Goal: Task Accomplishment & Management: Complete application form

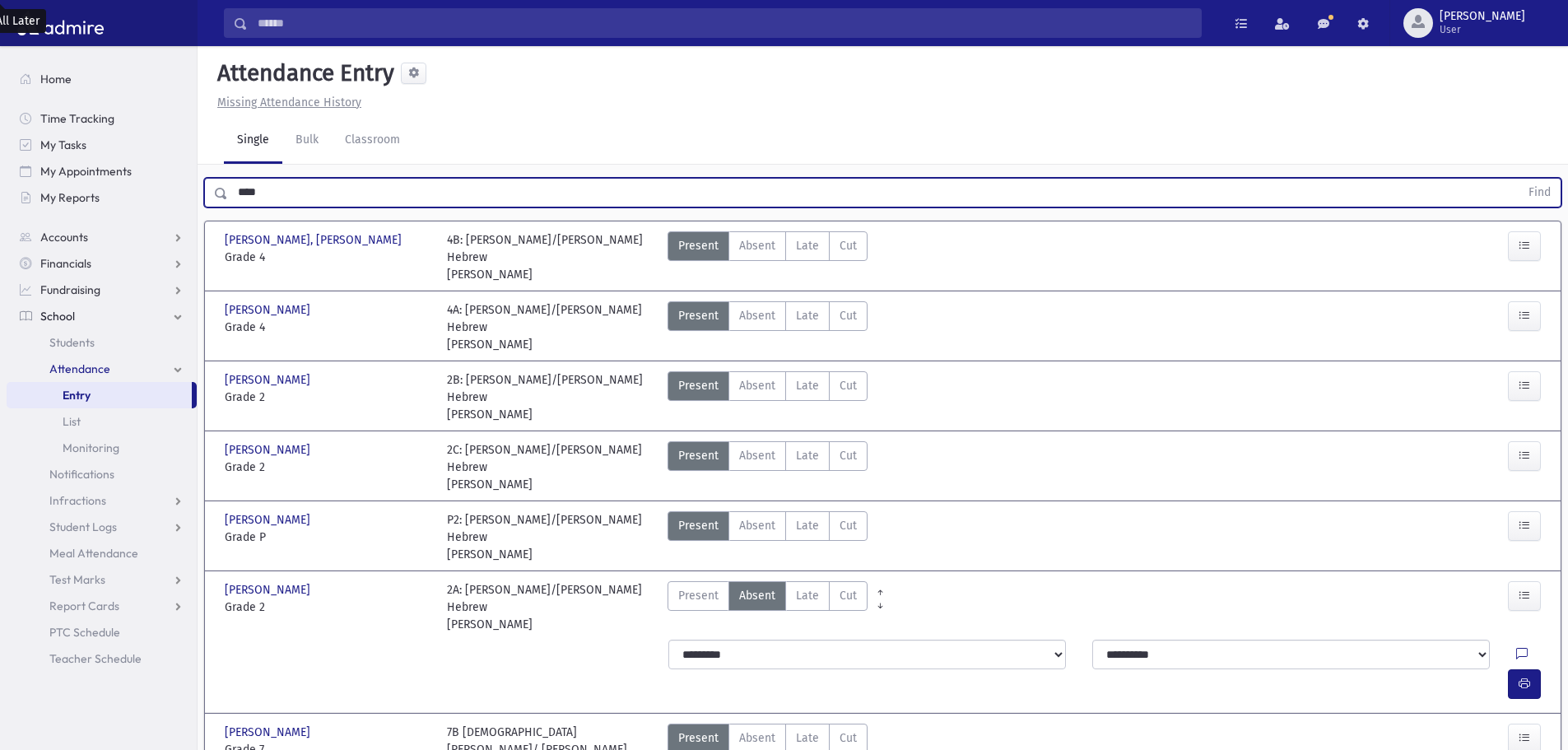
click at [310, 193] on input "****" at bounding box center [874, 193] width 1292 height 30
drag, startPoint x: 309, startPoint y: 193, endPoint x: 223, endPoint y: 206, distance: 87.0
click at [223, 206] on div "**** Find" at bounding box center [882, 193] width 1357 height 30
click at [1518, 179] on button "Find" at bounding box center [1539, 193] width 42 height 28
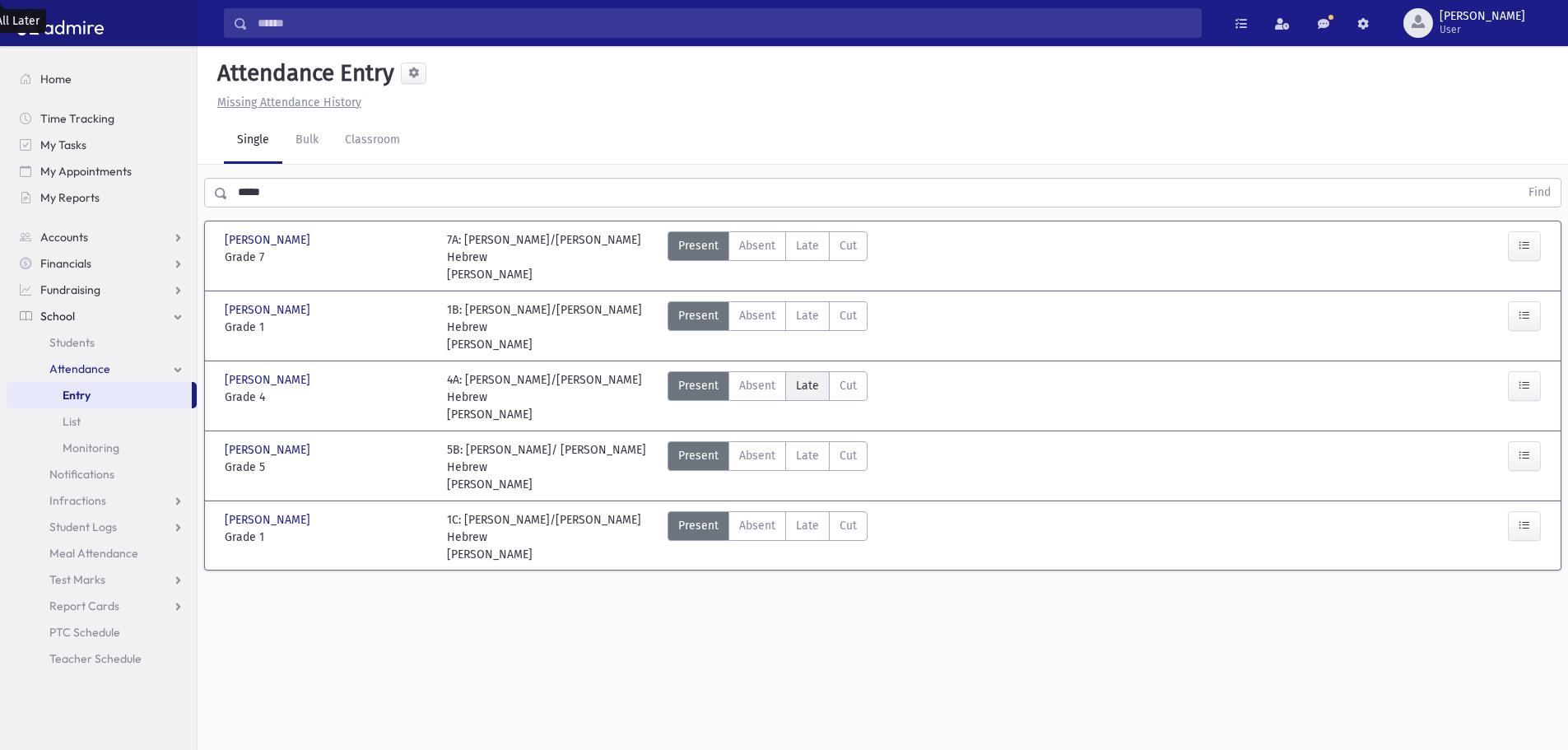
click at [816, 377] on label "Late Late" at bounding box center [807, 386] width 45 height 30
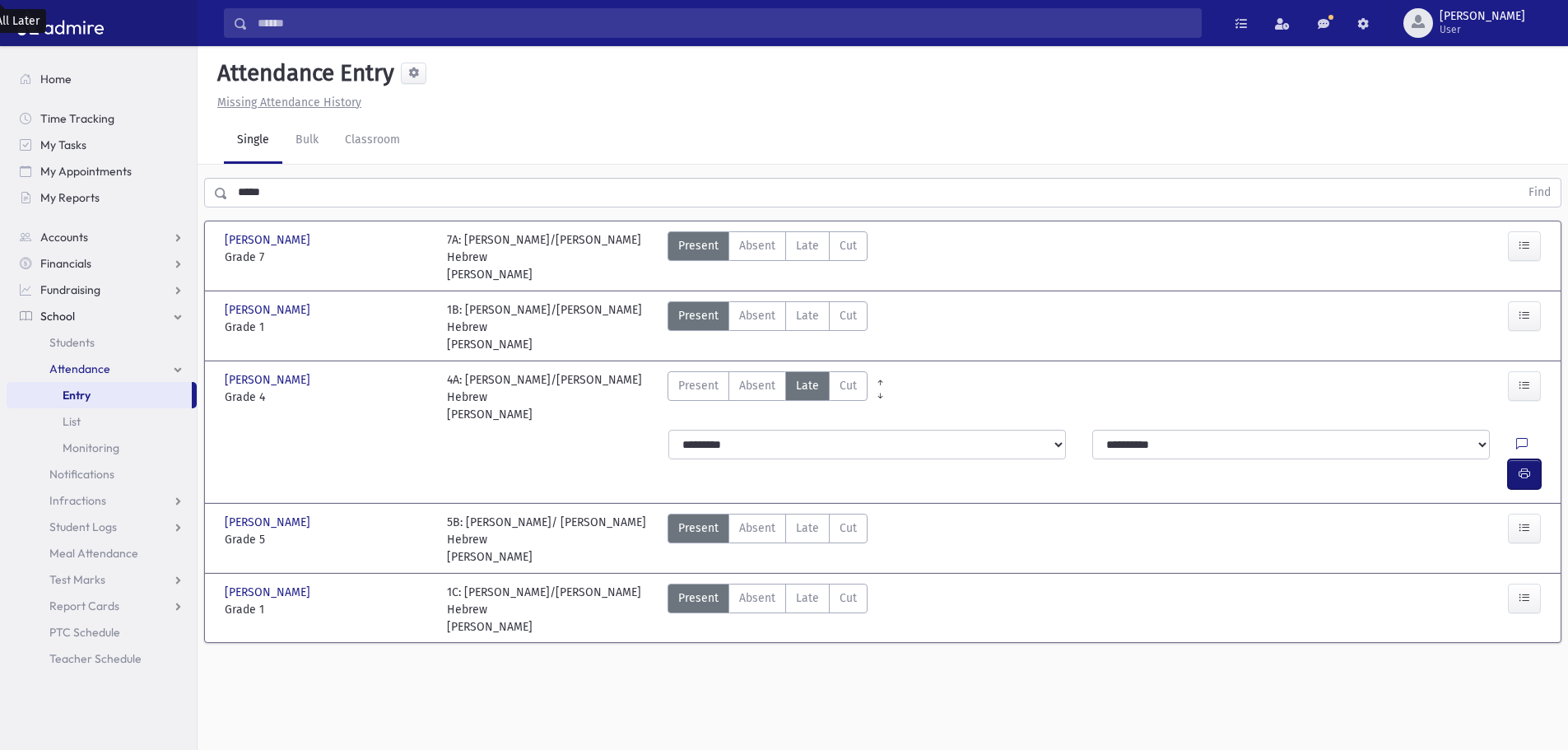
click at [1532, 459] on button "button" at bounding box center [1524, 474] width 33 height 30
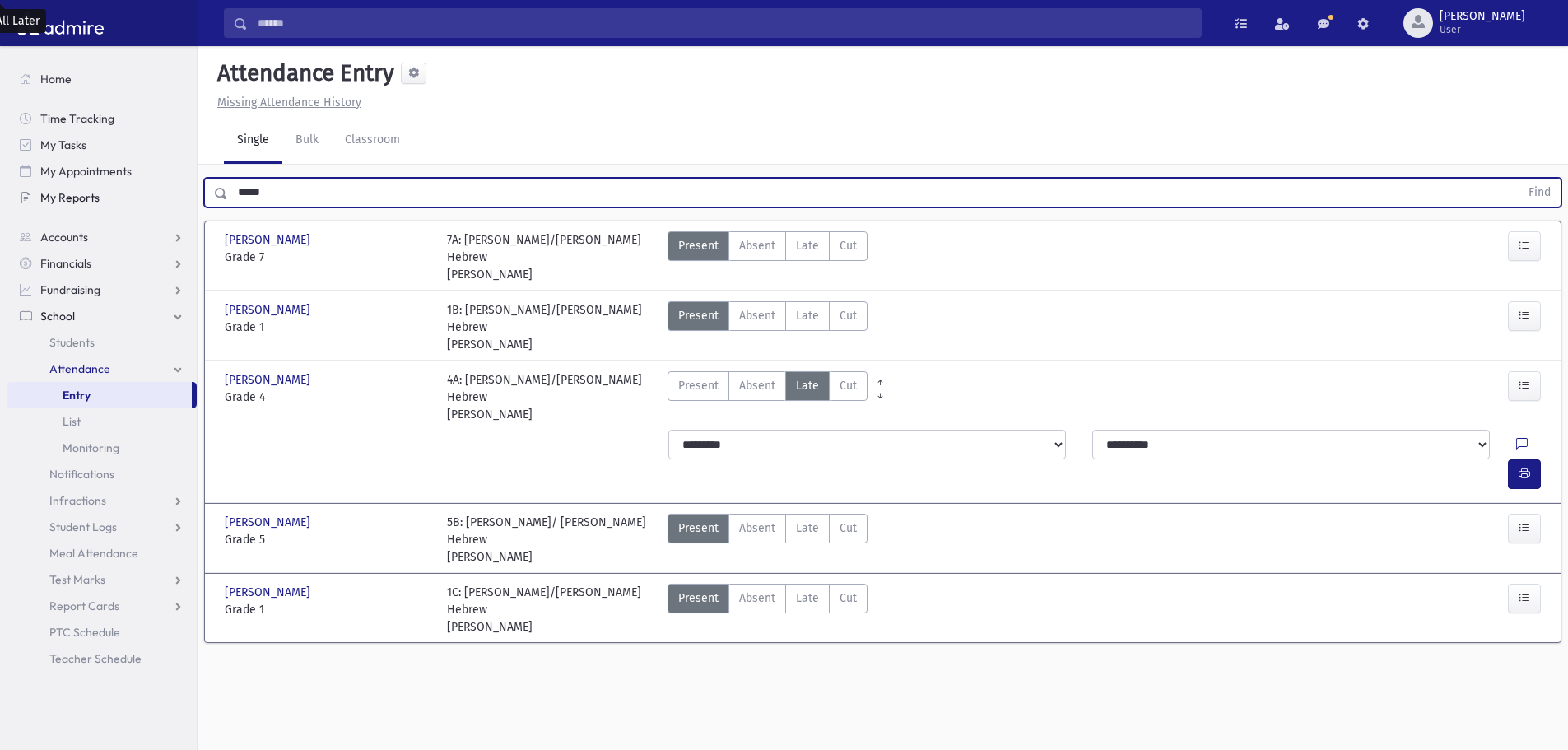
drag, startPoint x: 288, startPoint y: 192, endPoint x: 196, endPoint y: 191, distance: 92.0
click at [196, 191] on div "Search Results All Accounts" at bounding box center [784, 393] width 1568 height 786
click at [1518, 179] on button "Find" at bounding box center [1539, 193] width 42 height 28
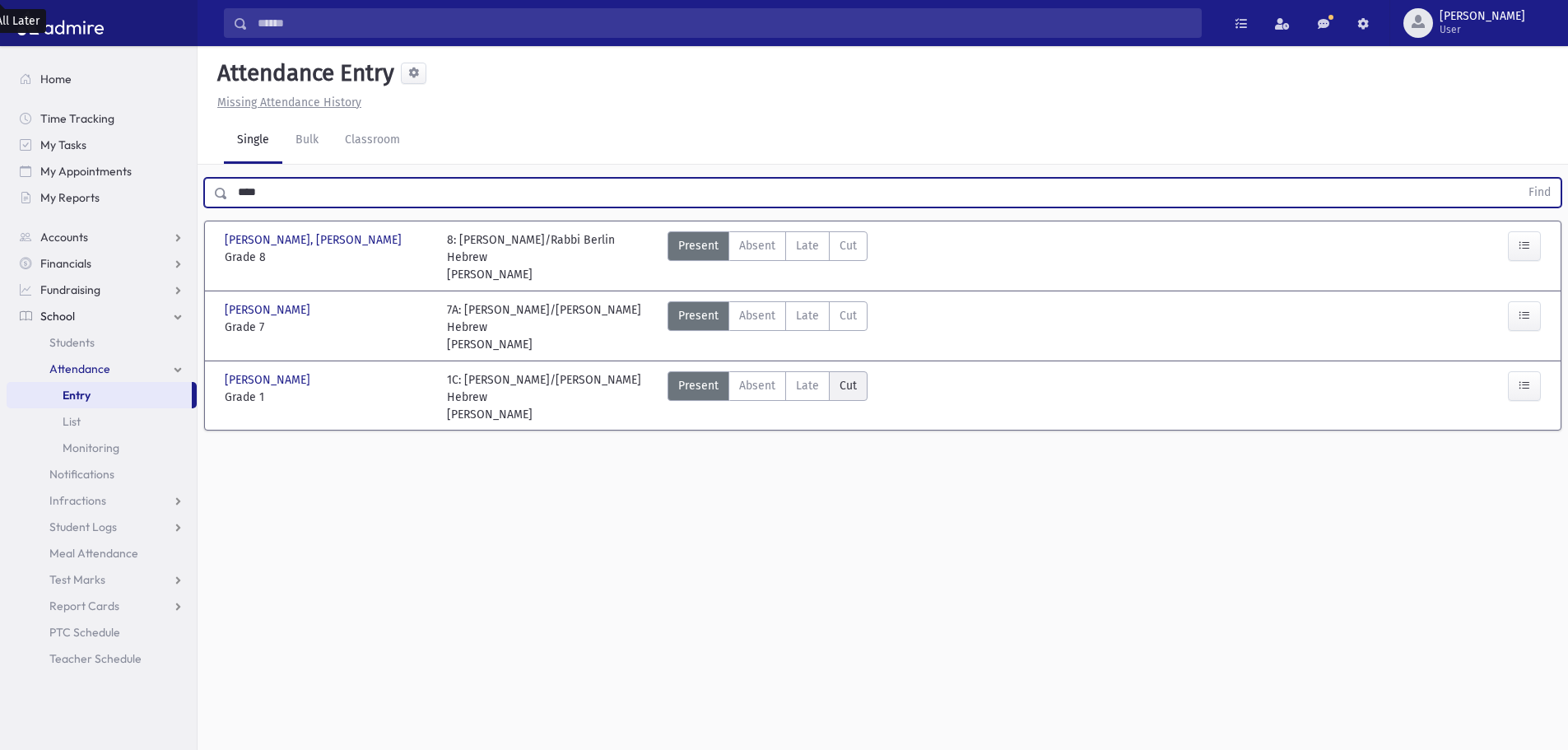
drag, startPoint x: 805, startPoint y: 361, endPoint x: 838, endPoint y: 361, distance: 33.0
click at [838, 371] on div "Present P Absent Absent [PERSON_NAME] Cut Cut" at bounding box center [768, 397] width 200 height 51
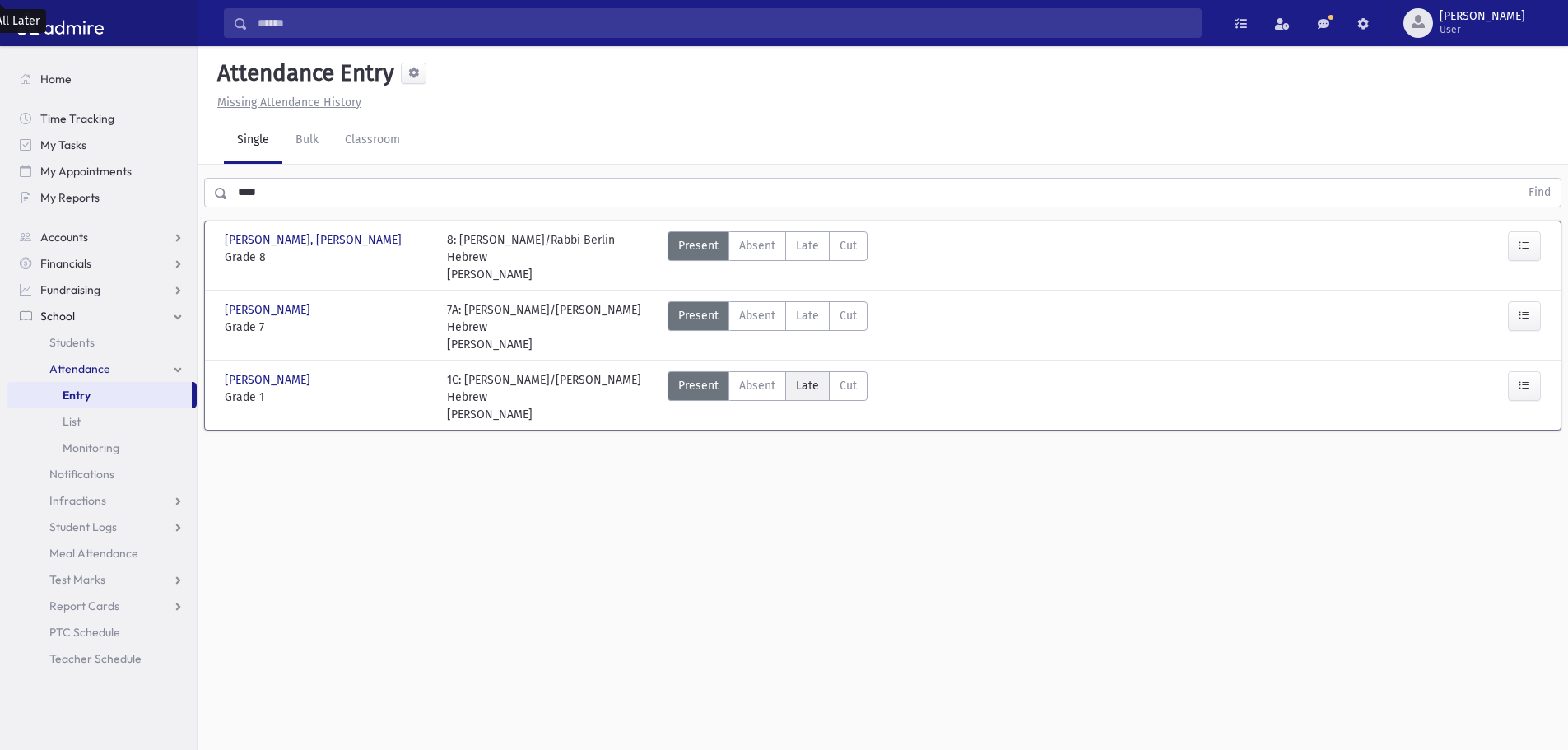
click at [787, 371] on label "Late Late" at bounding box center [807, 386] width 45 height 30
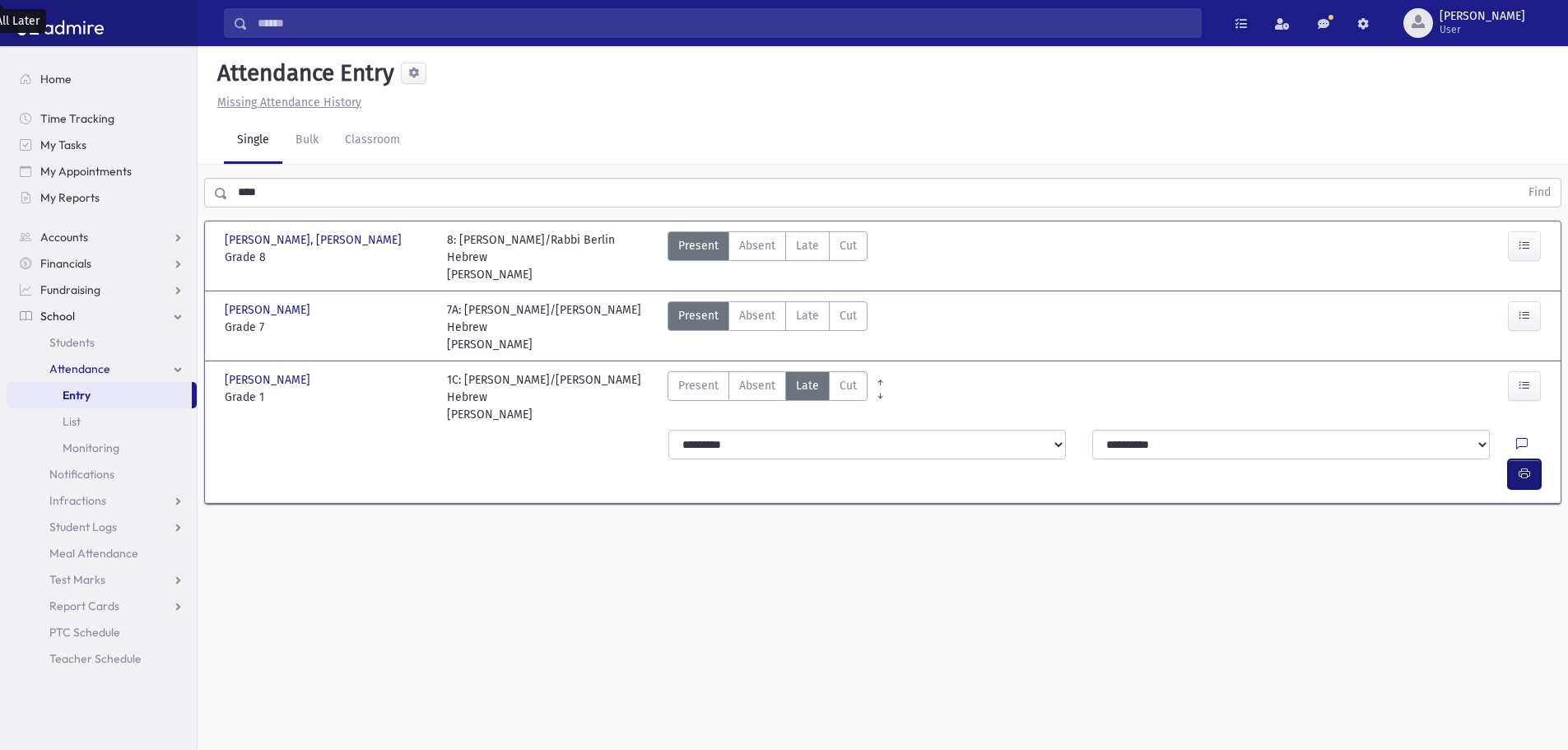
click at [1521, 467] on icon "button" at bounding box center [1524, 473] width 11 height 14
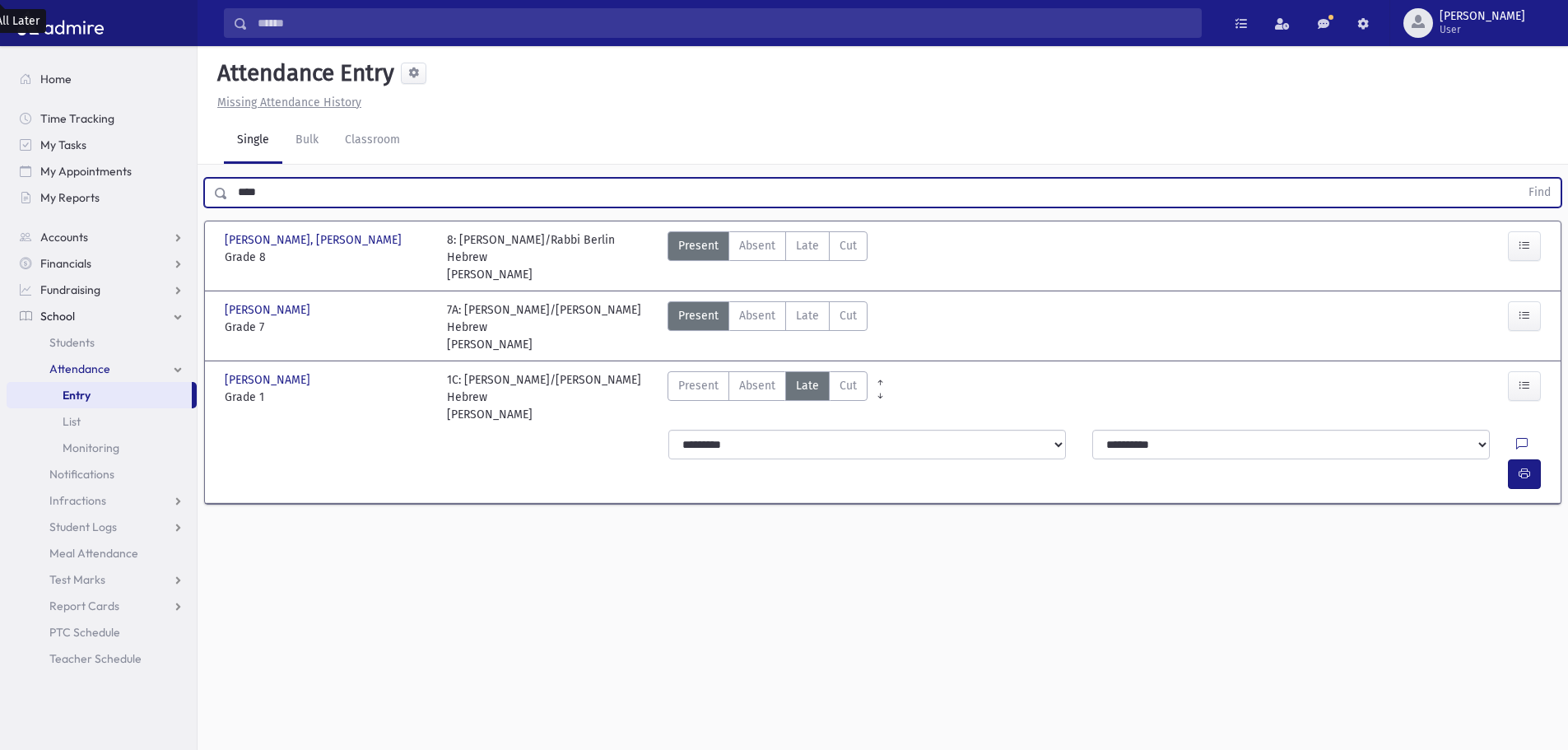
drag, startPoint x: 317, startPoint y: 182, endPoint x: 225, endPoint y: 183, distance: 92.0
click at [225, 183] on div "**** Find" at bounding box center [882, 193] width 1357 height 30
click at [1518, 179] on button "Find" at bounding box center [1539, 193] width 42 height 28
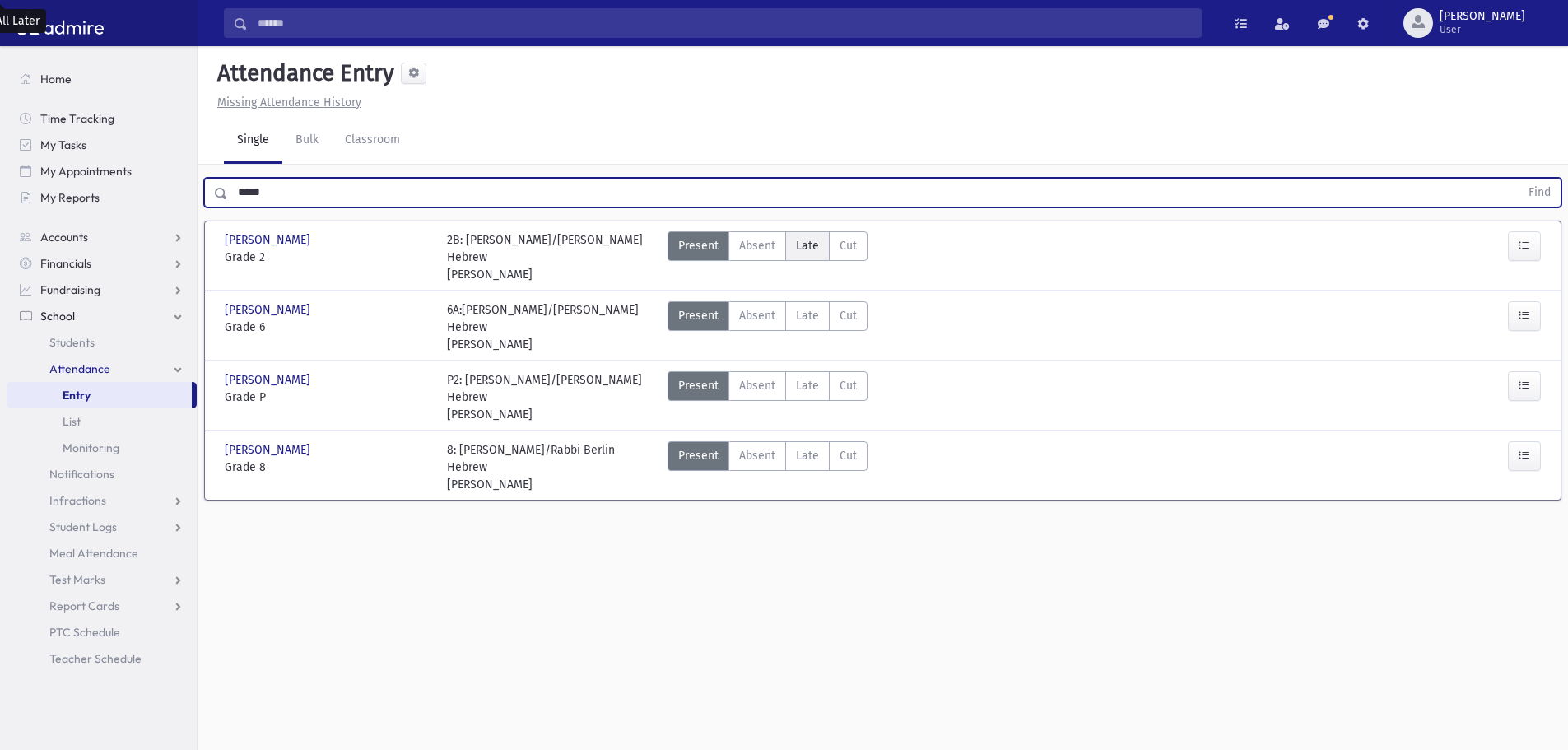
click at [819, 248] on label "Late Late" at bounding box center [807, 246] width 45 height 30
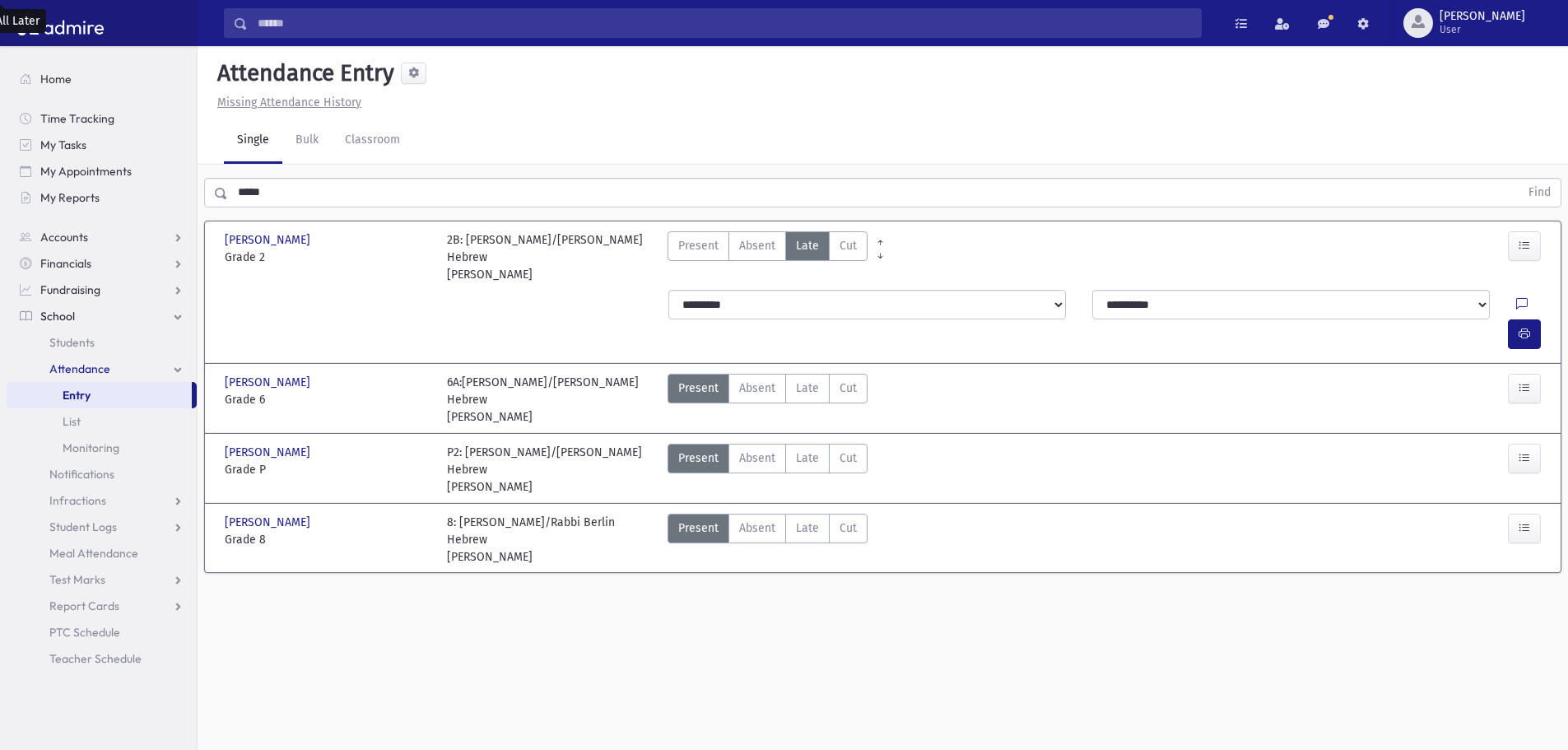
click at [1542, 319] on div at bounding box center [1528, 334] width 39 height 30
click at [1532, 319] on button "button" at bounding box center [1524, 334] width 33 height 30
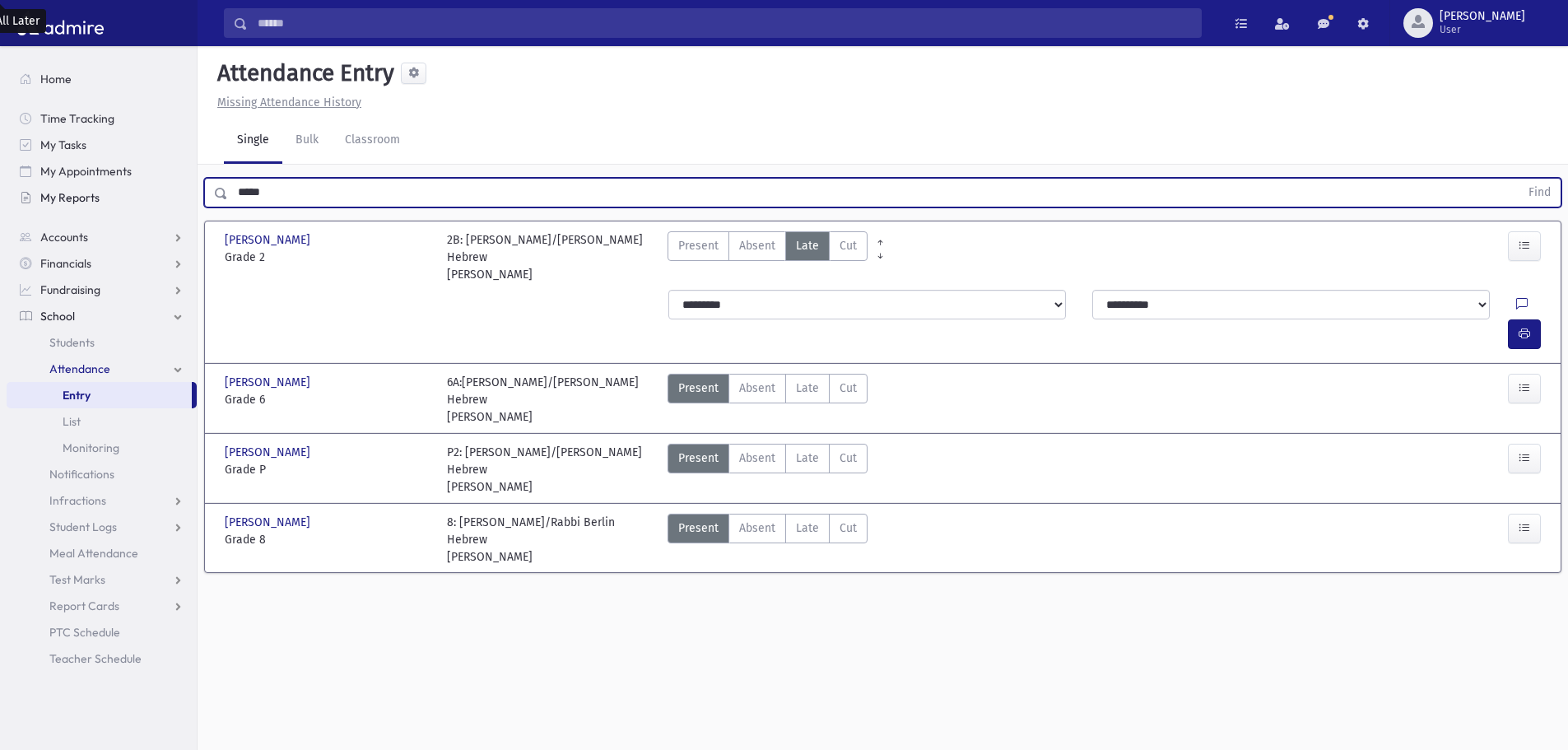
drag, startPoint x: 283, startPoint y: 191, endPoint x: 176, endPoint y: 195, distance: 107.1
click at [176, 195] on div "Search Results All Accounts" at bounding box center [784, 393] width 1568 height 786
click at [1518, 179] on button "Find" at bounding box center [1539, 193] width 42 height 28
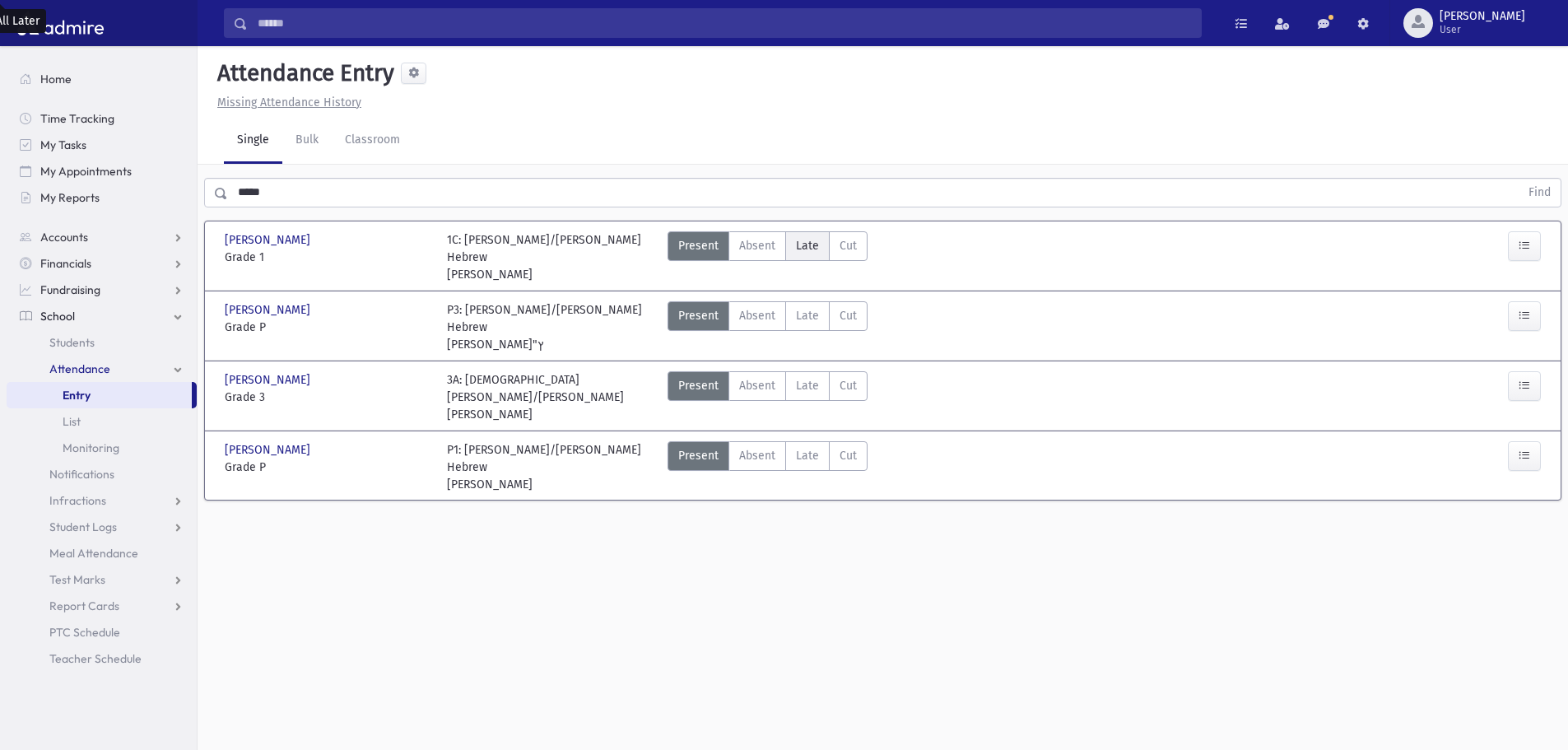
click at [814, 239] on span "Late" at bounding box center [807, 245] width 23 height 17
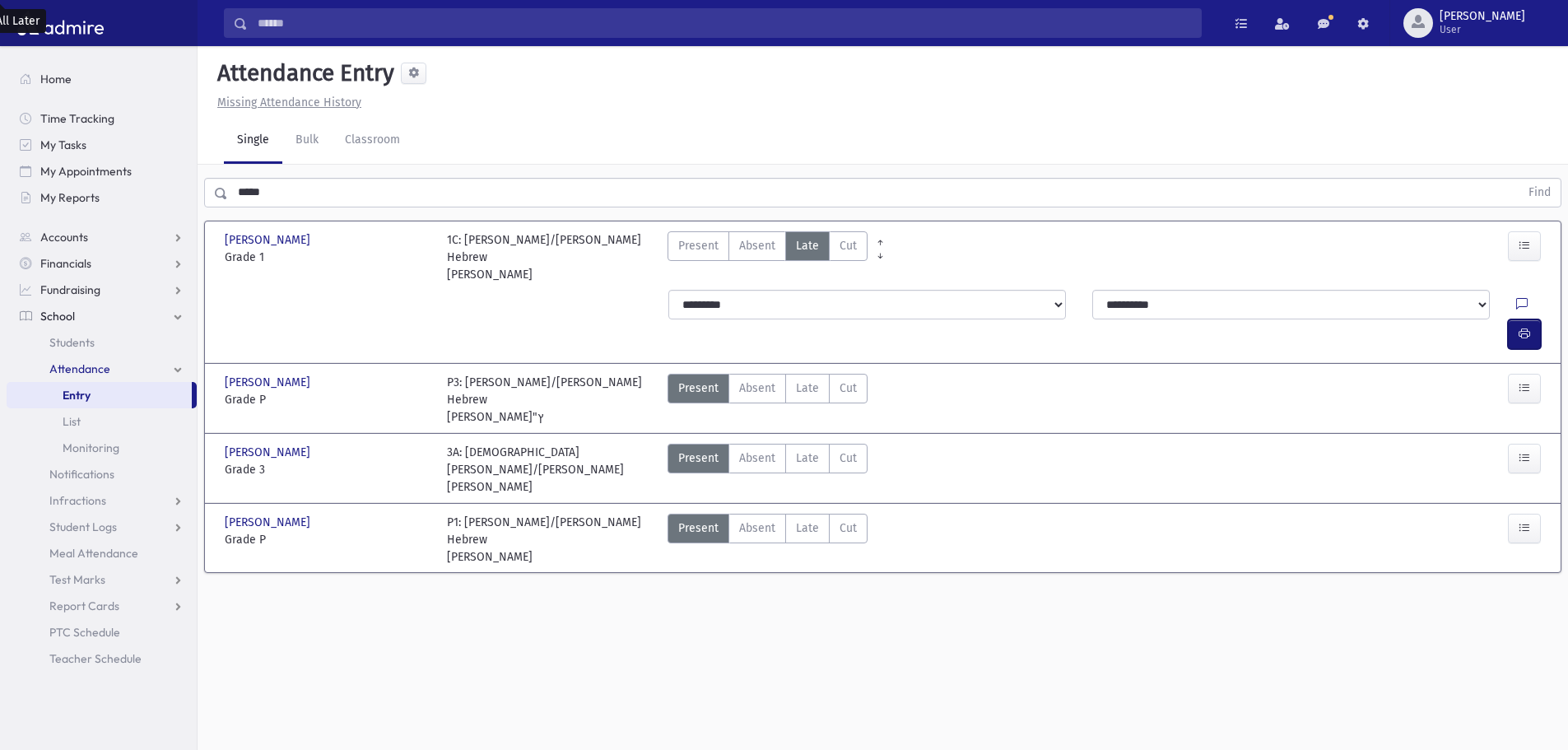
click at [1534, 319] on button "button" at bounding box center [1524, 334] width 33 height 30
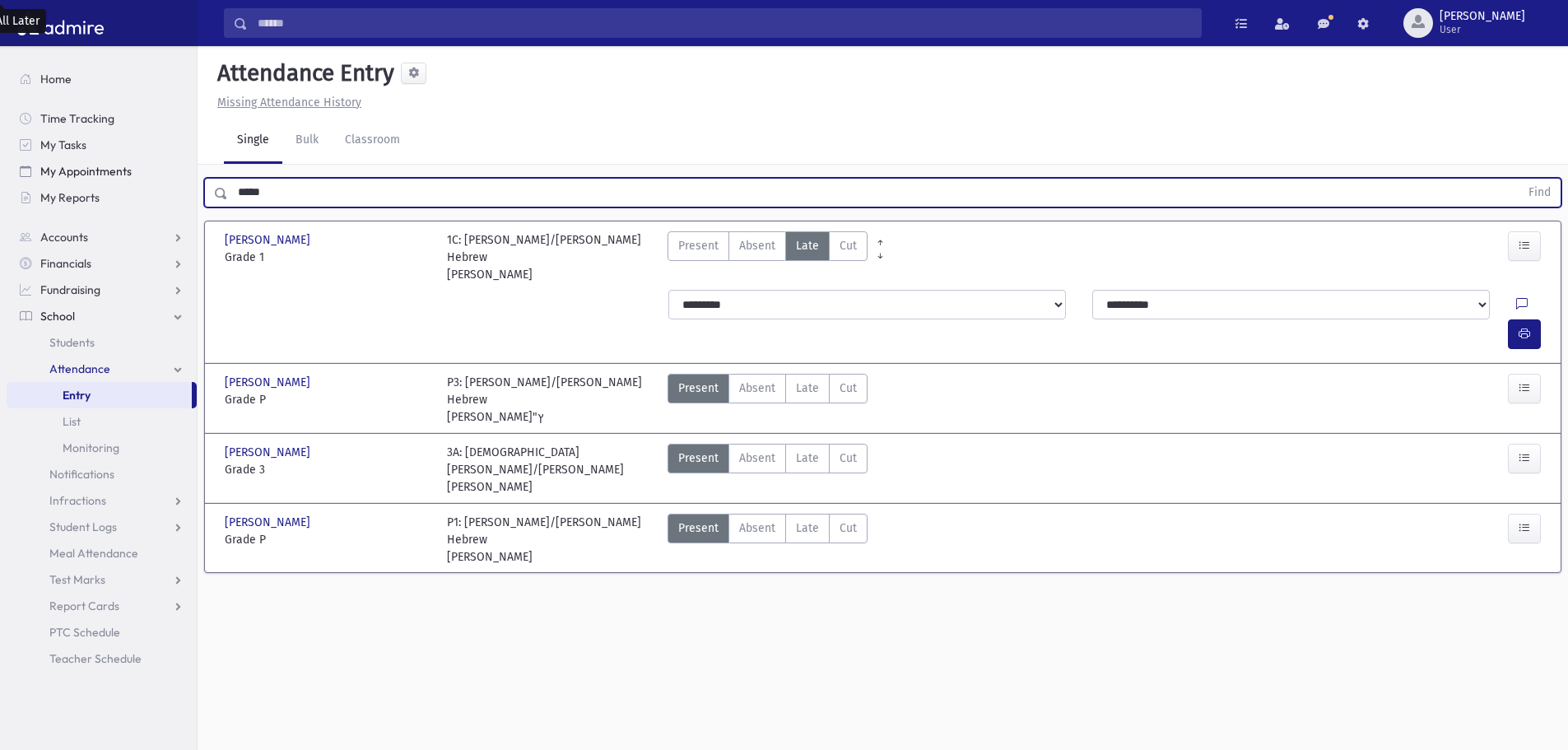
drag, startPoint x: 327, startPoint y: 194, endPoint x: 137, endPoint y: 182, distance: 190.4
click at [137, 182] on div "Search Results All Accounts" at bounding box center [784, 393] width 1568 height 786
click at [1518, 179] on button "Find" at bounding box center [1539, 193] width 42 height 28
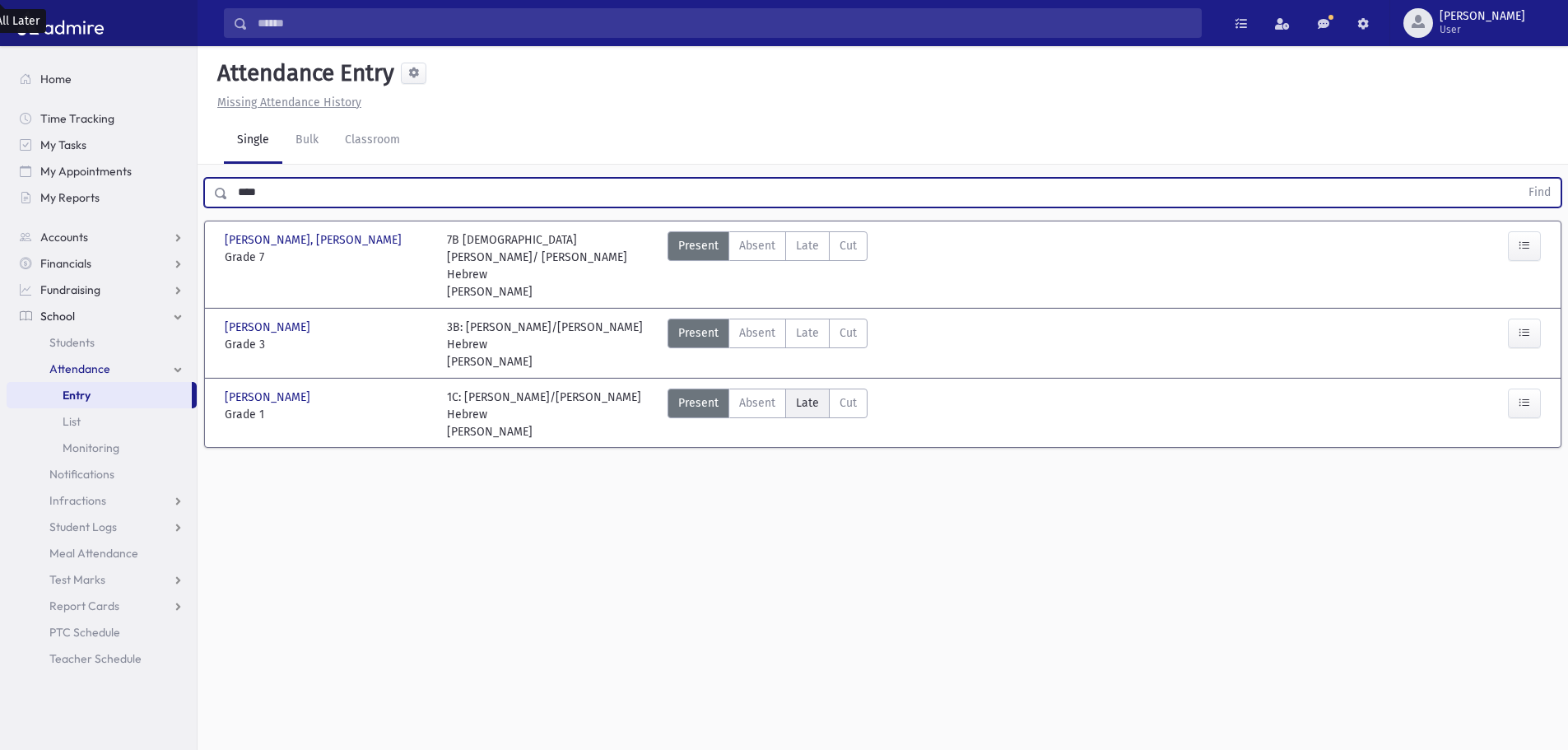
click at [801, 394] on span "Late" at bounding box center [807, 402] width 23 height 17
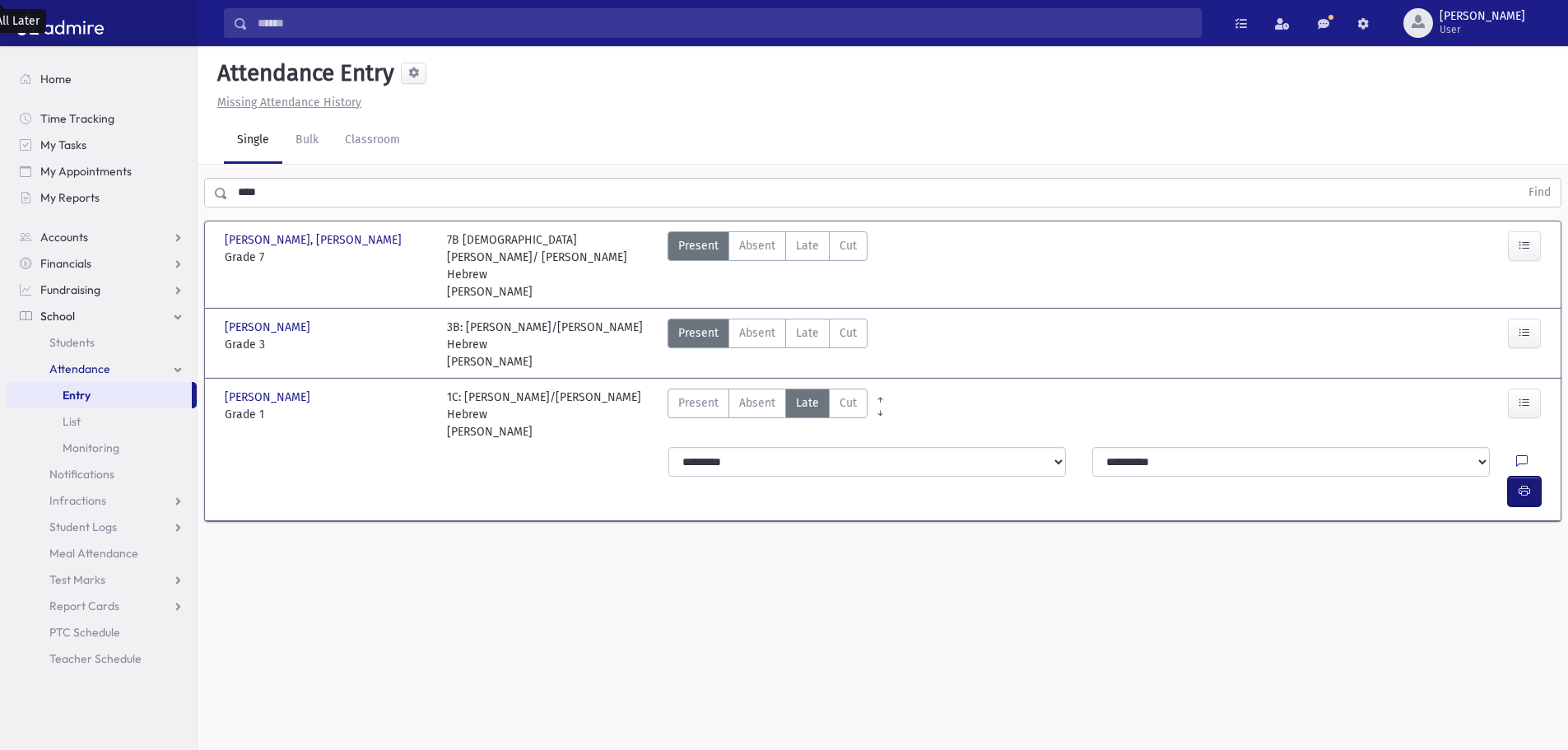
click at [1524, 483] on icon "button" at bounding box center [1524, 490] width 11 height 14
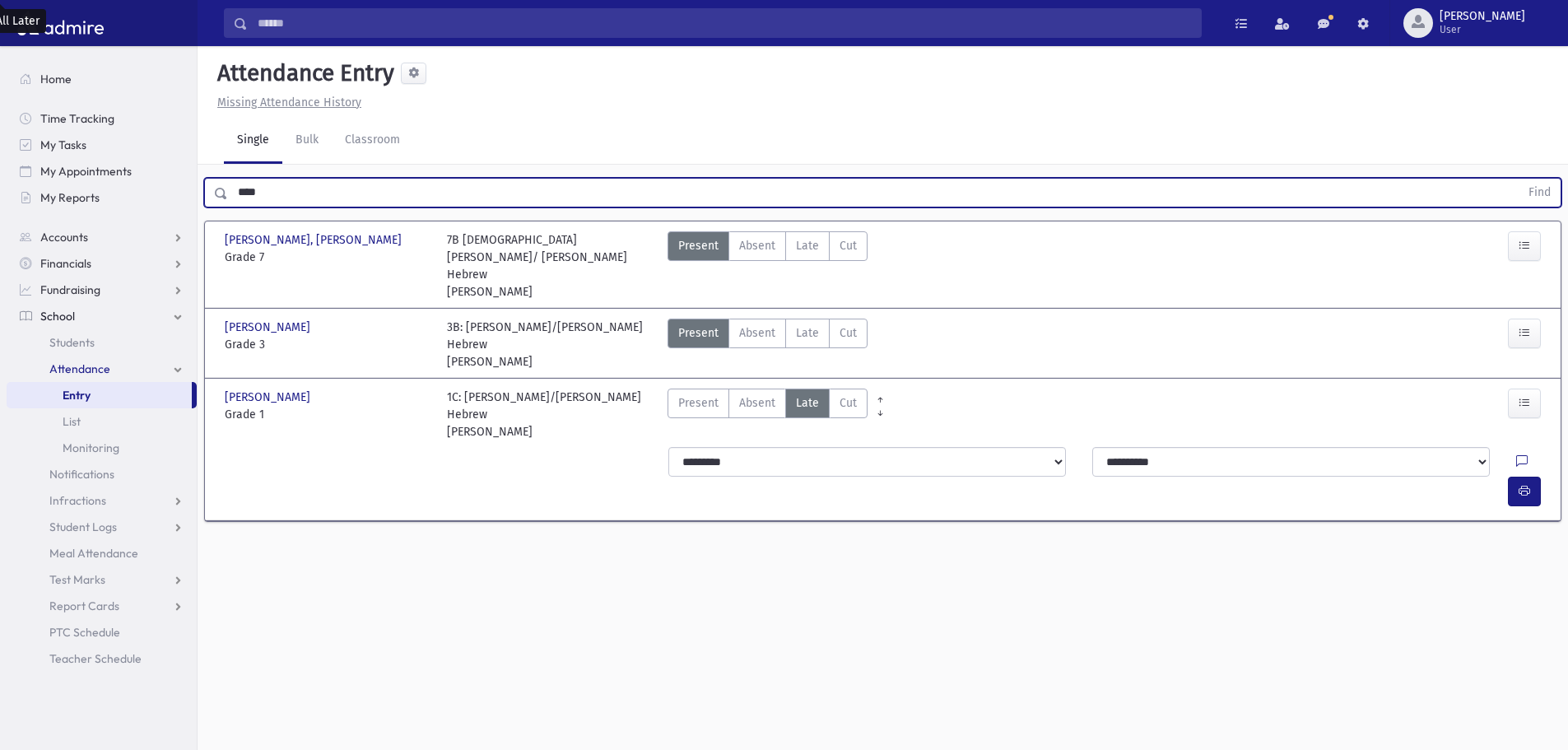
drag, startPoint x: 299, startPoint y: 188, endPoint x: 205, endPoint y: 177, distance: 94.6
click at [205, 178] on form "**** Find" at bounding box center [882, 193] width 1357 height 30
click at [1518, 179] on button "Find" at bounding box center [1539, 193] width 42 height 28
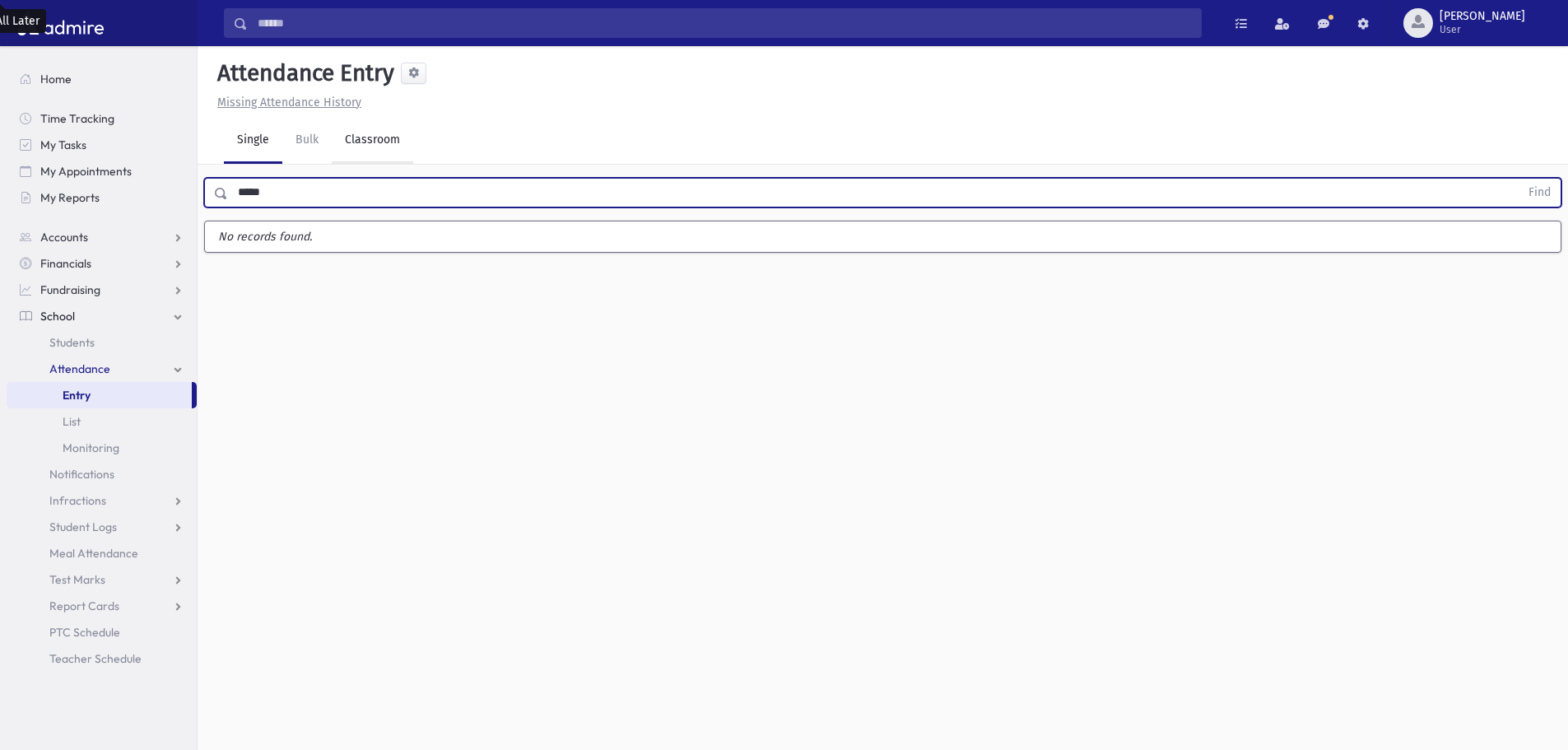
click at [1518, 179] on button "Find" at bounding box center [1539, 193] width 42 height 28
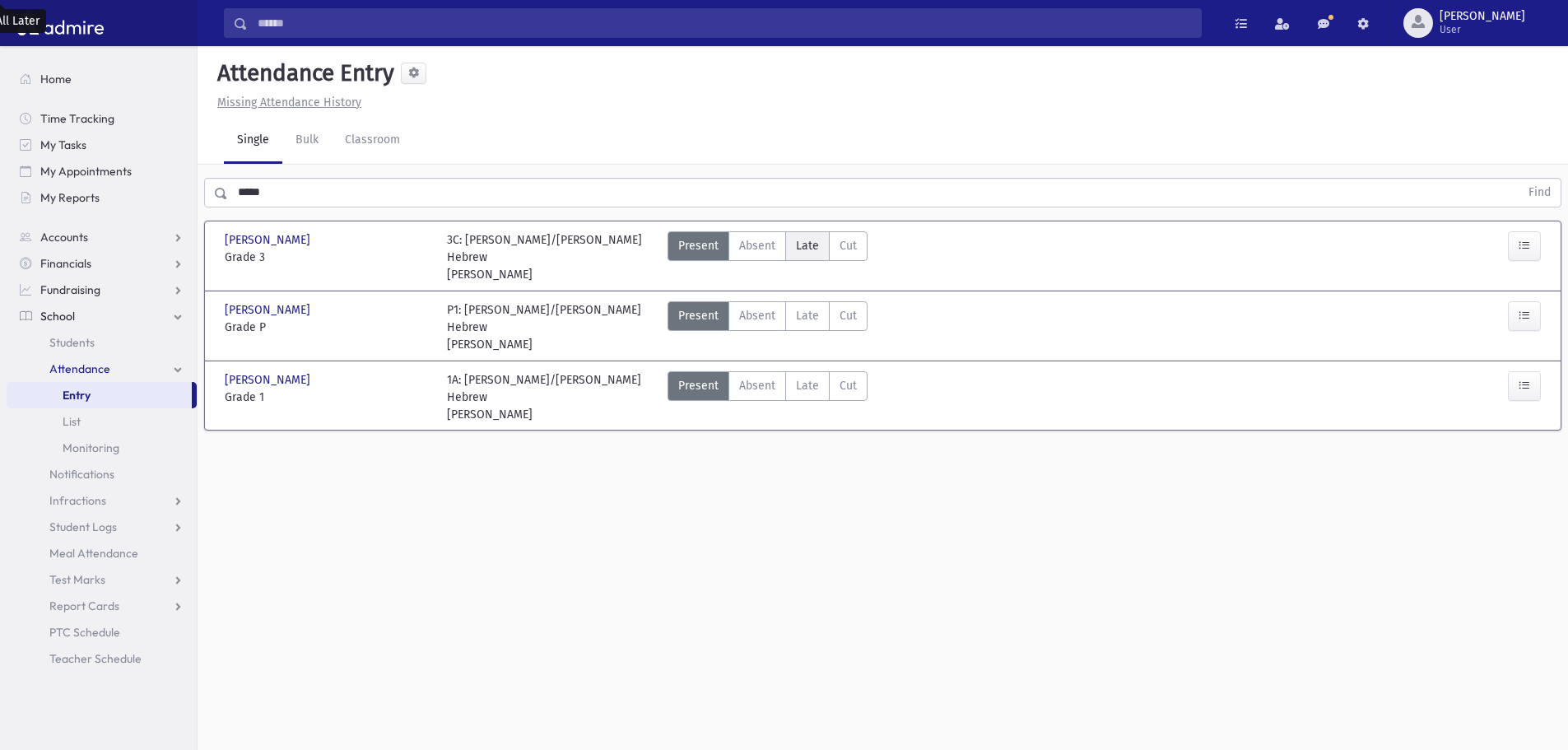
click at [802, 246] on span "Late" at bounding box center [807, 245] width 23 height 17
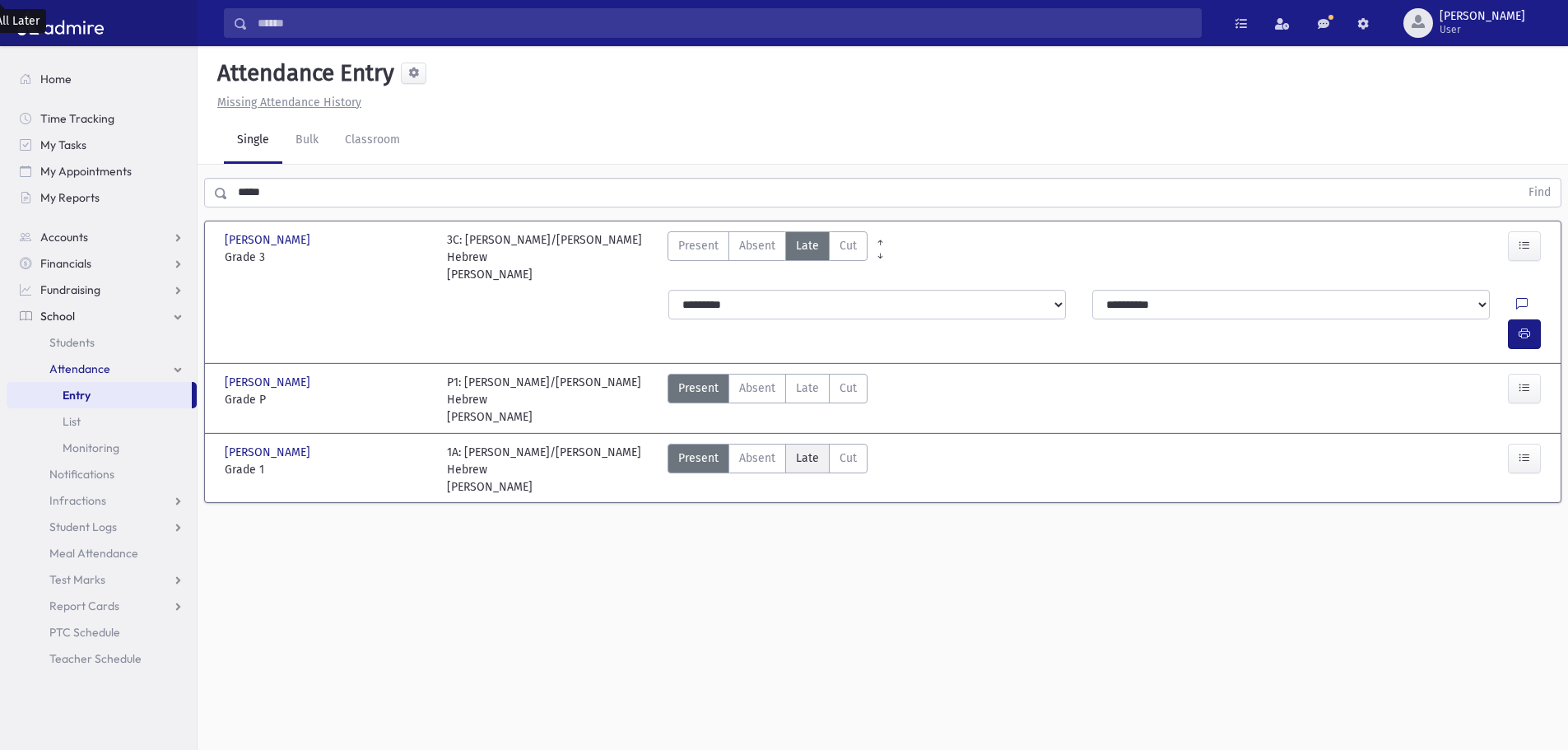
click at [812, 449] on span "Late" at bounding box center [807, 457] width 23 height 17
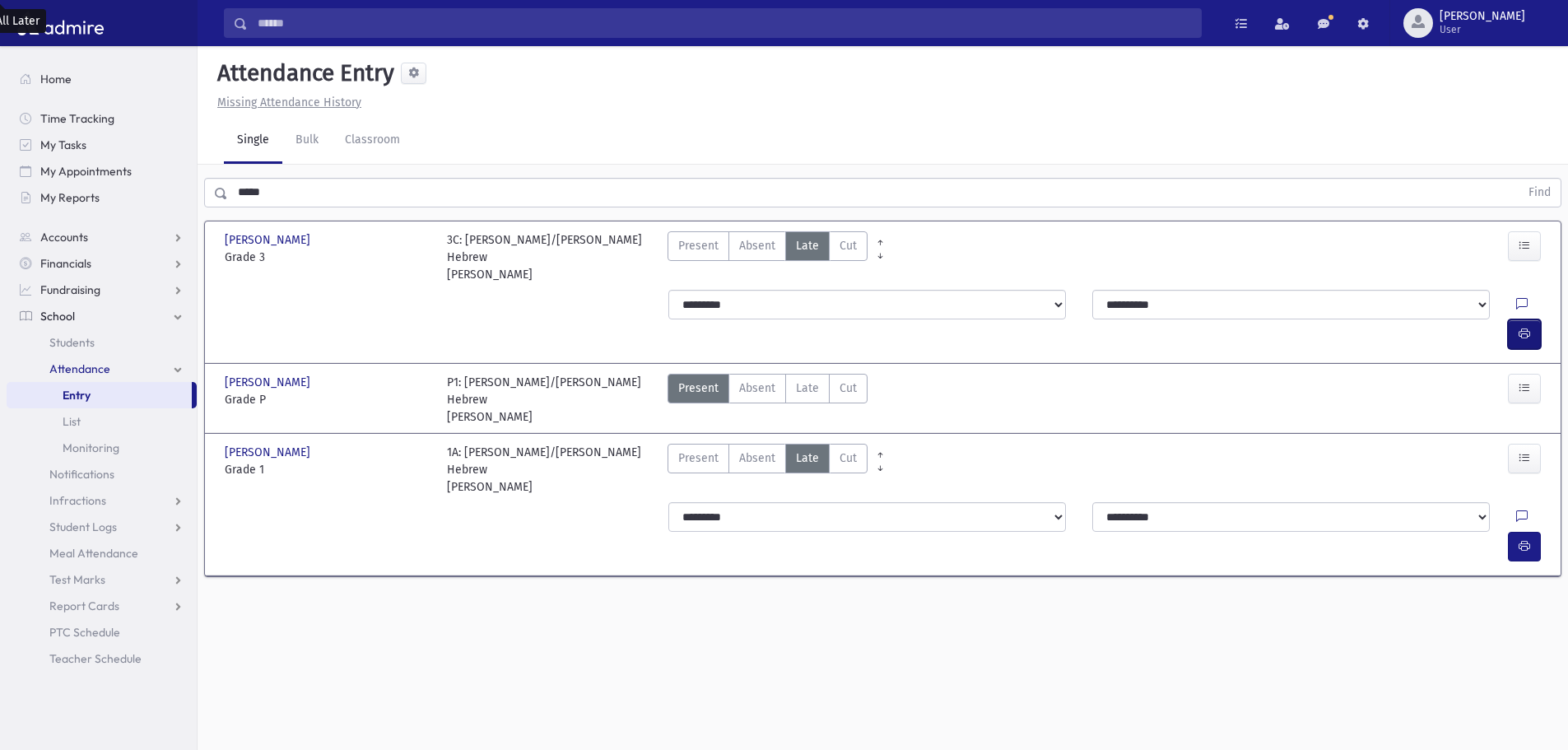
click at [1529, 326] on icon "button" at bounding box center [1524, 333] width 11 height 14
click at [1534, 531] on button "button" at bounding box center [1524, 546] width 33 height 30
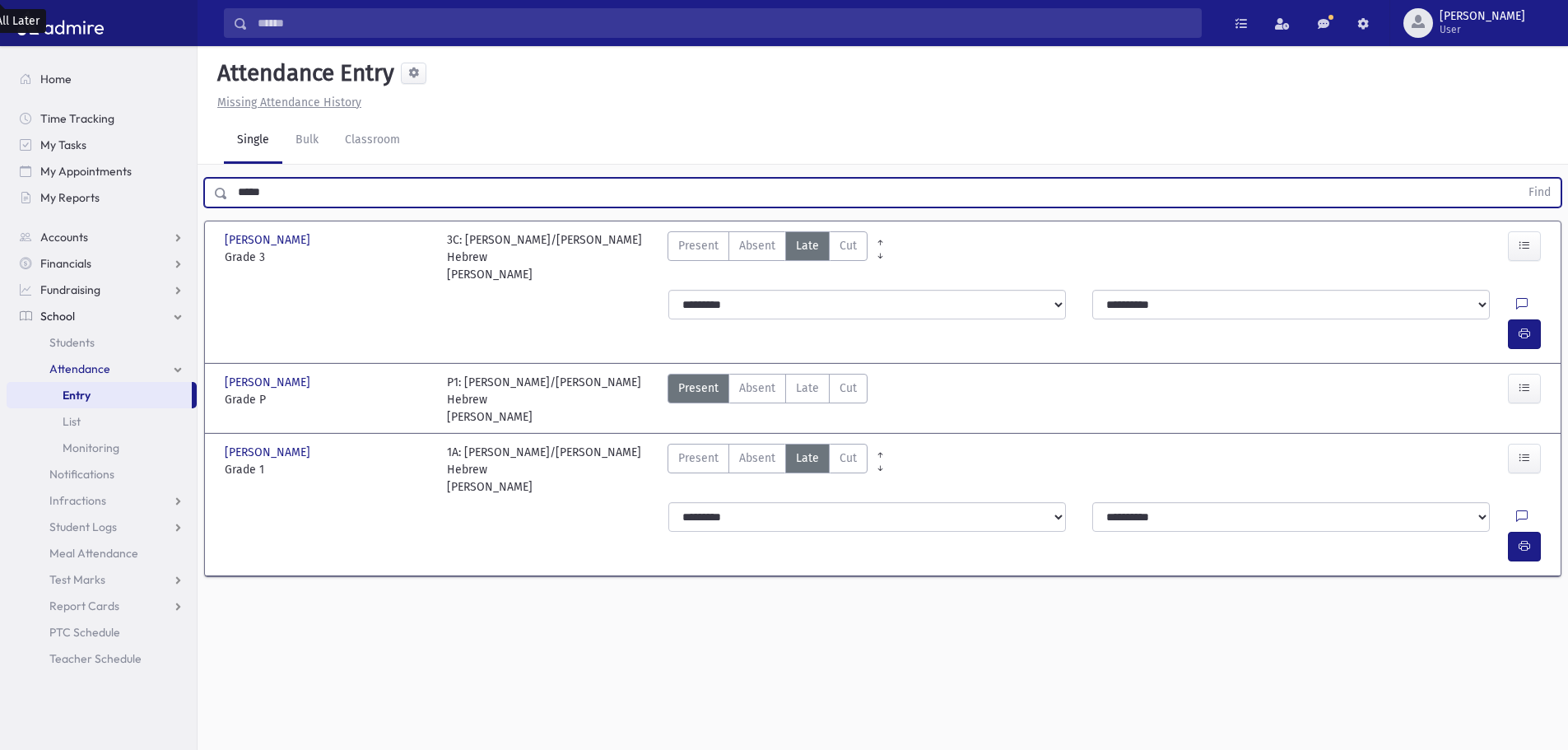
drag, startPoint x: 428, startPoint y: 185, endPoint x: 211, endPoint y: 193, distance: 217.1
click at [211, 193] on div "***** Find" at bounding box center [882, 193] width 1357 height 30
click at [1518, 179] on button "Find" at bounding box center [1539, 193] width 42 height 28
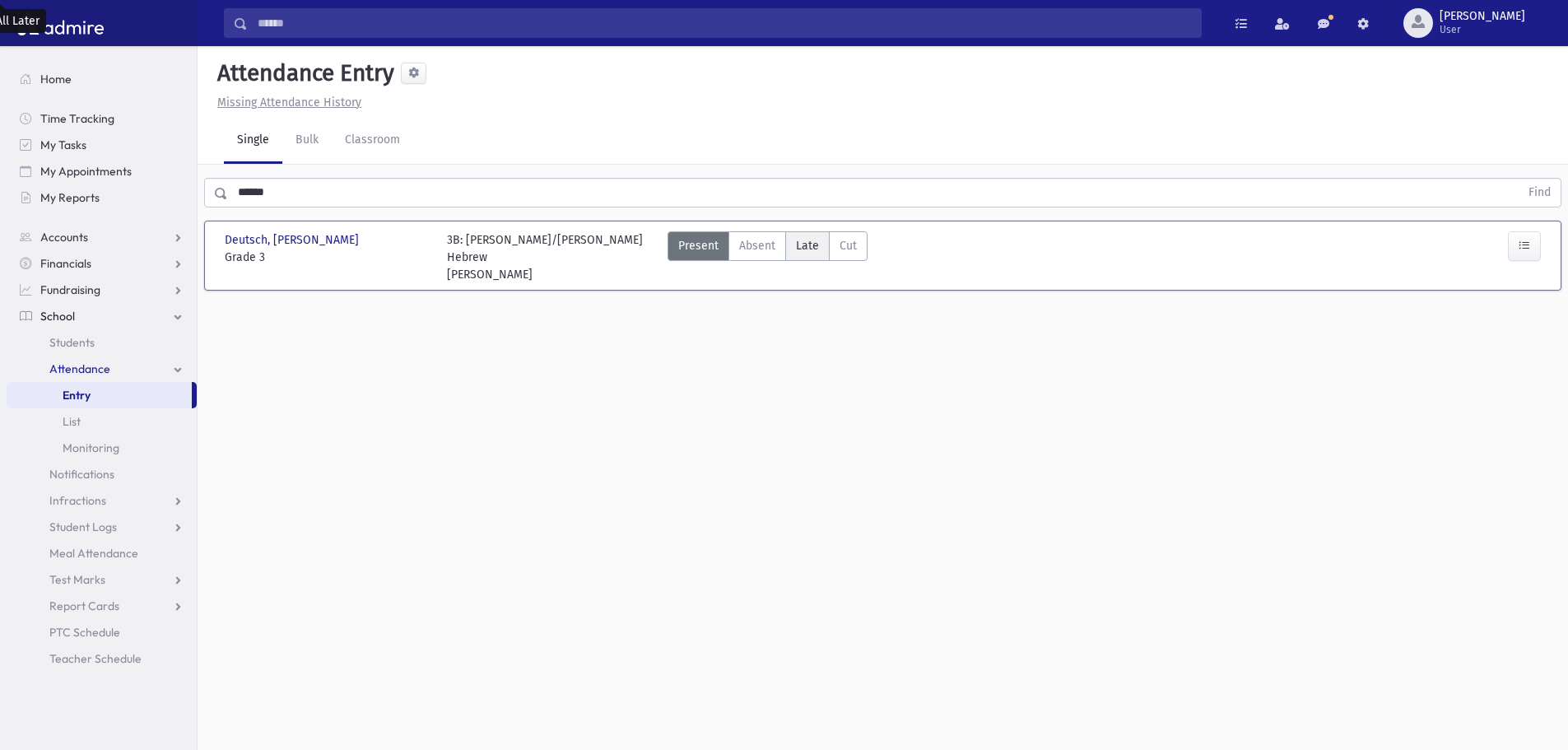
click at [805, 246] on span "Late" at bounding box center [807, 245] width 23 height 17
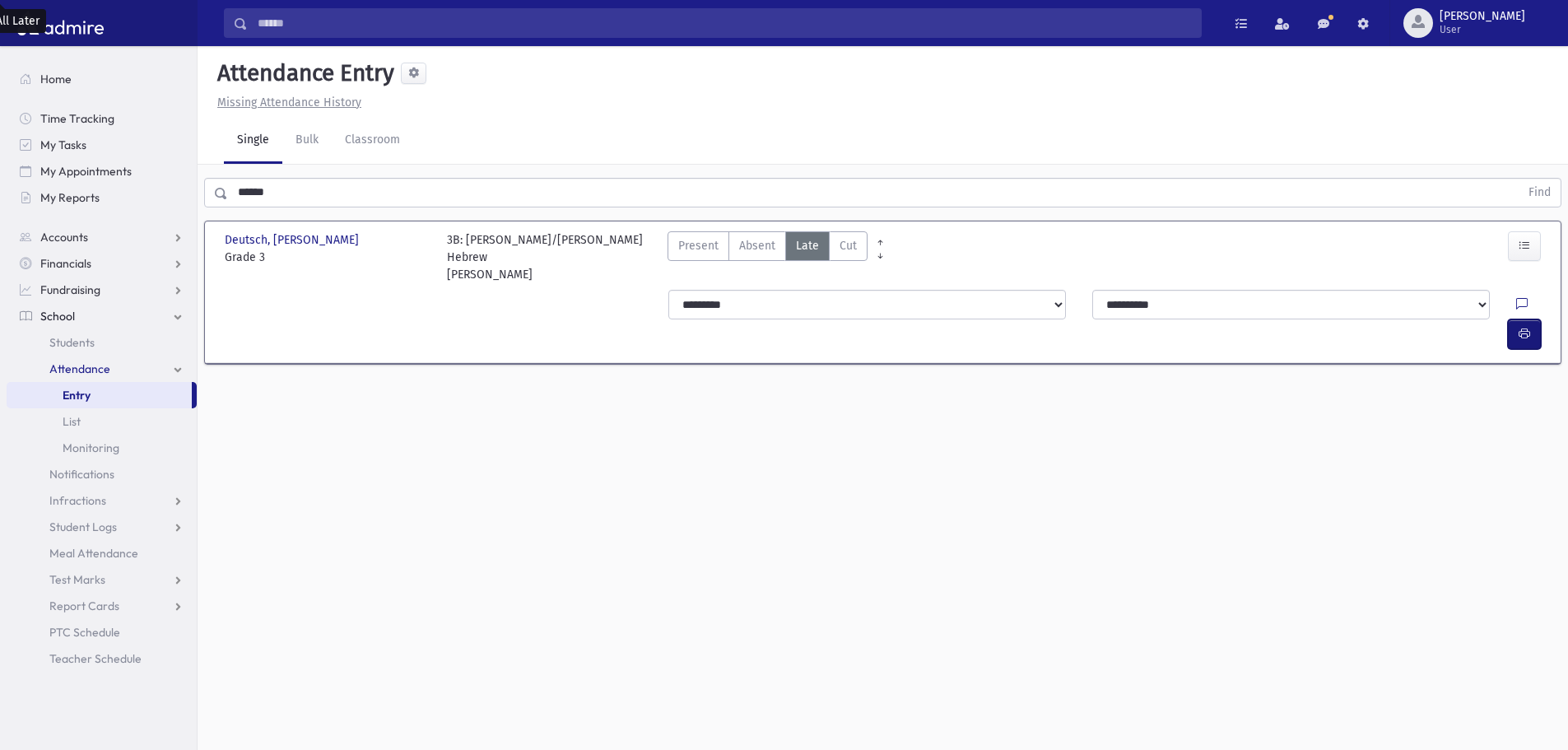
click at [1527, 326] on icon "button" at bounding box center [1524, 333] width 11 height 14
click at [714, 243] on span "Present" at bounding box center [698, 245] width 40 height 17
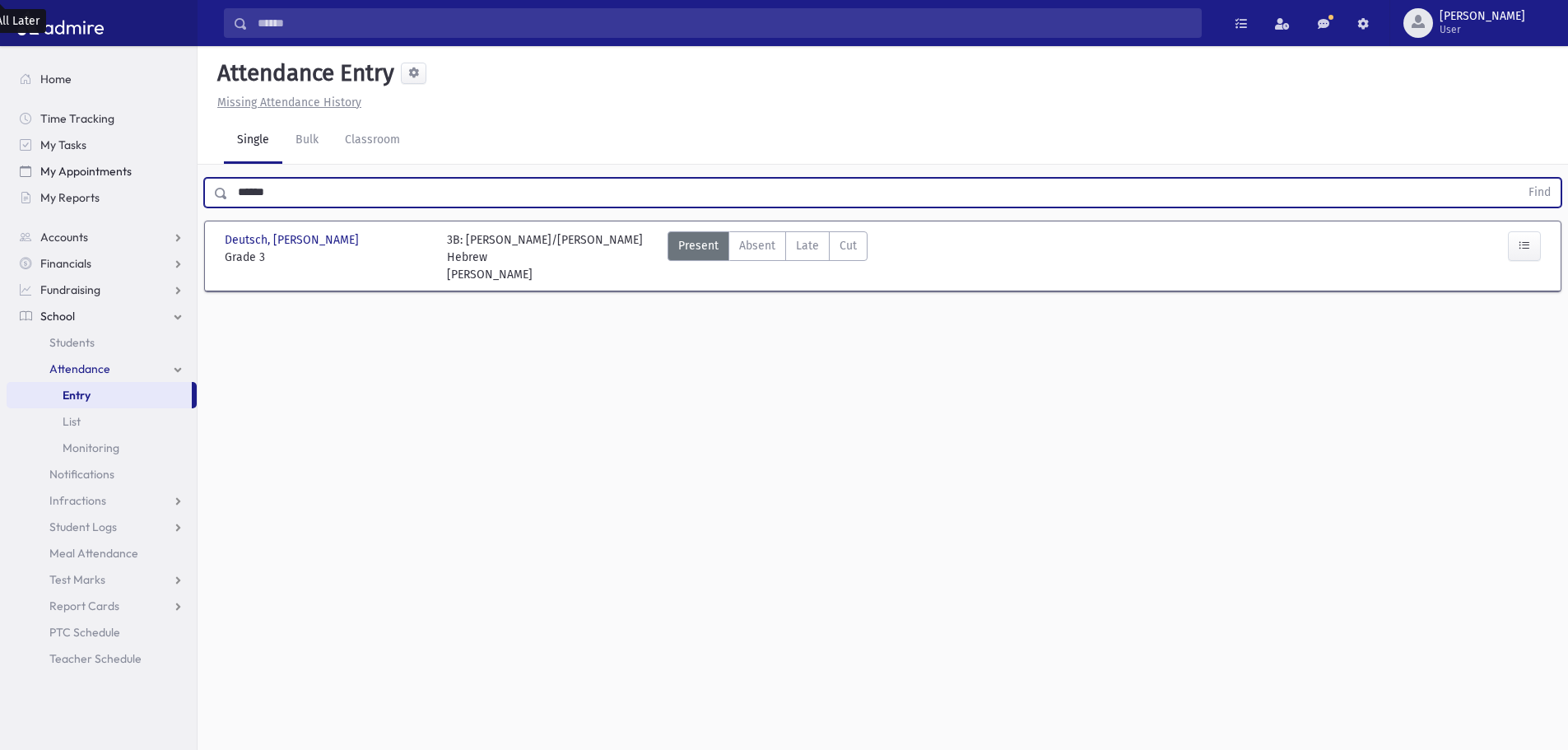
drag, startPoint x: 294, startPoint y: 184, endPoint x: 74, endPoint y: 158, distance: 221.5
click at [74, 158] on div "Search Results All Accounts" at bounding box center [784, 393] width 1568 height 786
click at [1518, 179] on button "Find" at bounding box center [1539, 193] width 42 height 28
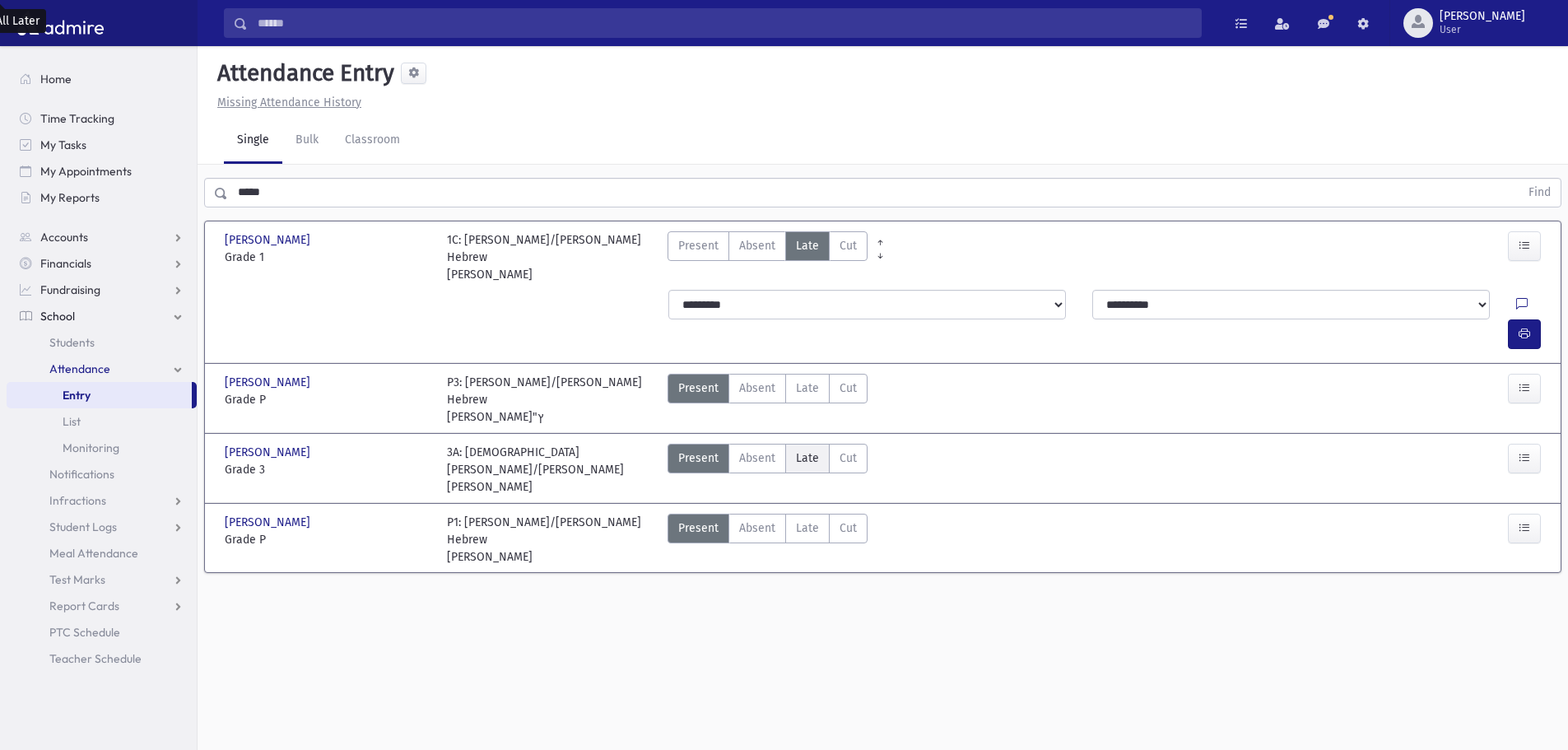
click at [820, 443] on label "Late Late" at bounding box center [807, 458] width 45 height 30
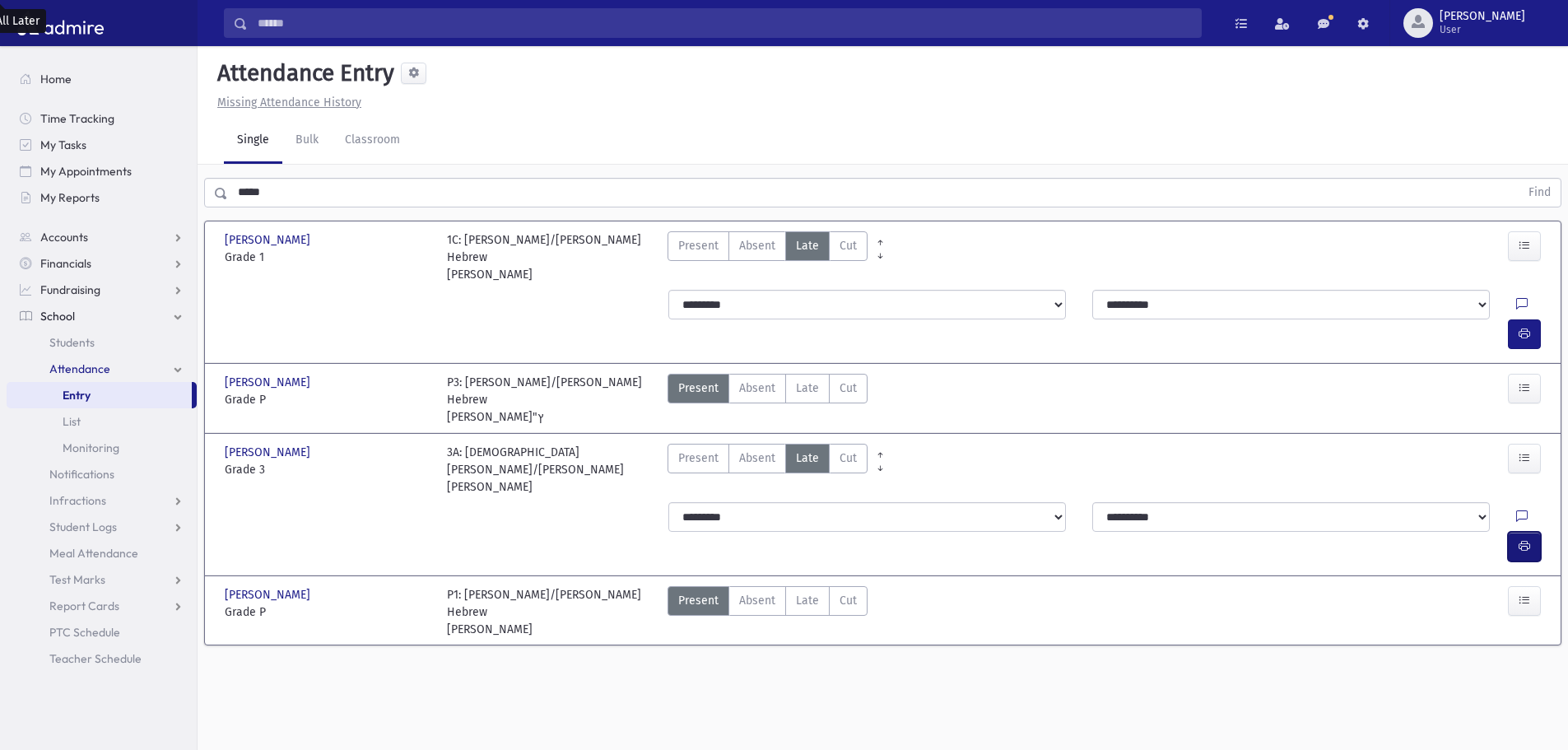
click at [1521, 539] on icon "button" at bounding box center [1524, 545] width 11 height 14
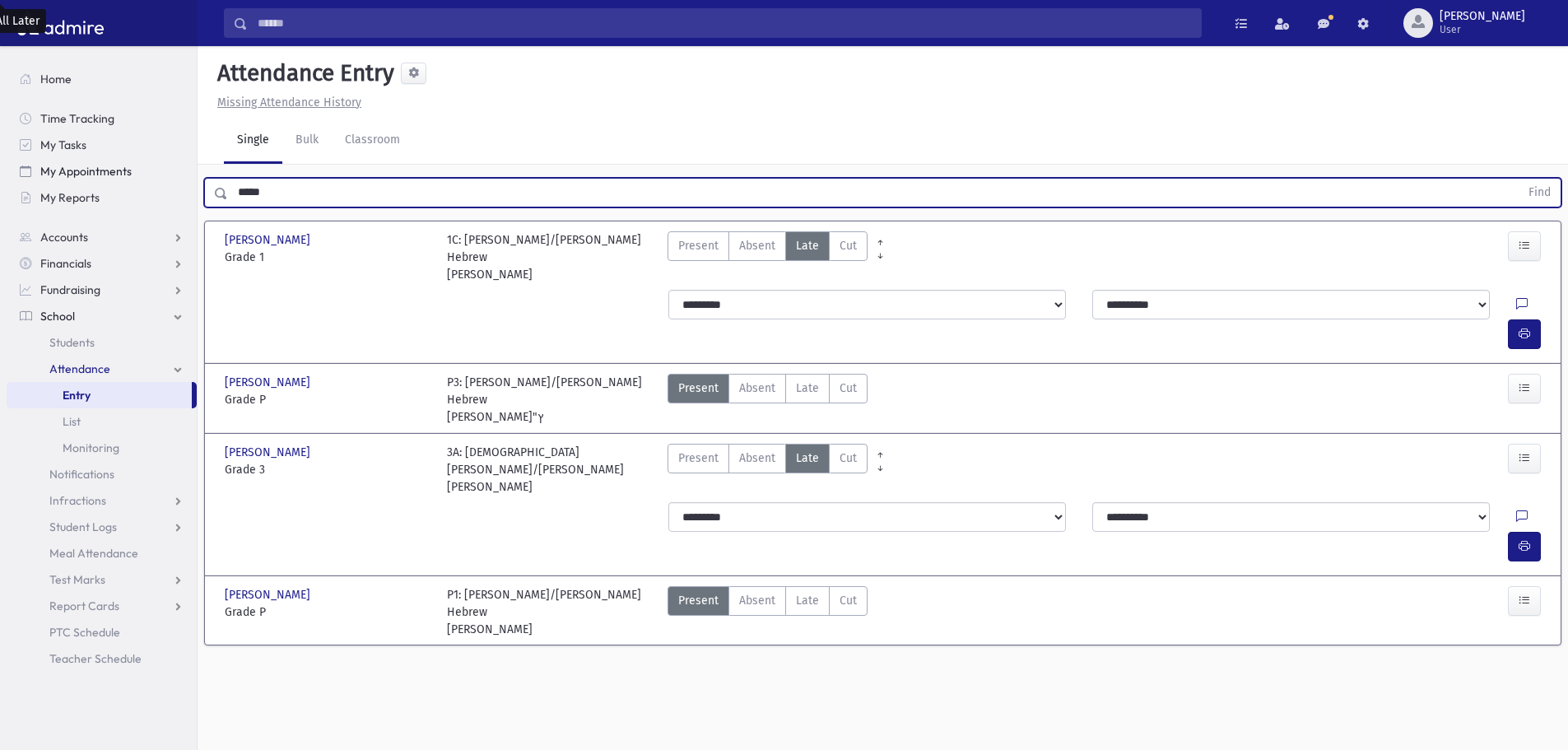
drag, startPoint x: 307, startPoint y: 183, endPoint x: 93, endPoint y: 170, distance: 214.4
click at [93, 170] on div "Search Results All Accounts" at bounding box center [784, 393] width 1568 height 786
click at [1518, 179] on button "Find" at bounding box center [1539, 193] width 42 height 28
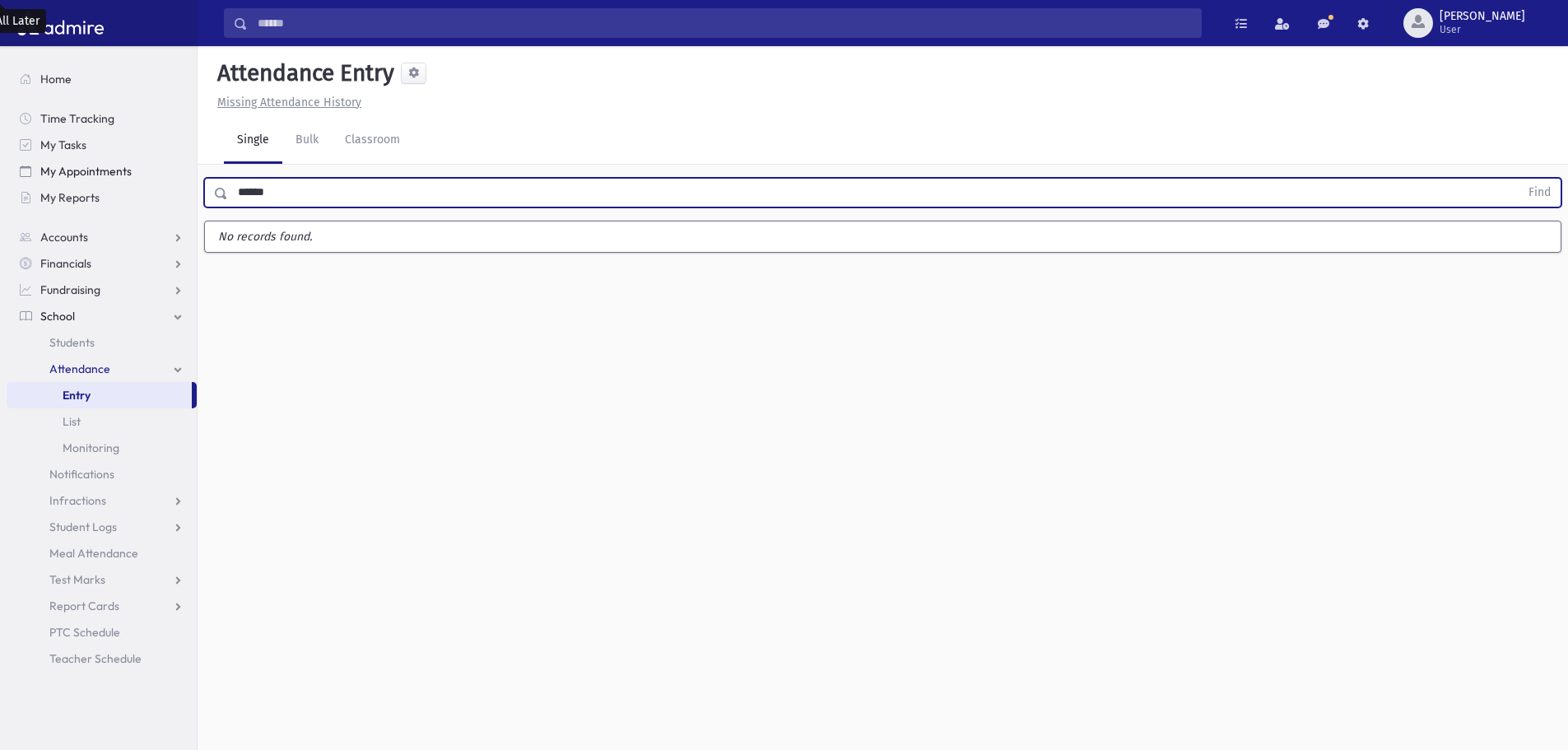
click at [1518, 179] on button "Find" at bounding box center [1539, 193] width 42 height 28
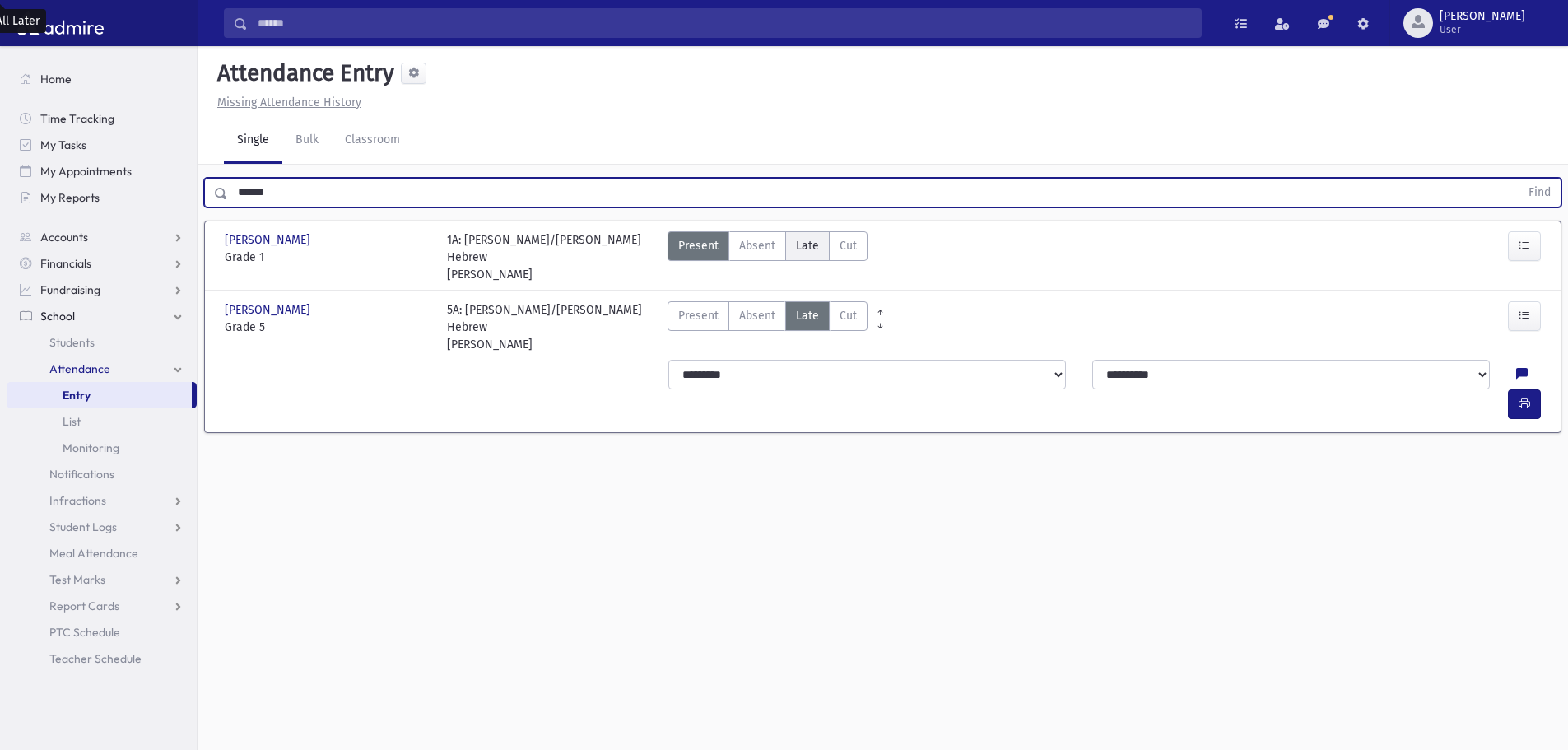
click at [820, 250] on label "Late Late" at bounding box center [807, 246] width 45 height 30
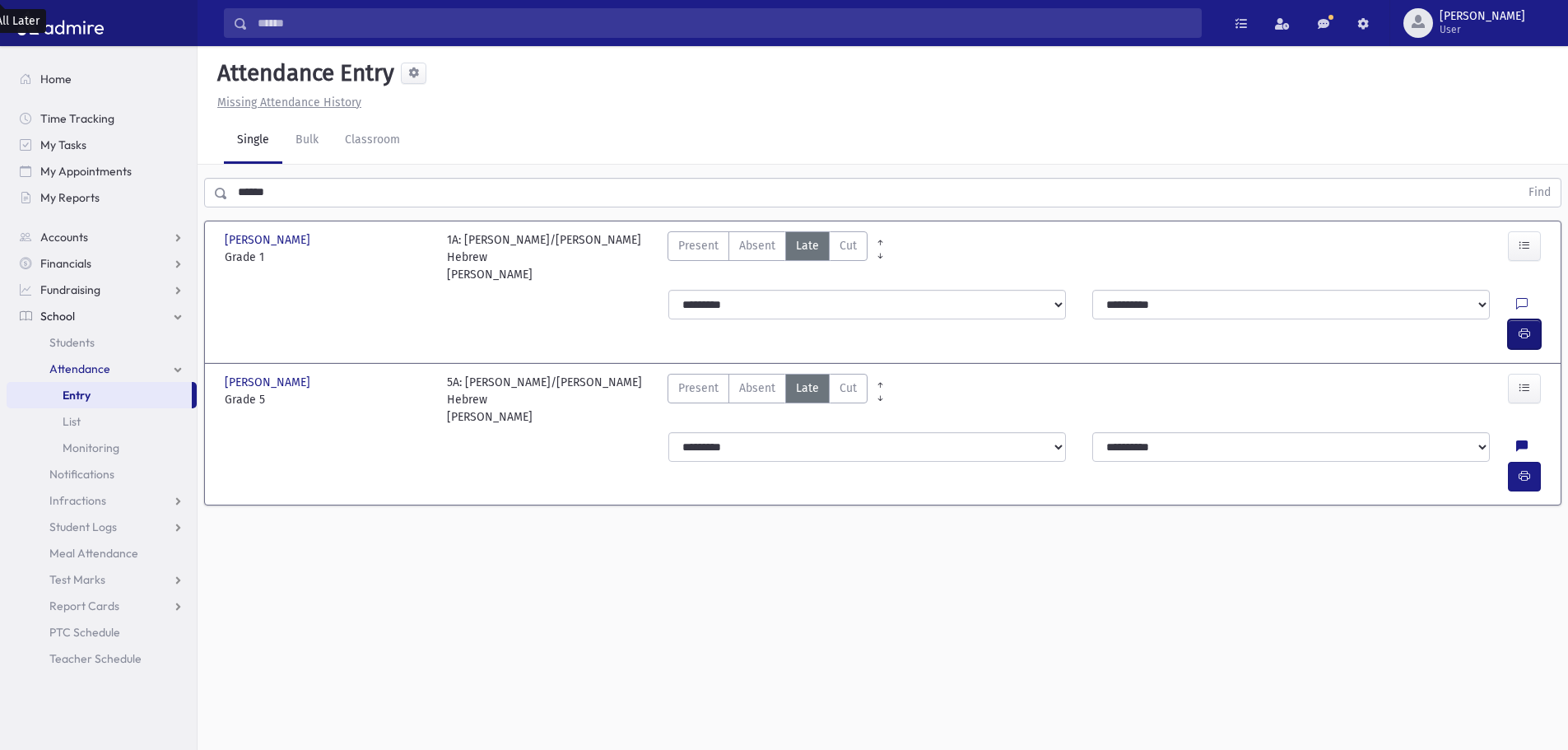
click at [1521, 326] on icon "button" at bounding box center [1524, 333] width 11 height 14
click at [561, 694] on div "Attendance Entry Missing Attendance History Single Bulk Classroom ****** Find D…" at bounding box center [882, 397] width 1371 height 703
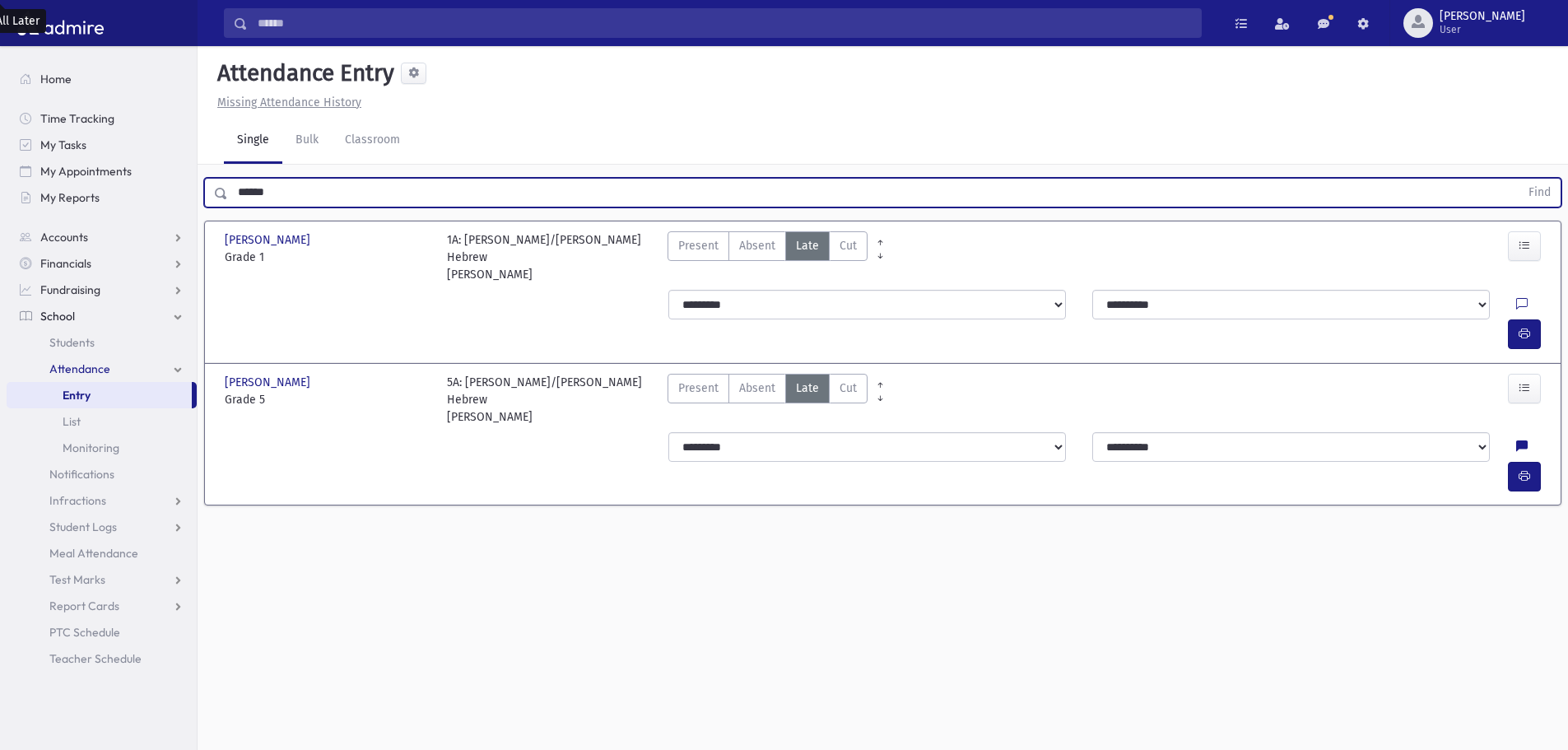
drag, startPoint x: 270, startPoint y: 192, endPoint x: 197, endPoint y: 203, distance: 73.8
click at [197, 203] on div "****** Find" at bounding box center [882, 189] width 1371 height 50
click at [1518, 179] on button "Find" at bounding box center [1539, 193] width 42 height 28
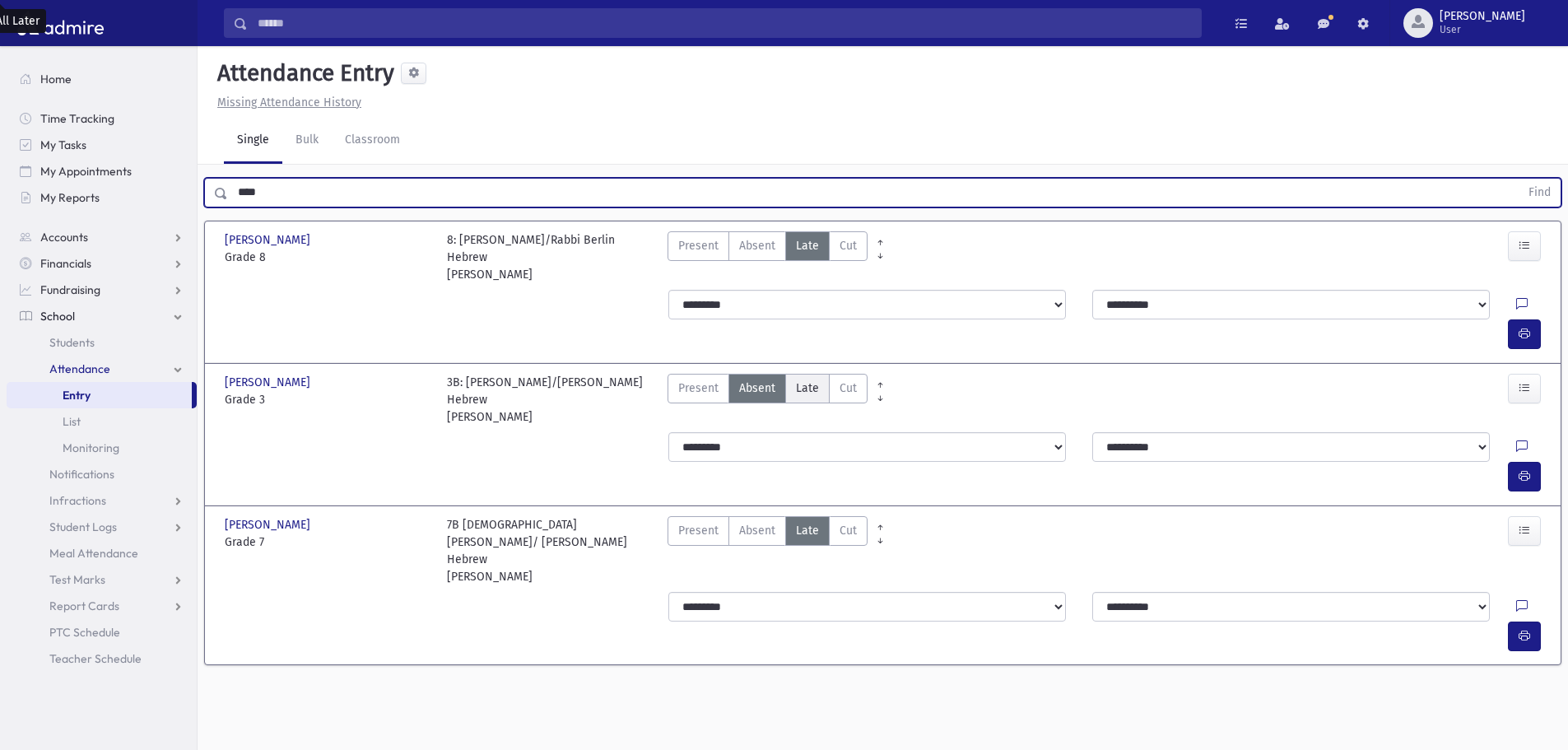
click at [796, 380] on span "Late" at bounding box center [807, 388] width 23 height 17
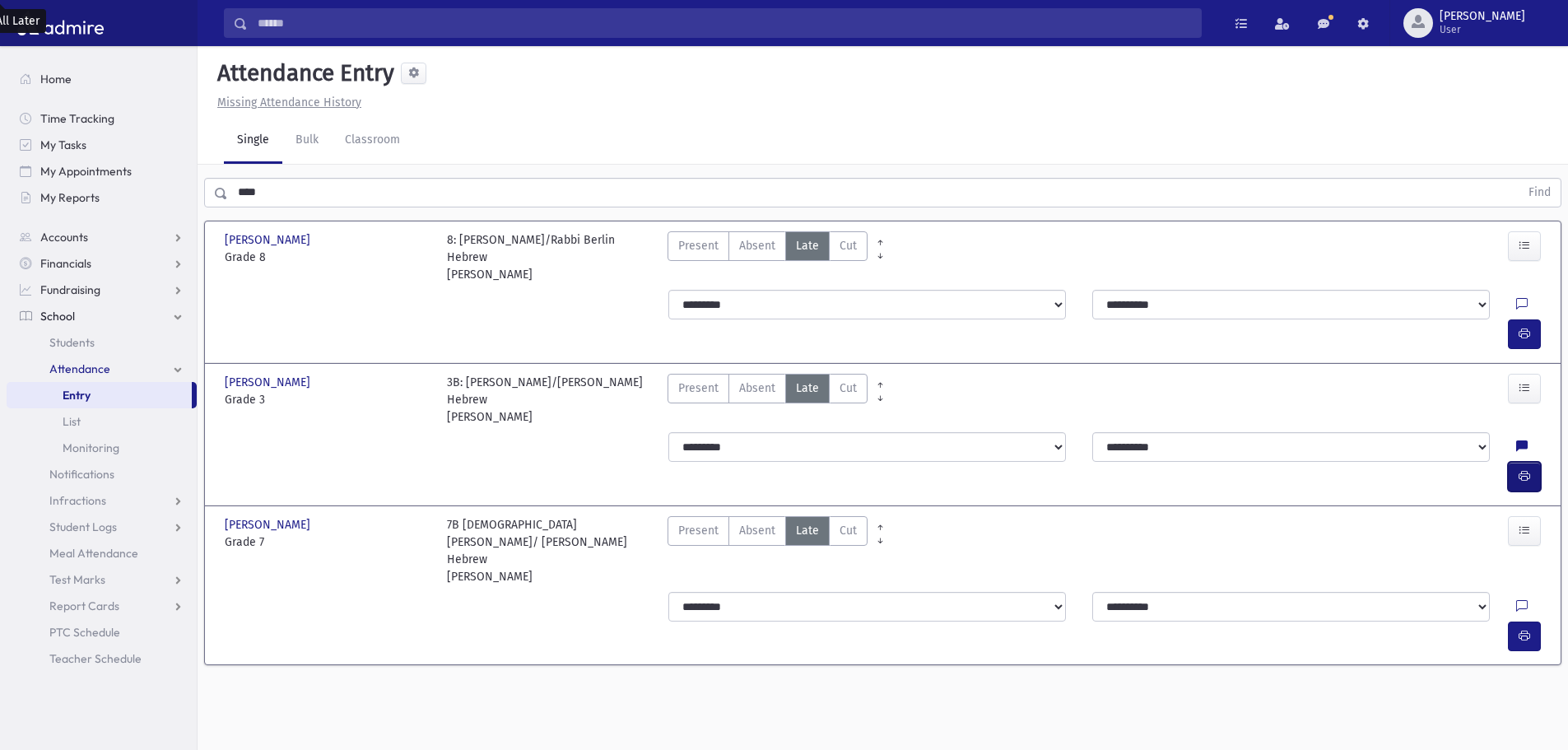
drag, startPoint x: 1532, startPoint y: 418, endPoint x: 1515, endPoint y: 420, distance: 17.1
click at [1532, 462] on button "button" at bounding box center [1524, 477] width 33 height 30
drag, startPoint x: 275, startPoint y: 198, endPoint x: 142, endPoint y: 211, distance: 133.6
click at [143, 211] on div "Search Results All Accounts" at bounding box center [784, 393] width 1568 height 786
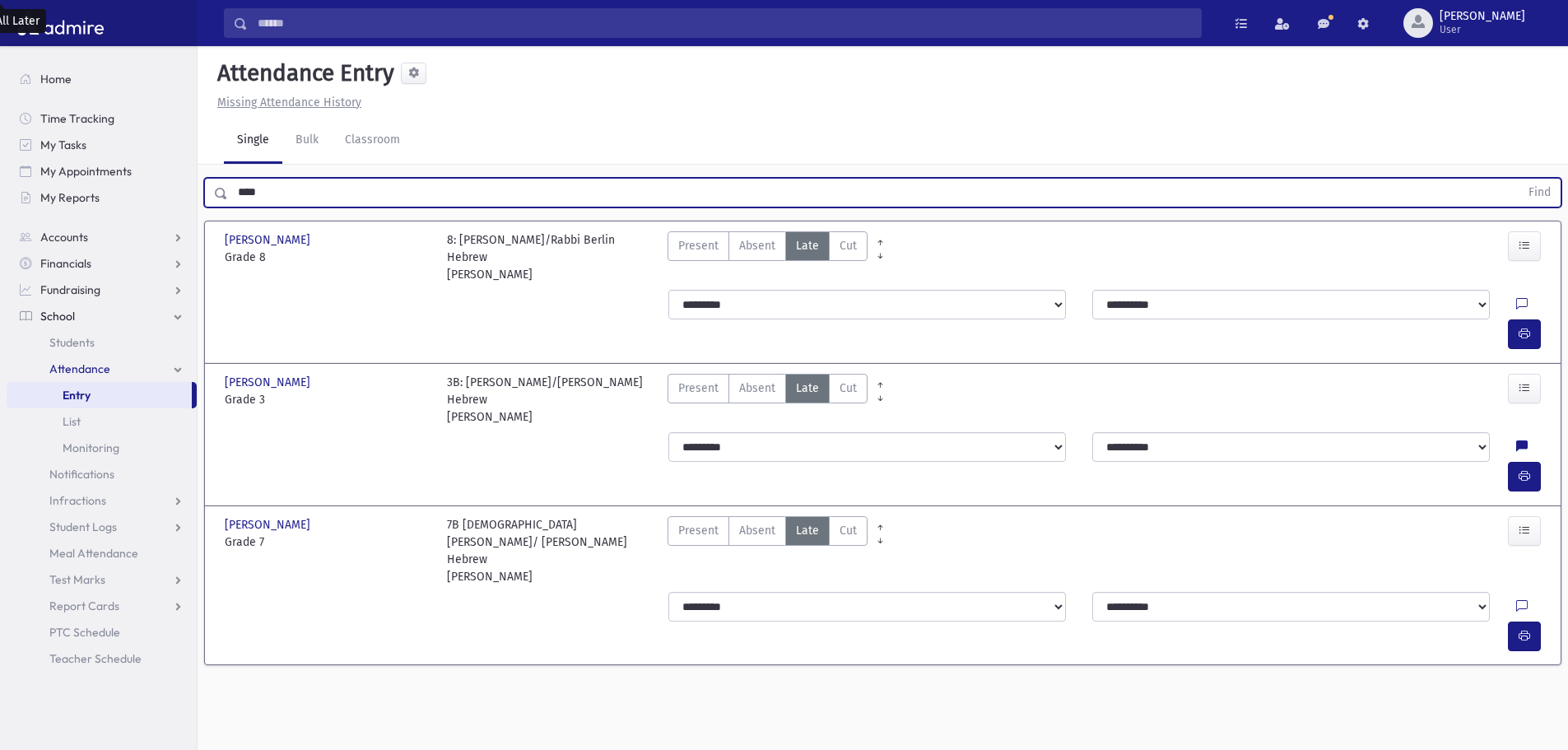
click at [1518, 179] on button "Find" at bounding box center [1539, 193] width 42 height 28
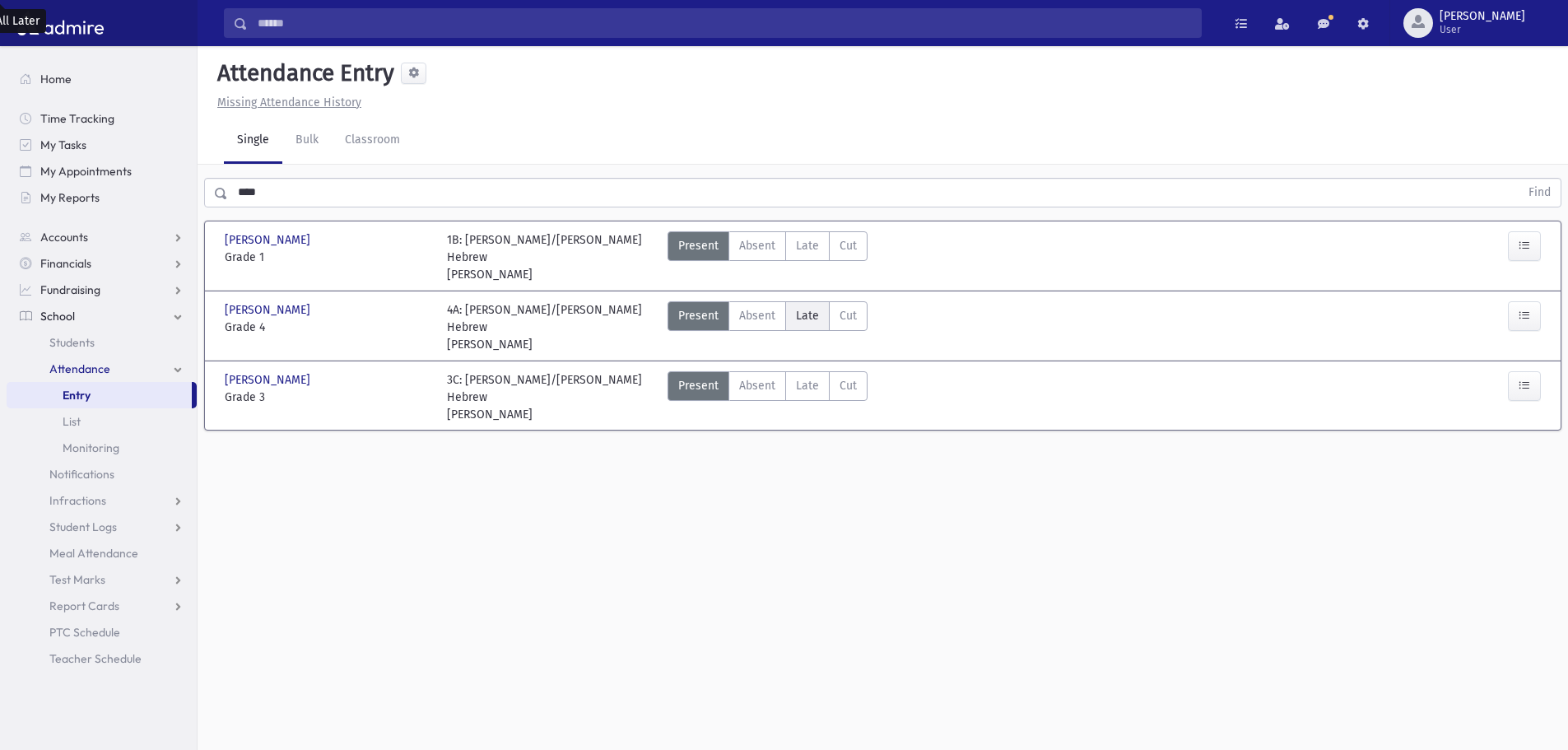
click at [805, 317] on span "Late" at bounding box center [807, 315] width 23 height 17
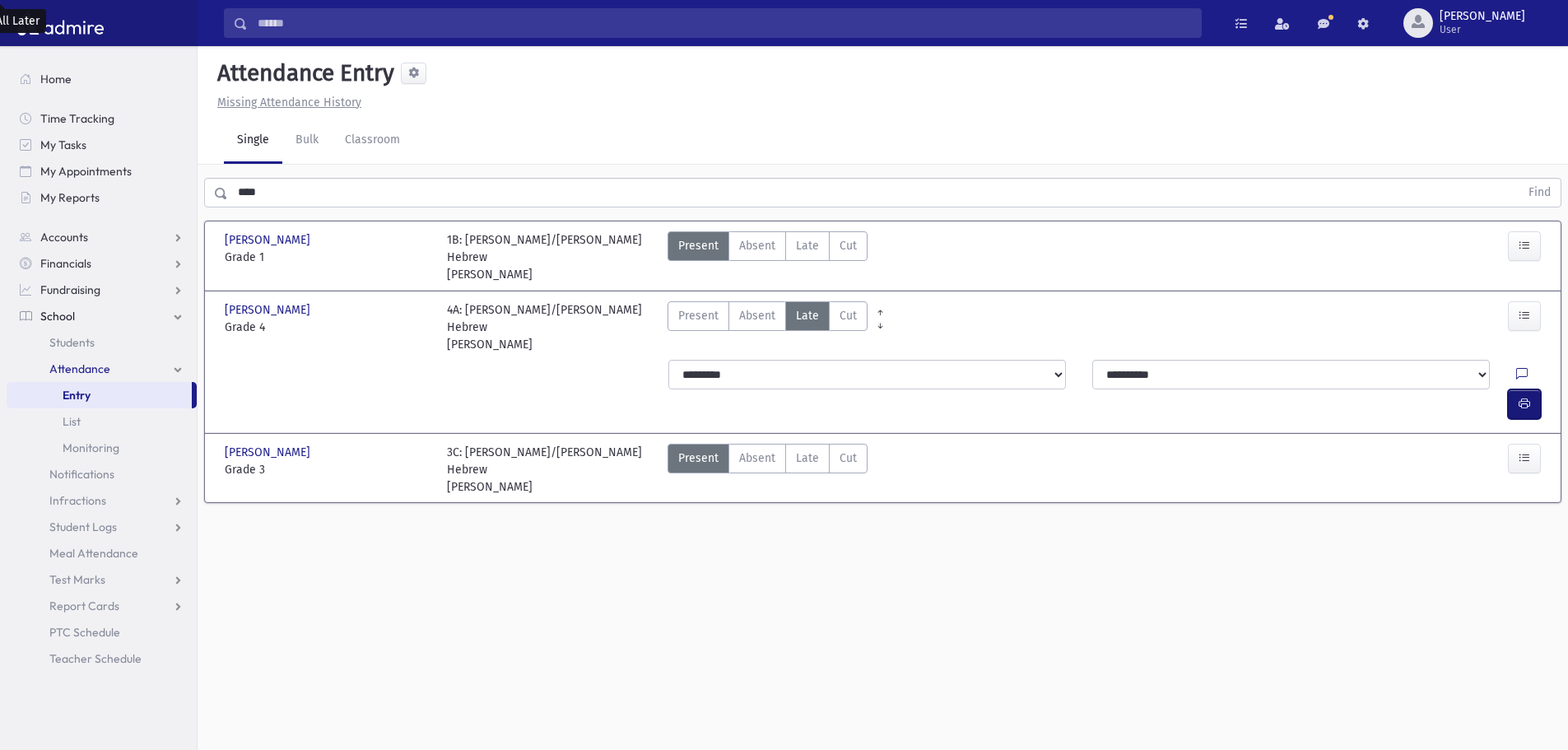
click at [1522, 397] on icon "button" at bounding box center [1524, 403] width 11 height 14
drag, startPoint x: 211, startPoint y: 195, endPoint x: 123, endPoint y: 209, distance: 89.1
click at [124, 209] on div "Search Results All Accounts" at bounding box center [784, 393] width 1568 height 786
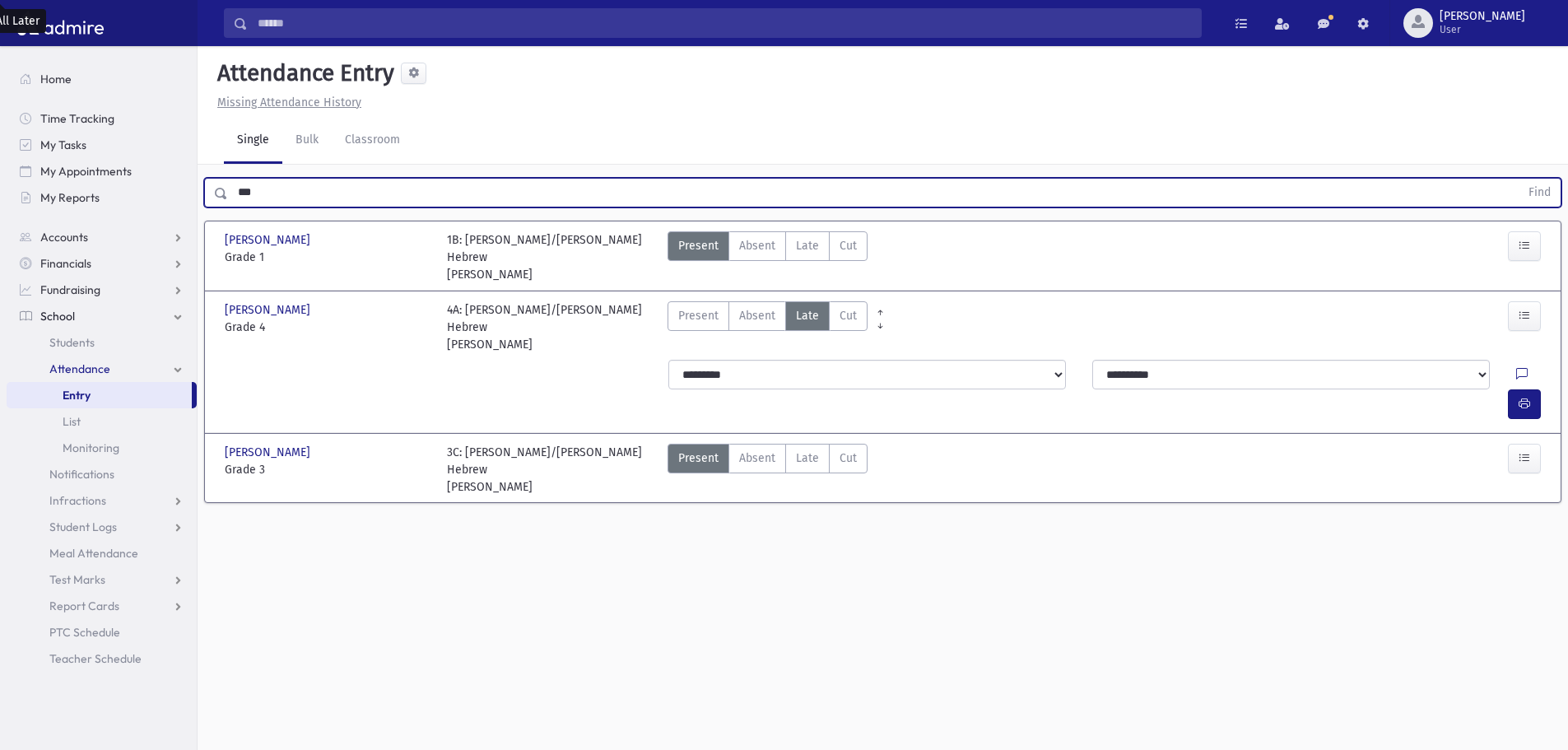
click at [1518, 179] on button "Find" at bounding box center [1539, 193] width 42 height 28
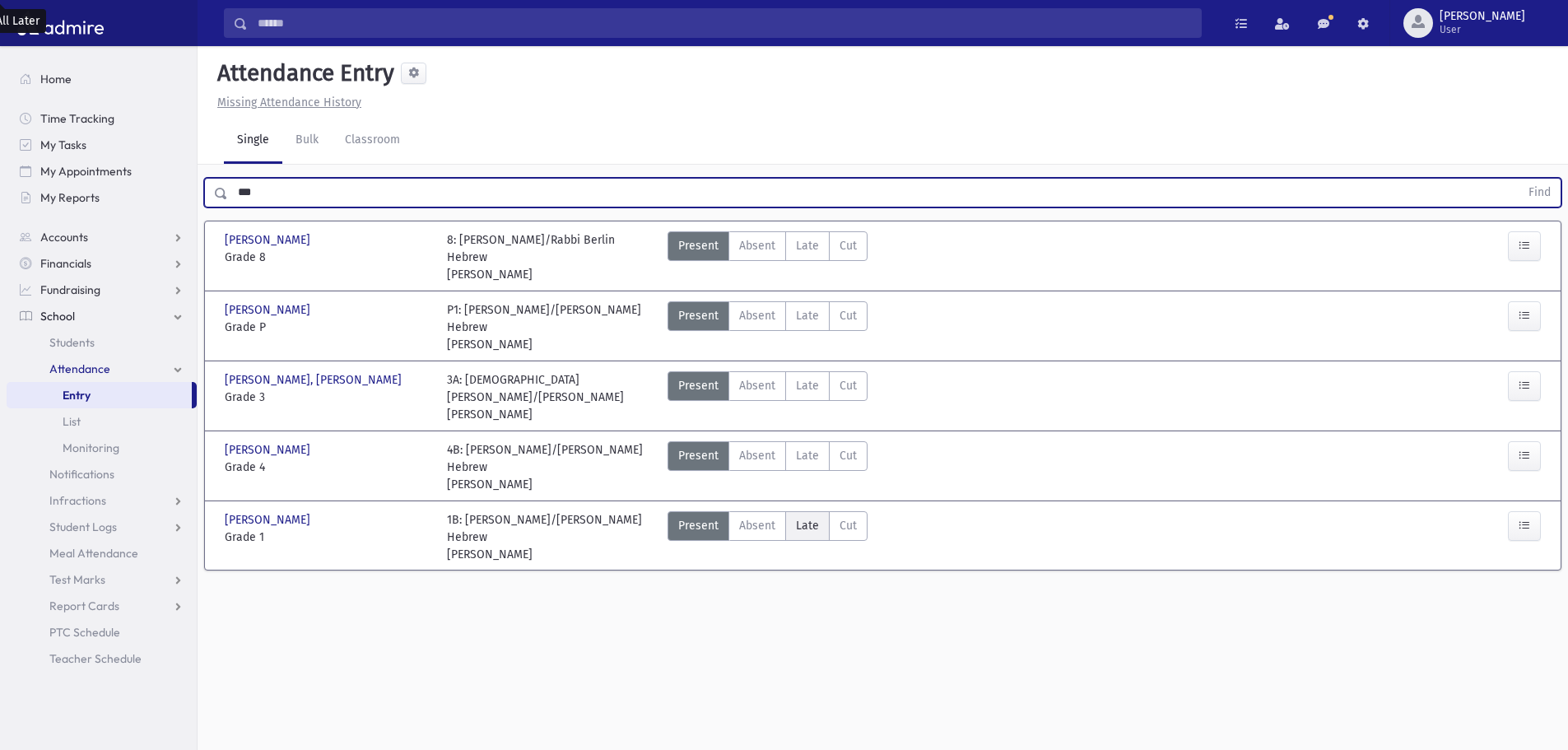
click at [813, 511] on label "Late Late" at bounding box center [807, 526] width 45 height 30
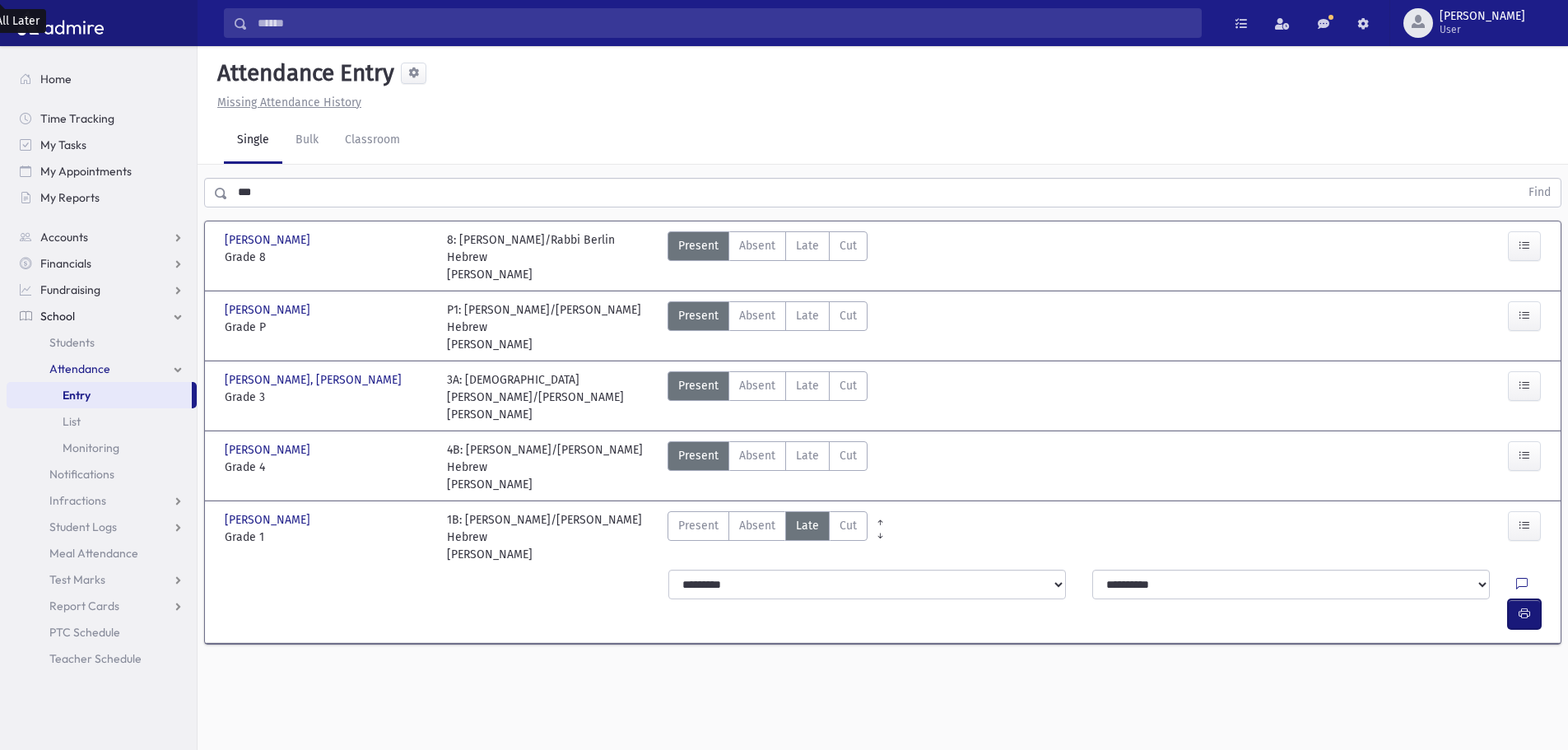
click at [1522, 599] on button "button" at bounding box center [1524, 614] width 33 height 30
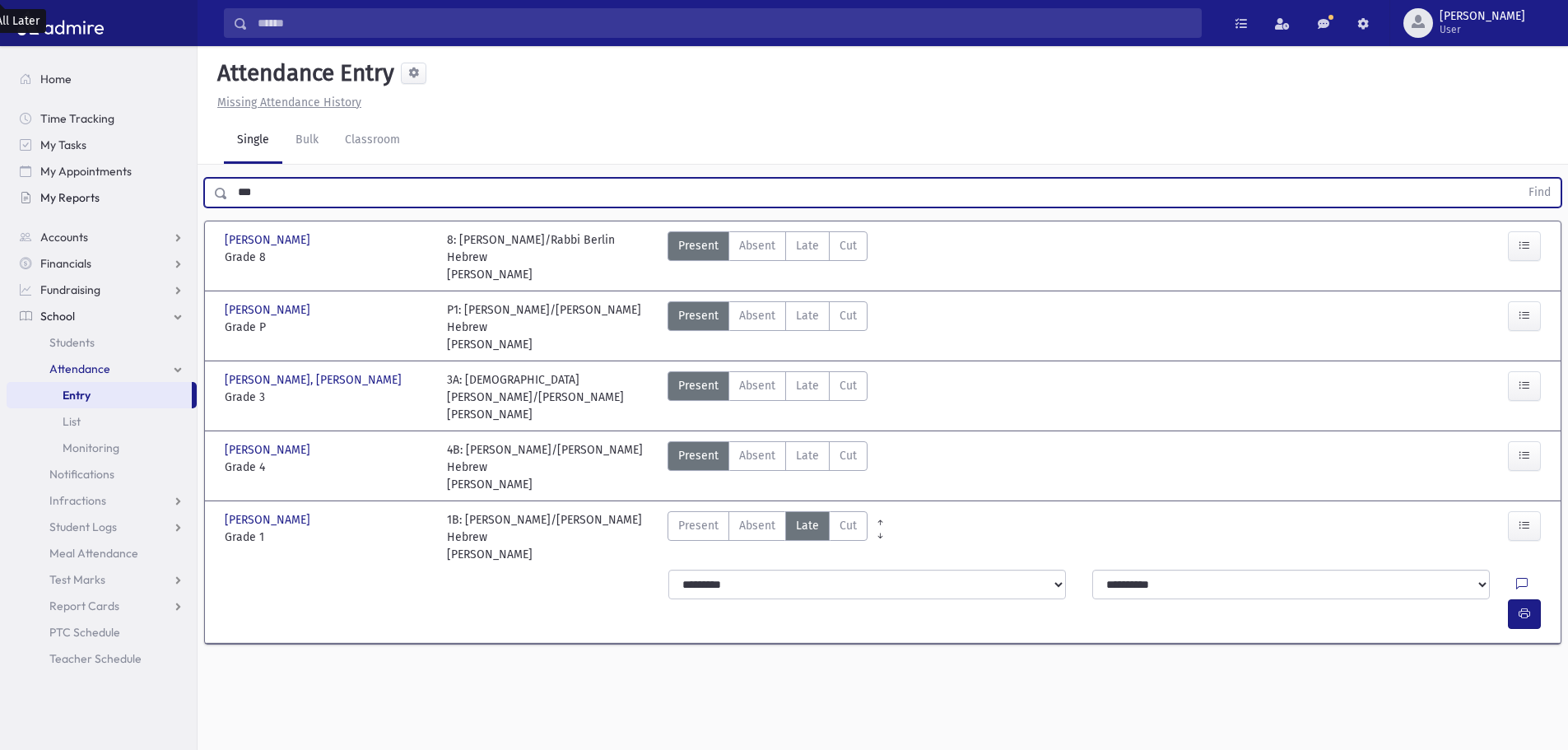
drag, startPoint x: 279, startPoint y: 200, endPoint x: 176, endPoint y: 187, distance: 103.8
click at [176, 187] on div "Search Results All Accounts" at bounding box center [784, 393] width 1568 height 786
click at [1518, 179] on button "Find" at bounding box center [1539, 193] width 42 height 28
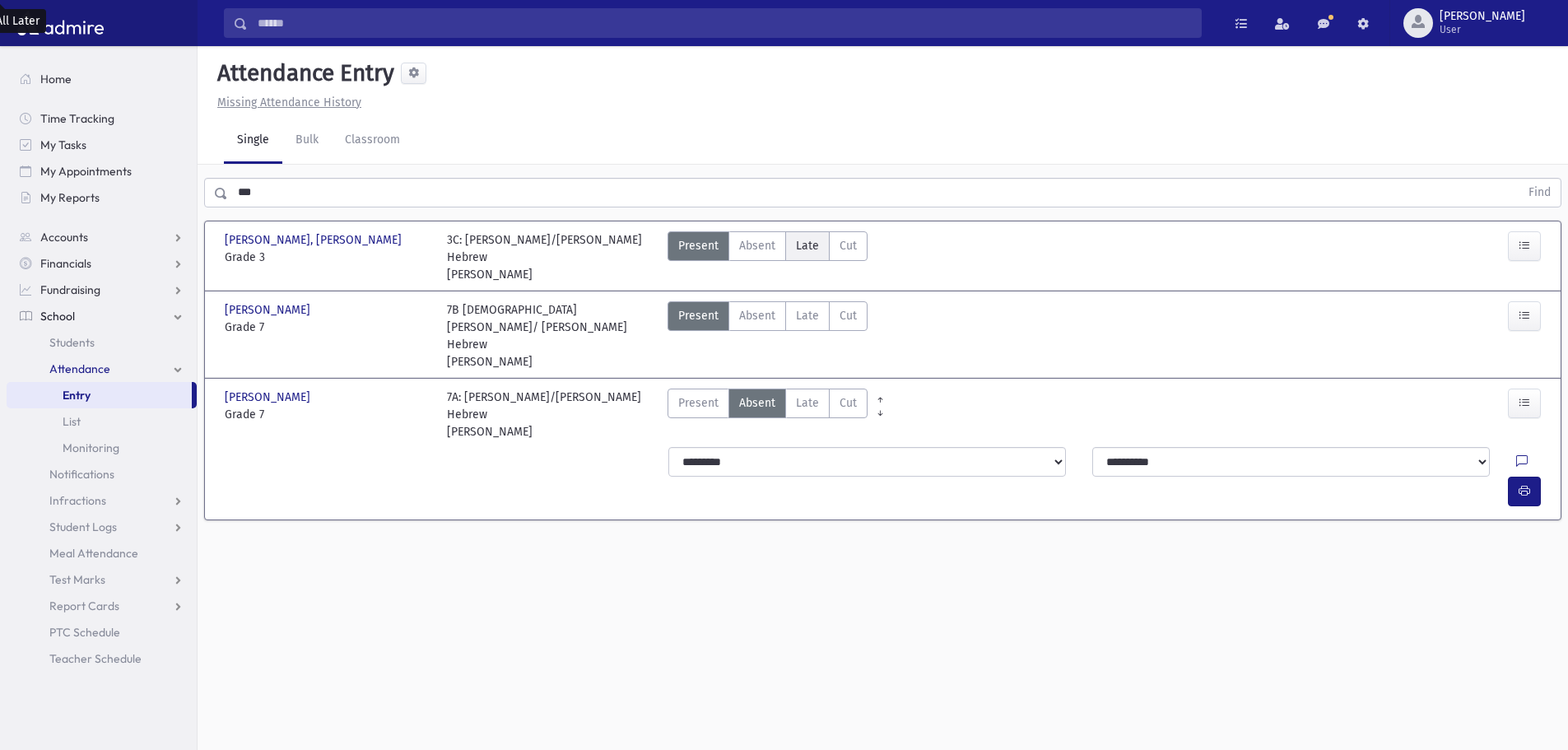
click at [810, 240] on span "Late" at bounding box center [807, 245] width 23 height 17
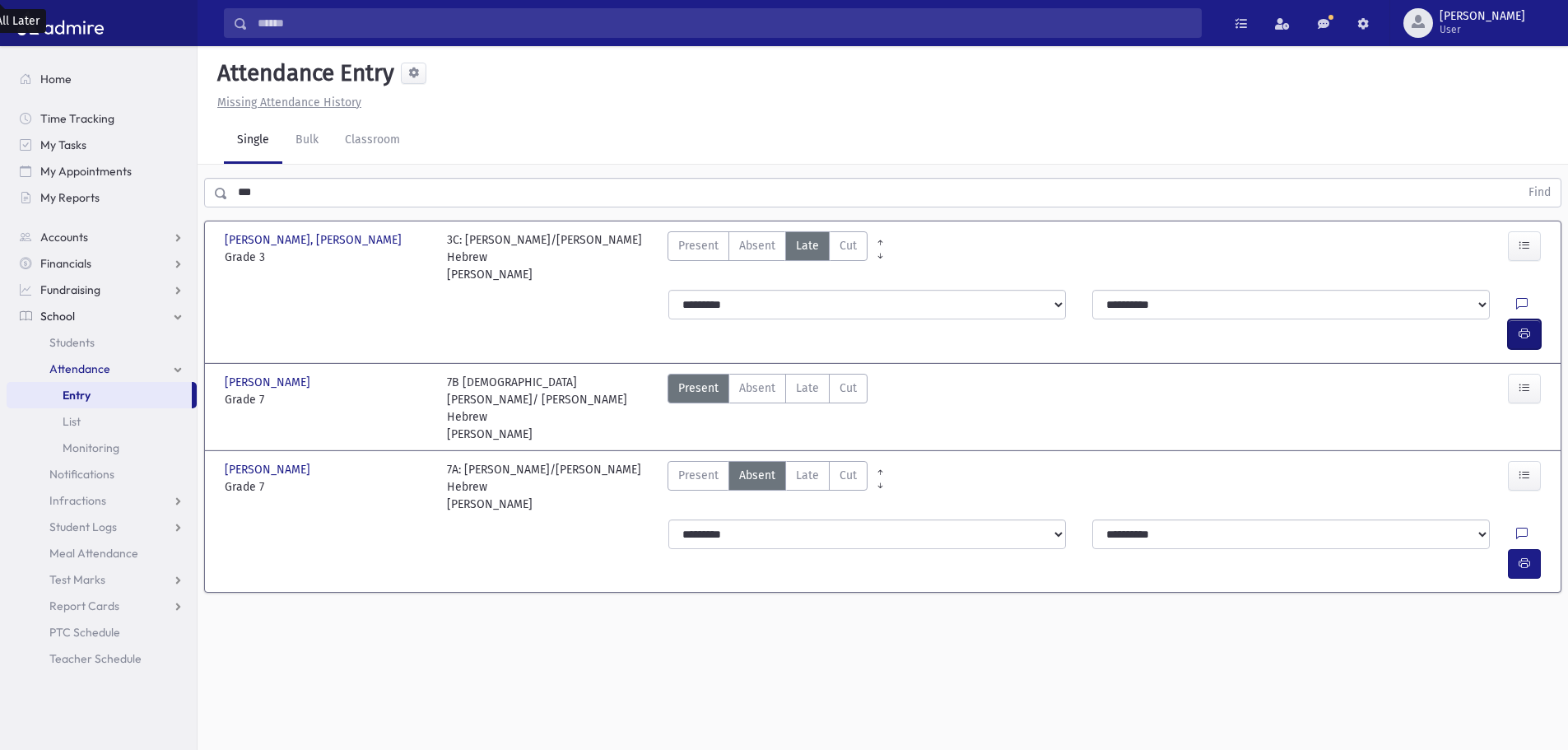
click at [1530, 326] on icon "button" at bounding box center [1524, 333] width 11 height 14
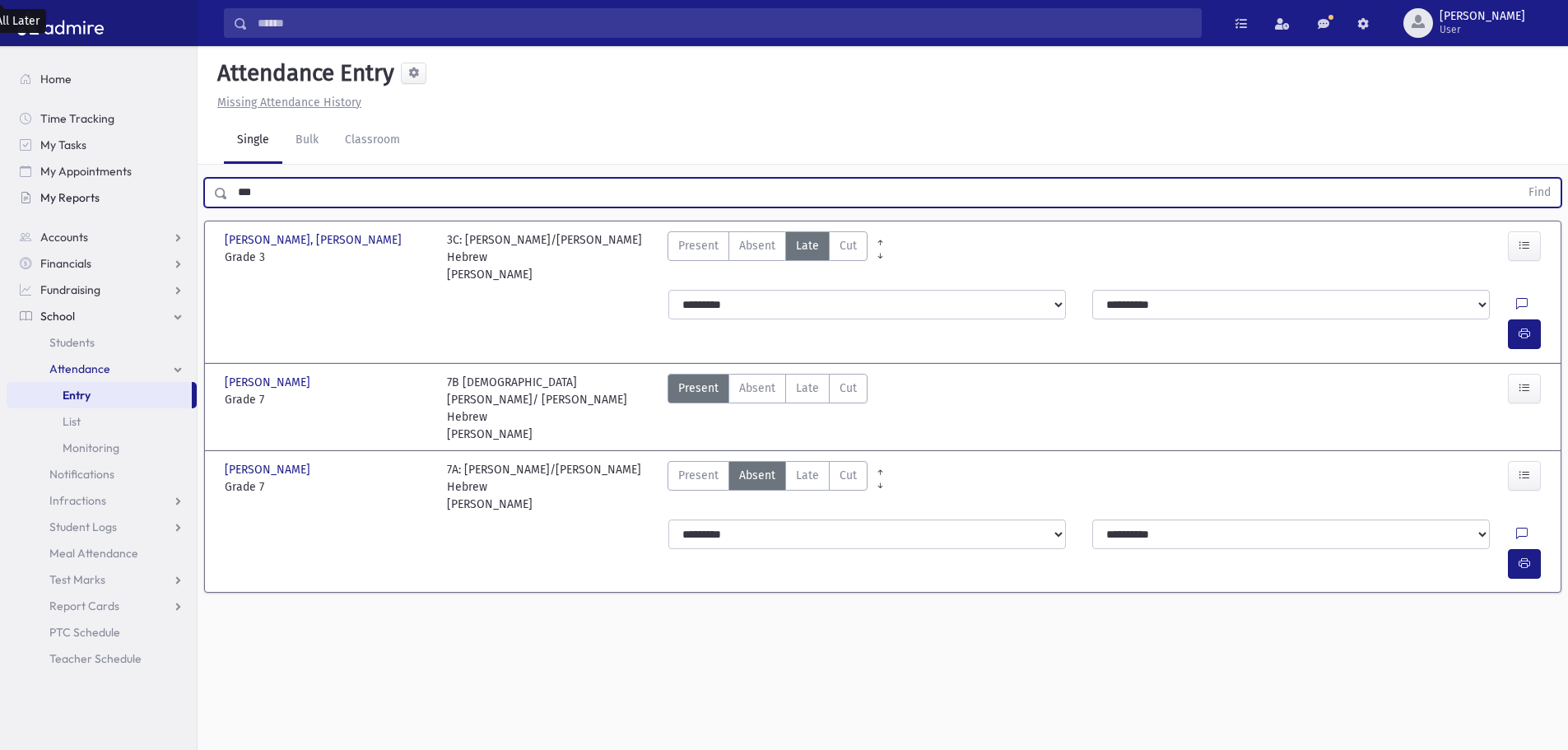
drag, startPoint x: 264, startPoint y: 182, endPoint x: 186, endPoint y: 201, distance: 80.3
click at [192, 189] on div "Search Results All Accounts" at bounding box center [784, 393] width 1568 height 786
click at [1518, 179] on button "Find" at bounding box center [1539, 193] width 42 height 28
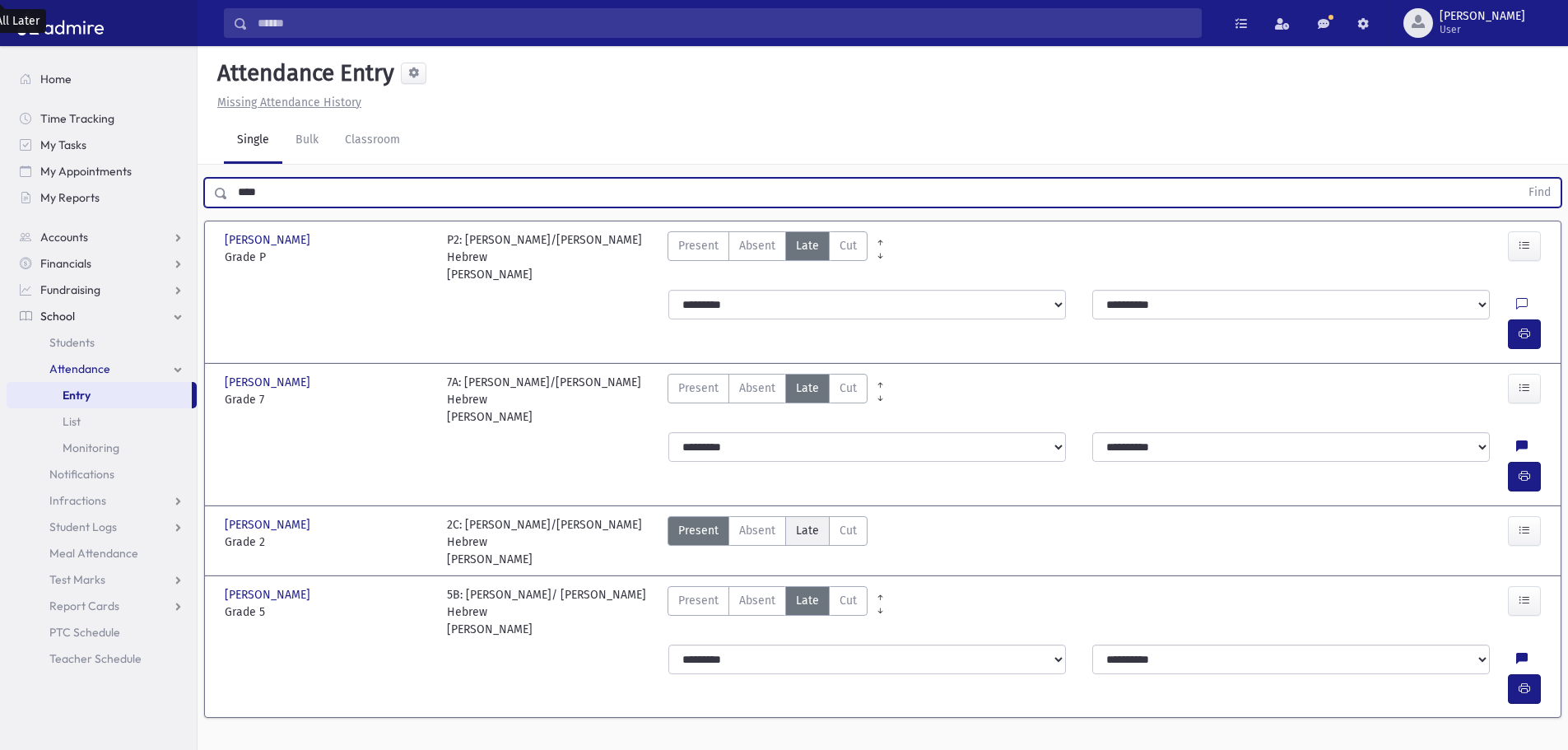
click at [798, 522] on span "Late" at bounding box center [807, 530] width 23 height 17
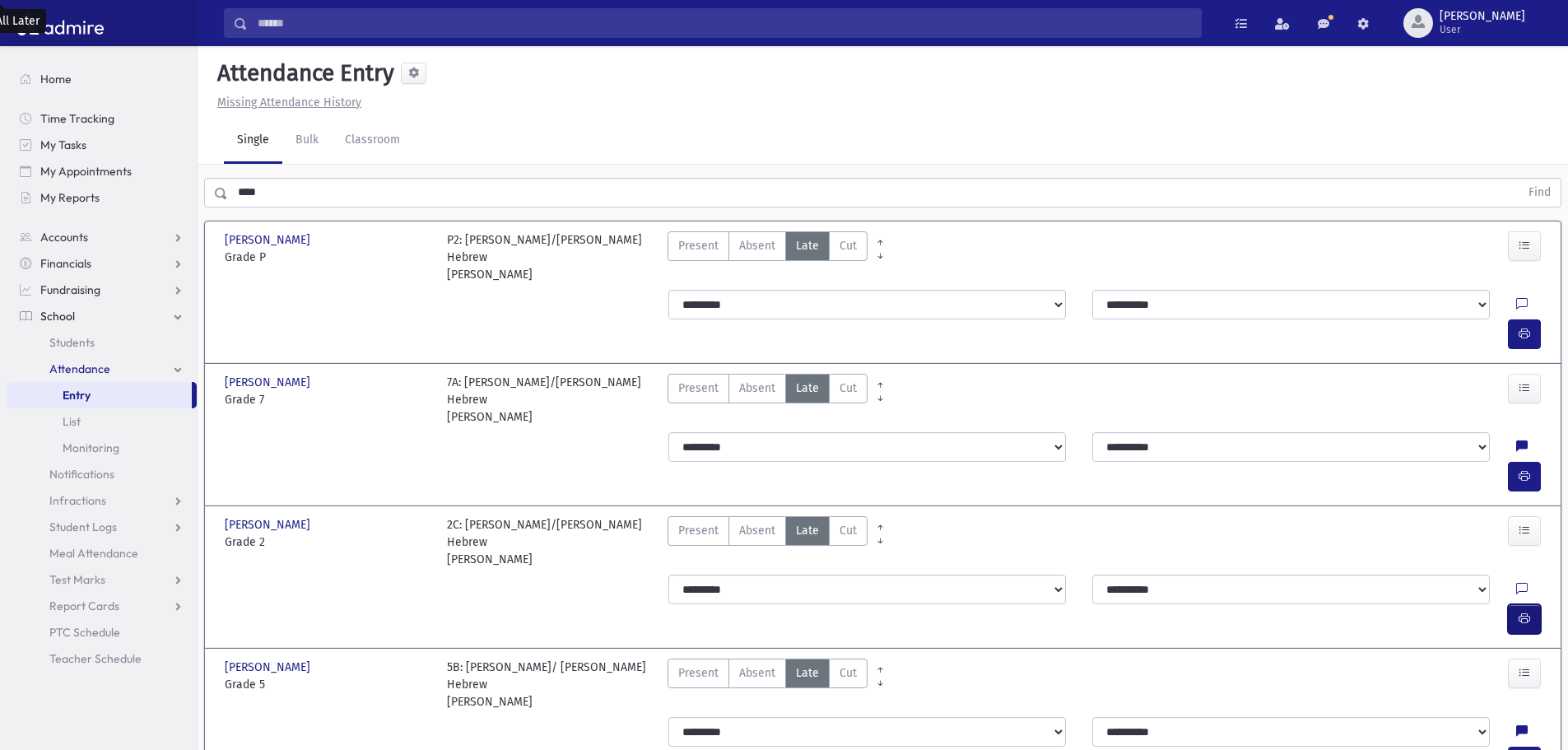
click at [1518, 612] on icon "button" at bounding box center [1524, 618] width 11 height 14
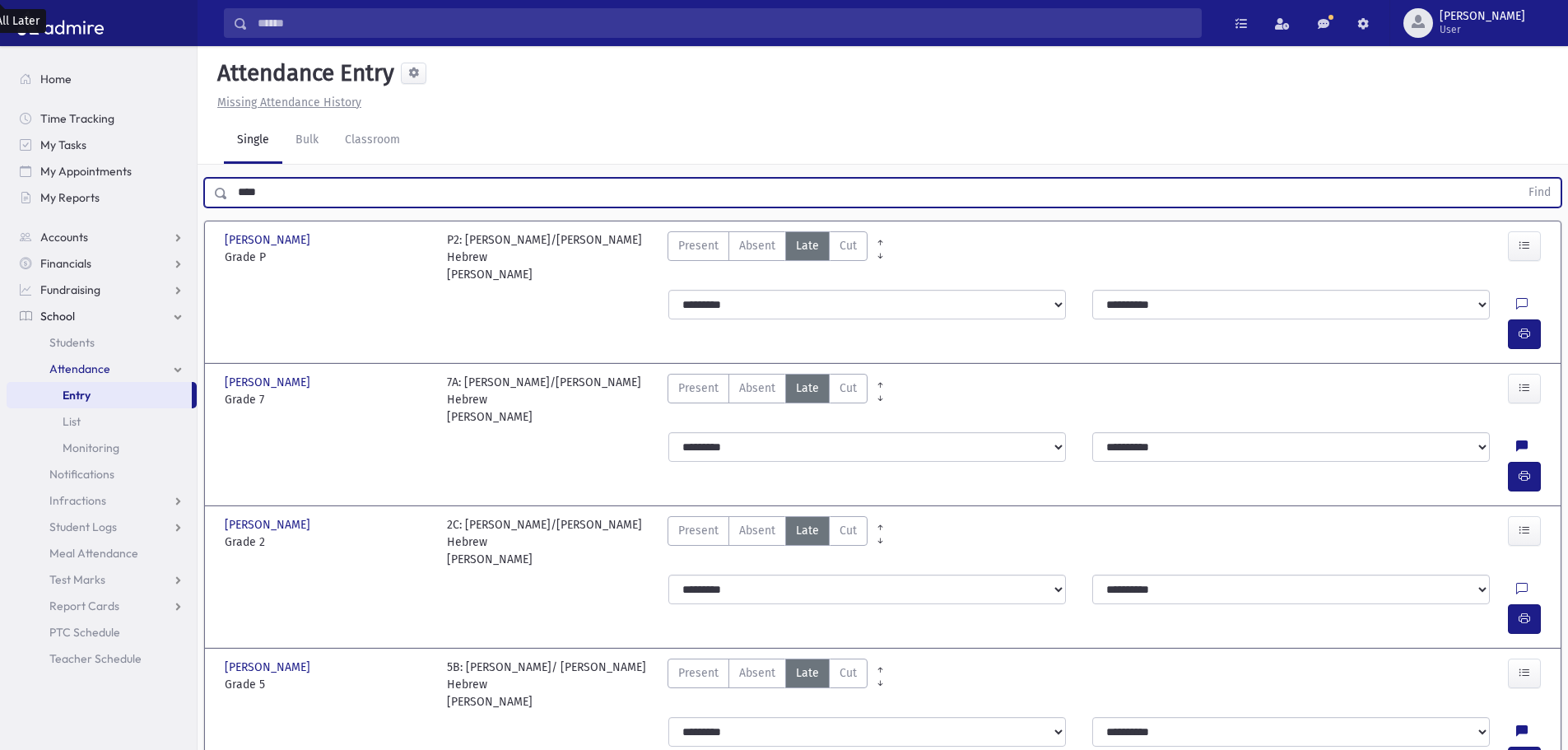
drag, startPoint x: 276, startPoint y: 188, endPoint x: 201, endPoint y: 195, distance: 75.3
click at [202, 195] on div "**** Find" at bounding box center [882, 189] width 1371 height 50
click at [1518, 179] on button "Find" at bounding box center [1539, 193] width 42 height 28
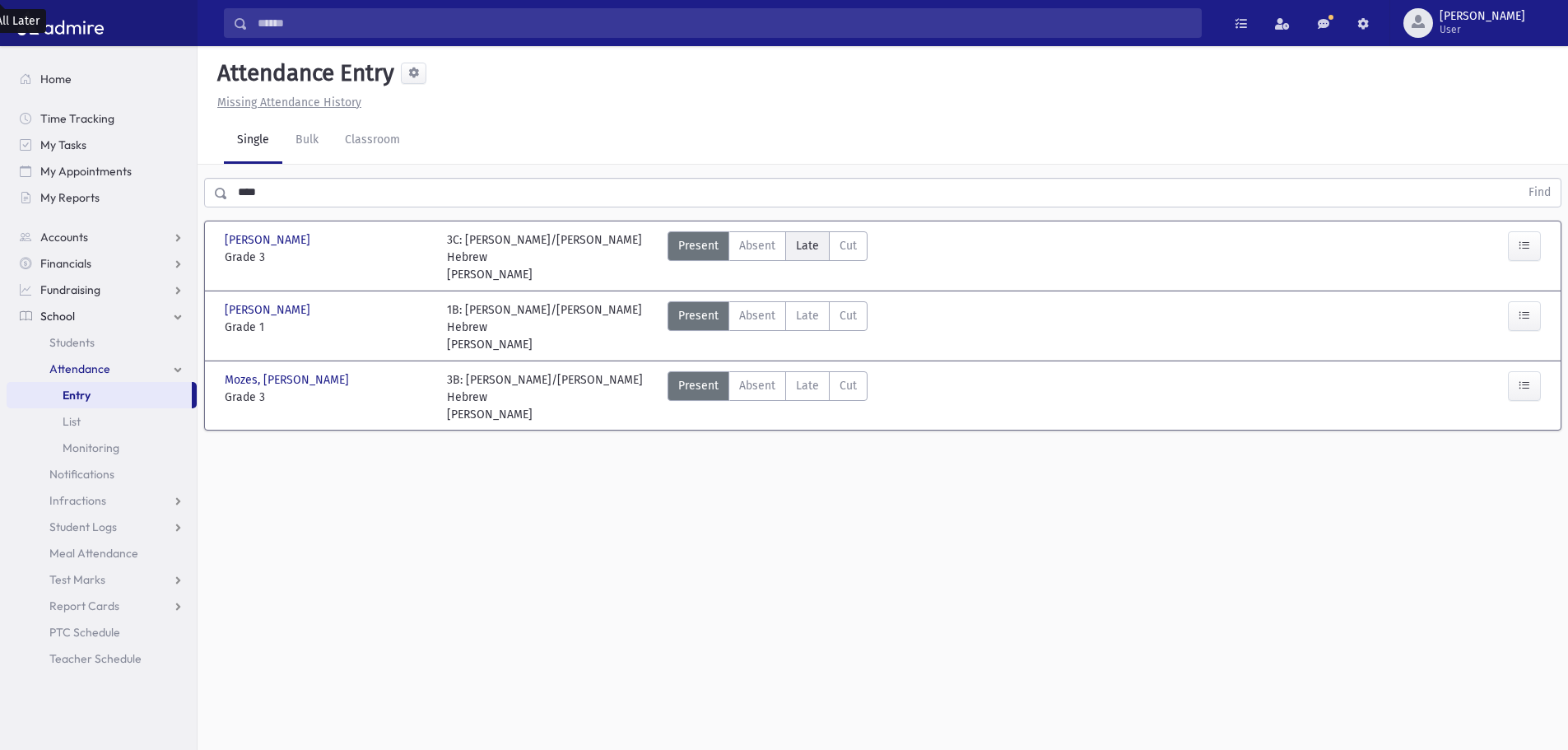
click at [809, 252] on span "Late" at bounding box center [807, 245] width 23 height 17
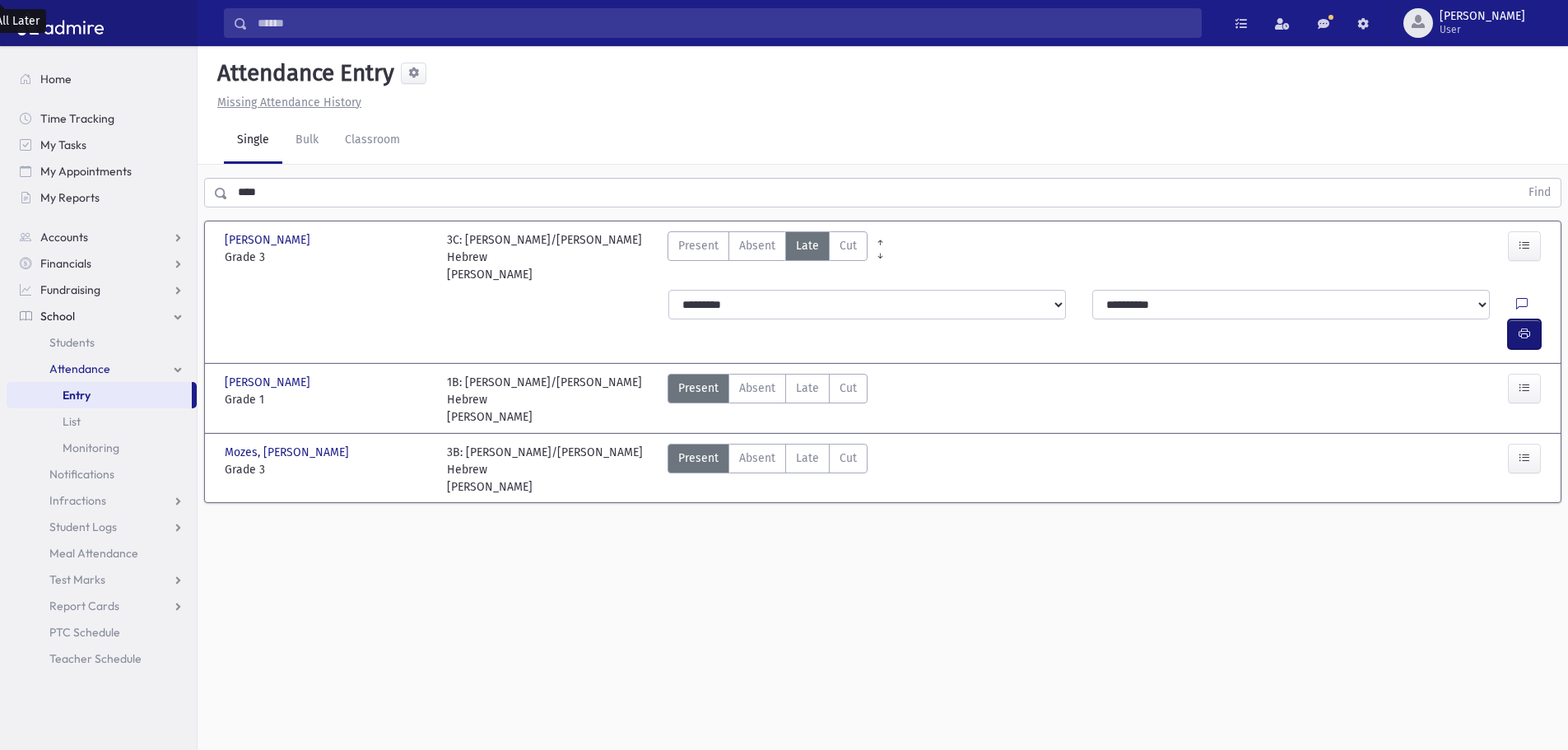
click at [1514, 319] on button "button" at bounding box center [1524, 334] width 33 height 30
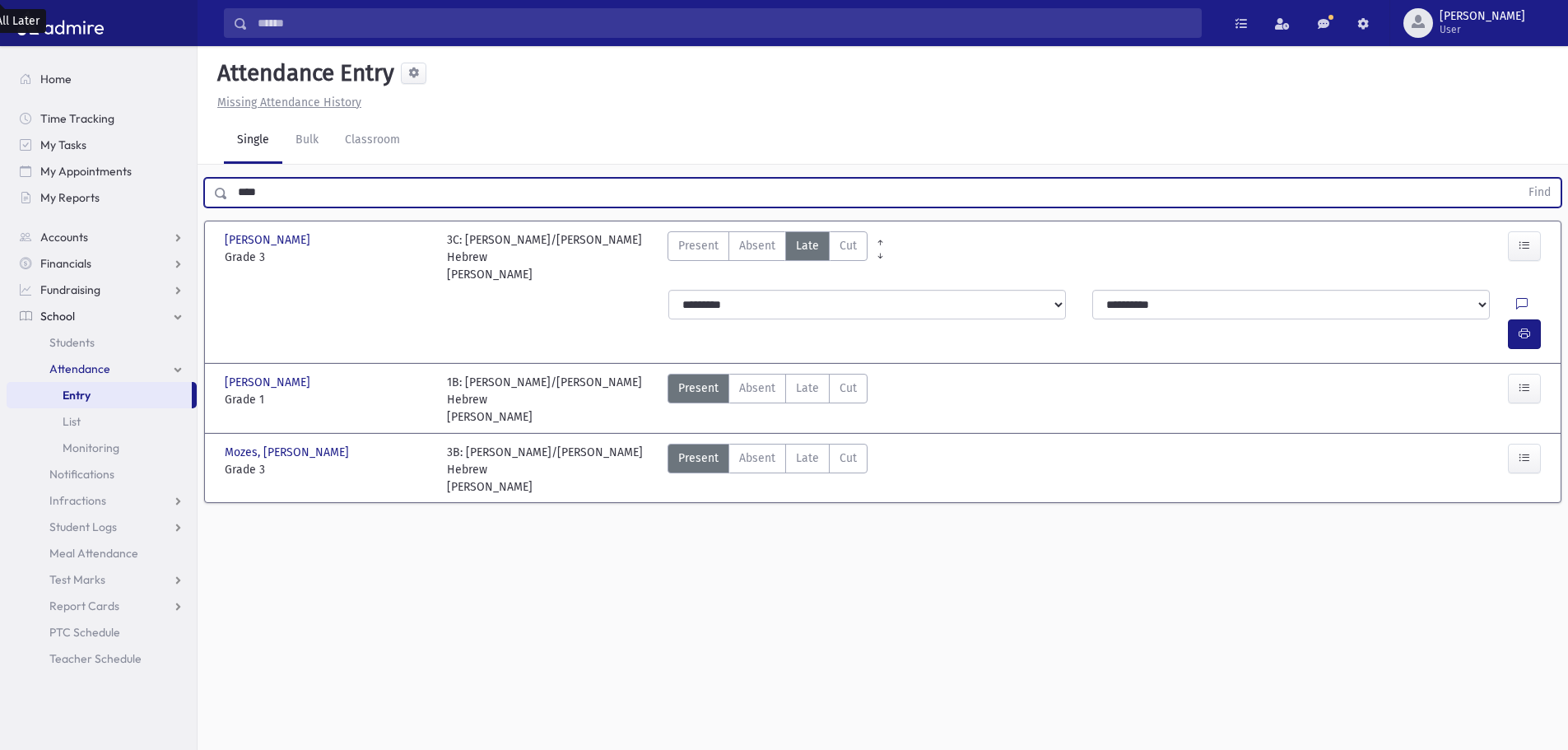
drag, startPoint x: 239, startPoint y: 194, endPoint x: 210, endPoint y: 198, distance: 29.3
click at [210, 198] on div "**** Find" at bounding box center [882, 193] width 1357 height 30
click at [1518, 179] on button "Find" at bounding box center [1539, 193] width 42 height 28
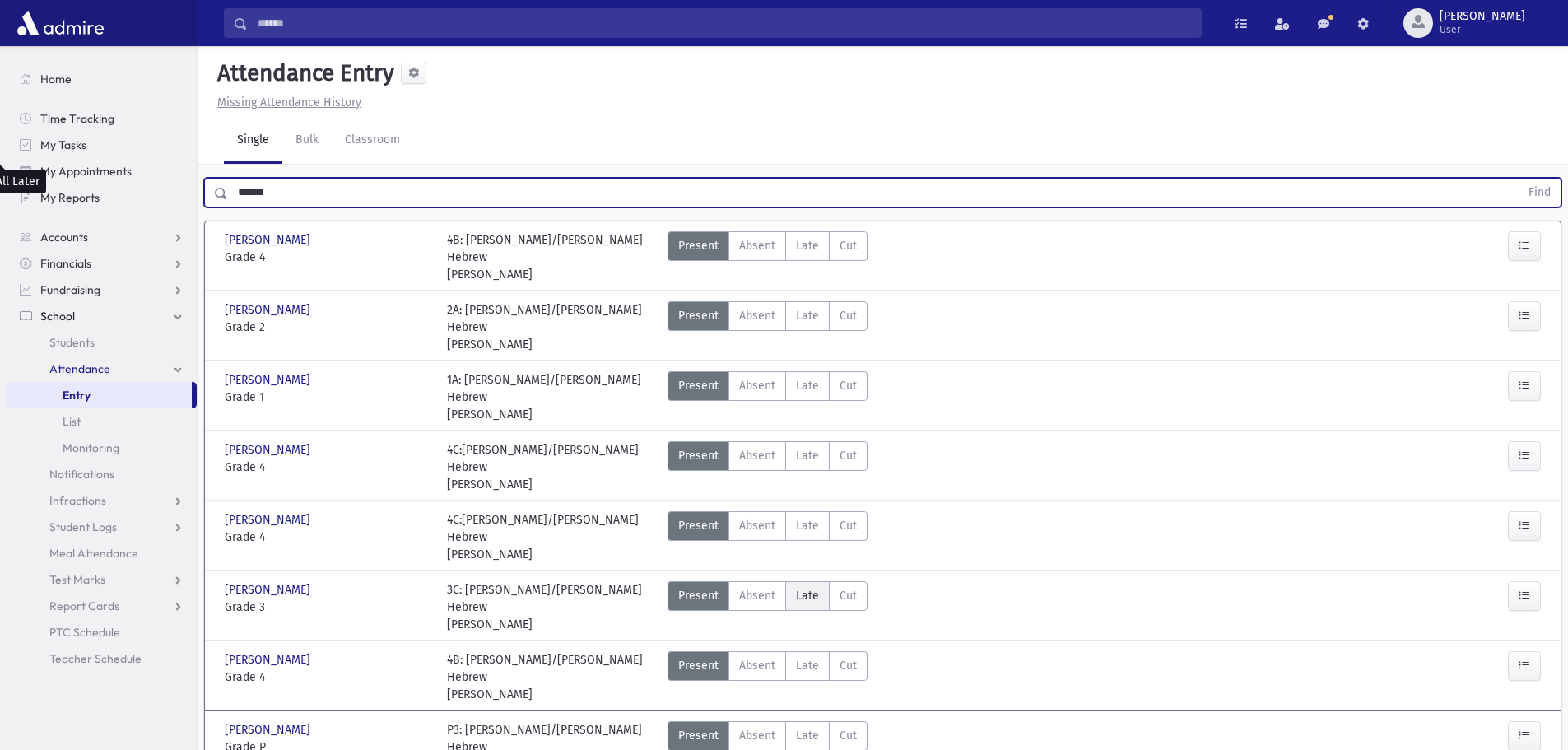
drag, startPoint x: 799, startPoint y: 362, endPoint x: 816, endPoint y: 362, distance: 17.0
click at [800, 586] on span "Late" at bounding box center [807, 595] width 23 height 17
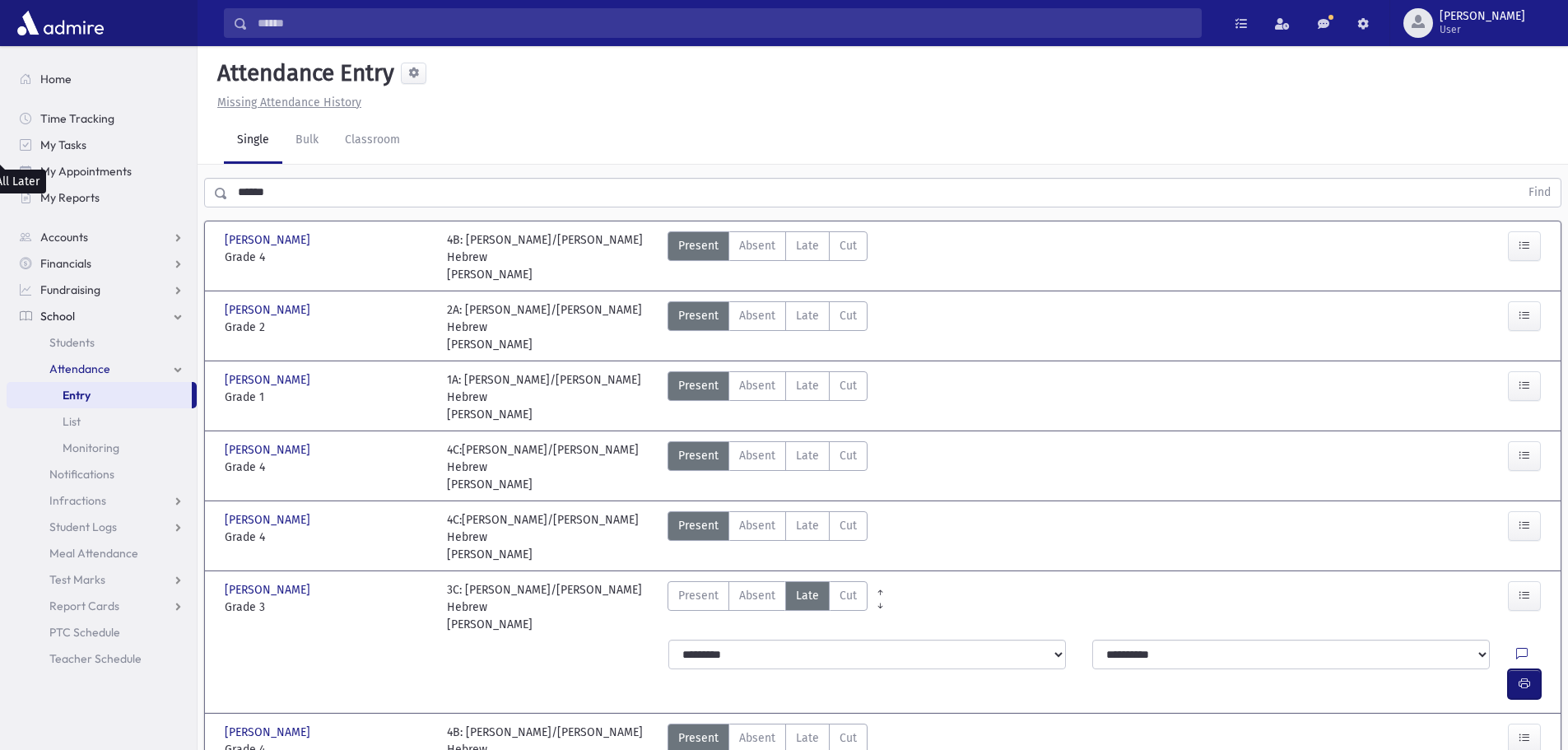
click at [1529, 676] on icon "button" at bounding box center [1524, 683] width 11 height 14
drag, startPoint x: 799, startPoint y: 592, endPoint x: 958, endPoint y: 628, distance: 163.0
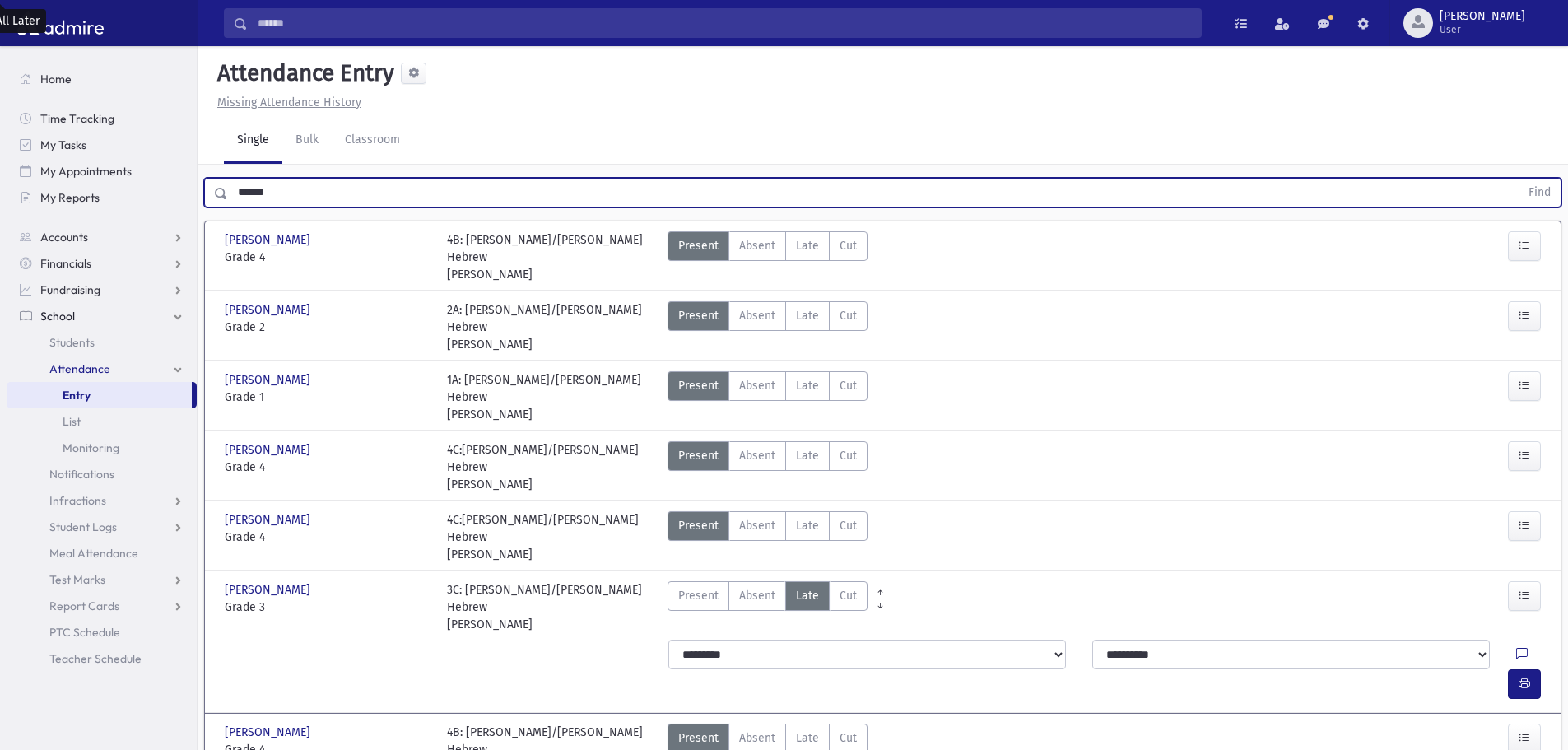
drag, startPoint x: 288, startPoint y: 197, endPoint x: 220, endPoint y: 219, distance: 71.5
click at [1518, 179] on button "Find" at bounding box center [1539, 193] width 42 height 28
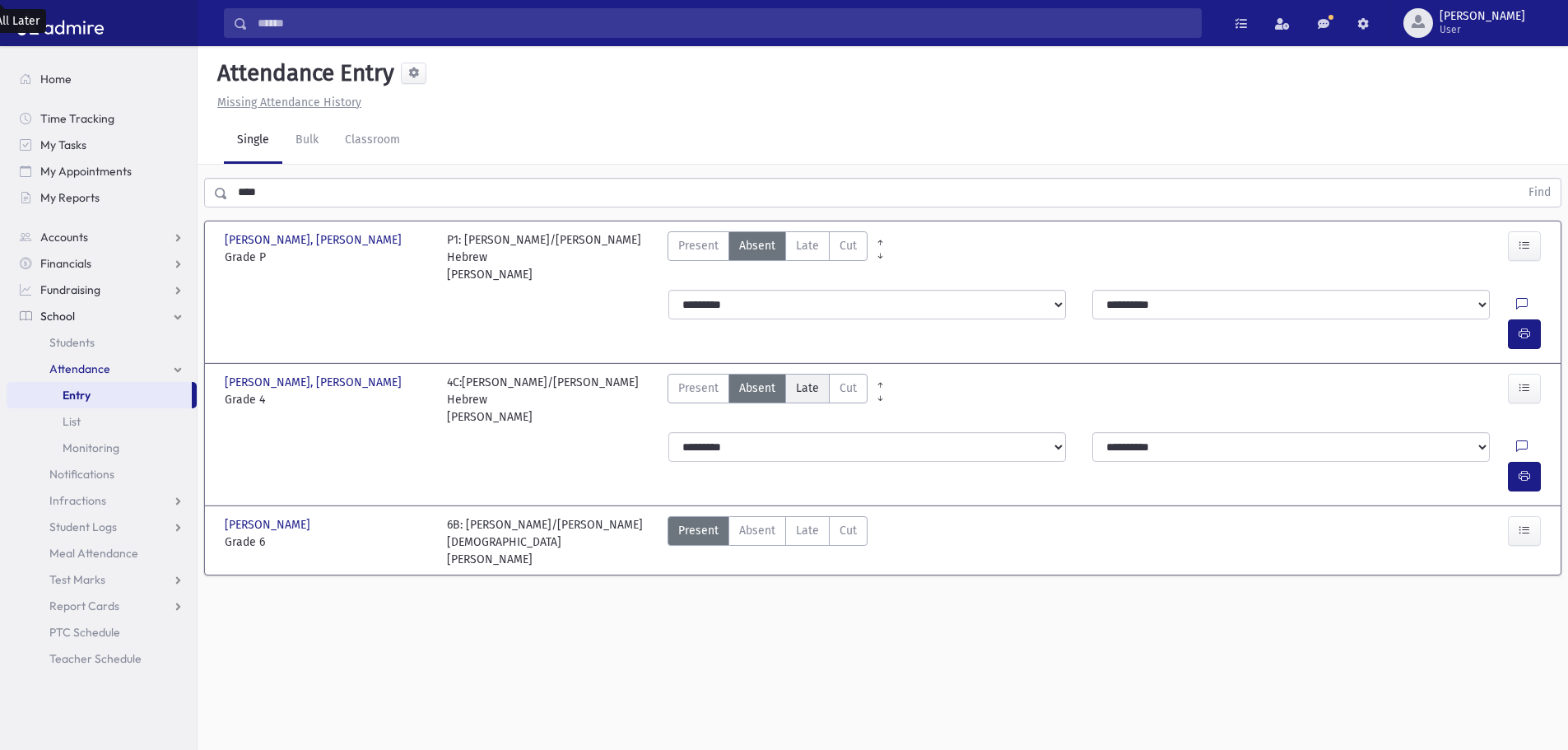
click at [819, 373] on label "Late Late" at bounding box center [807, 388] width 45 height 30
click at [1519, 469] on icon "button" at bounding box center [1524, 476] width 11 height 14
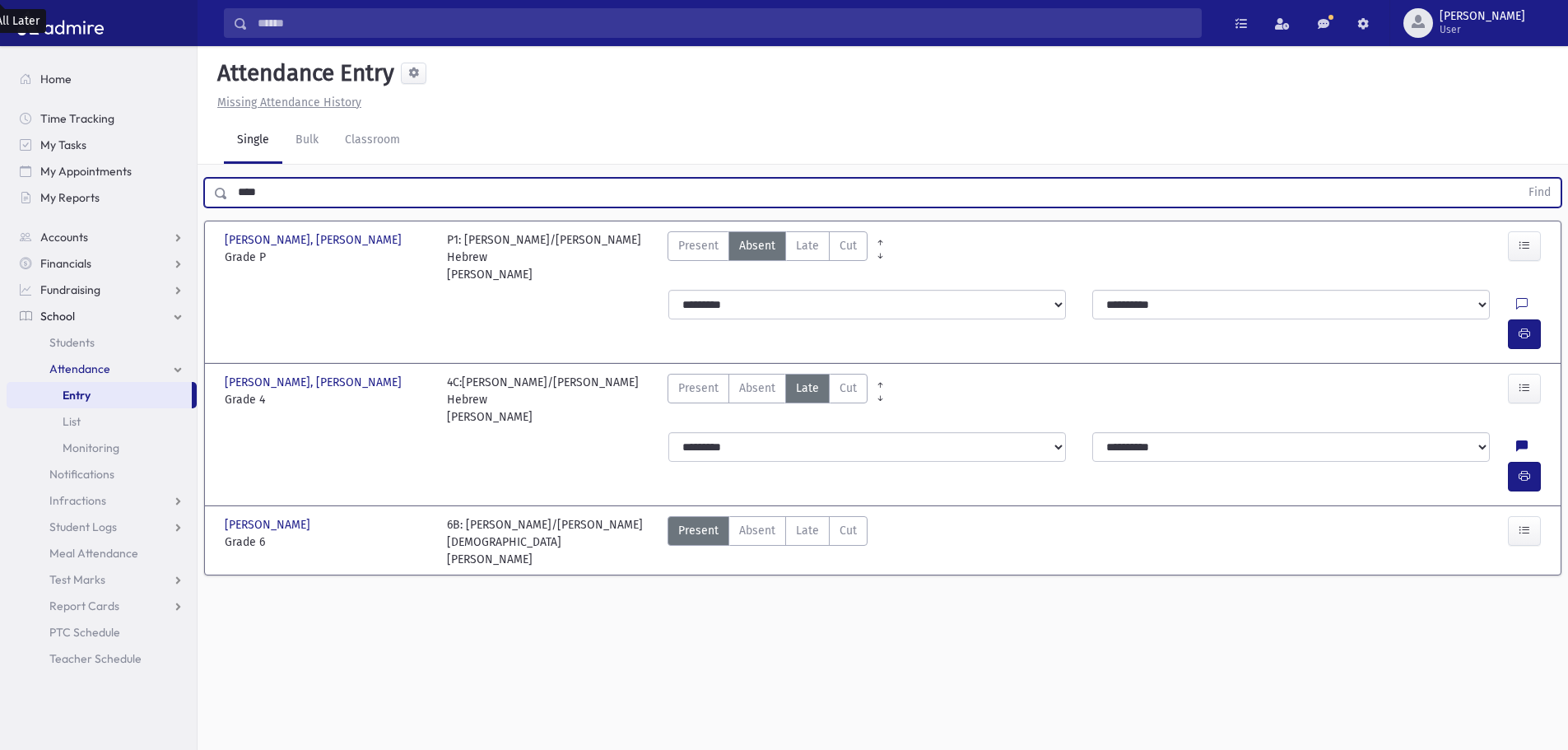
drag, startPoint x: 270, startPoint y: 202, endPoint x: 233, endPoint y: 203, distance: 37.0
click at [231, 202] on input "****" at bounding box center [874, 193] width 1292 height 30
click at [551, 186] on input "****" at bounding box center [874, 193] width 1292 height 30
click at [541, 200] on input "****" at bounding box center [874, 193] width 1292 height 30
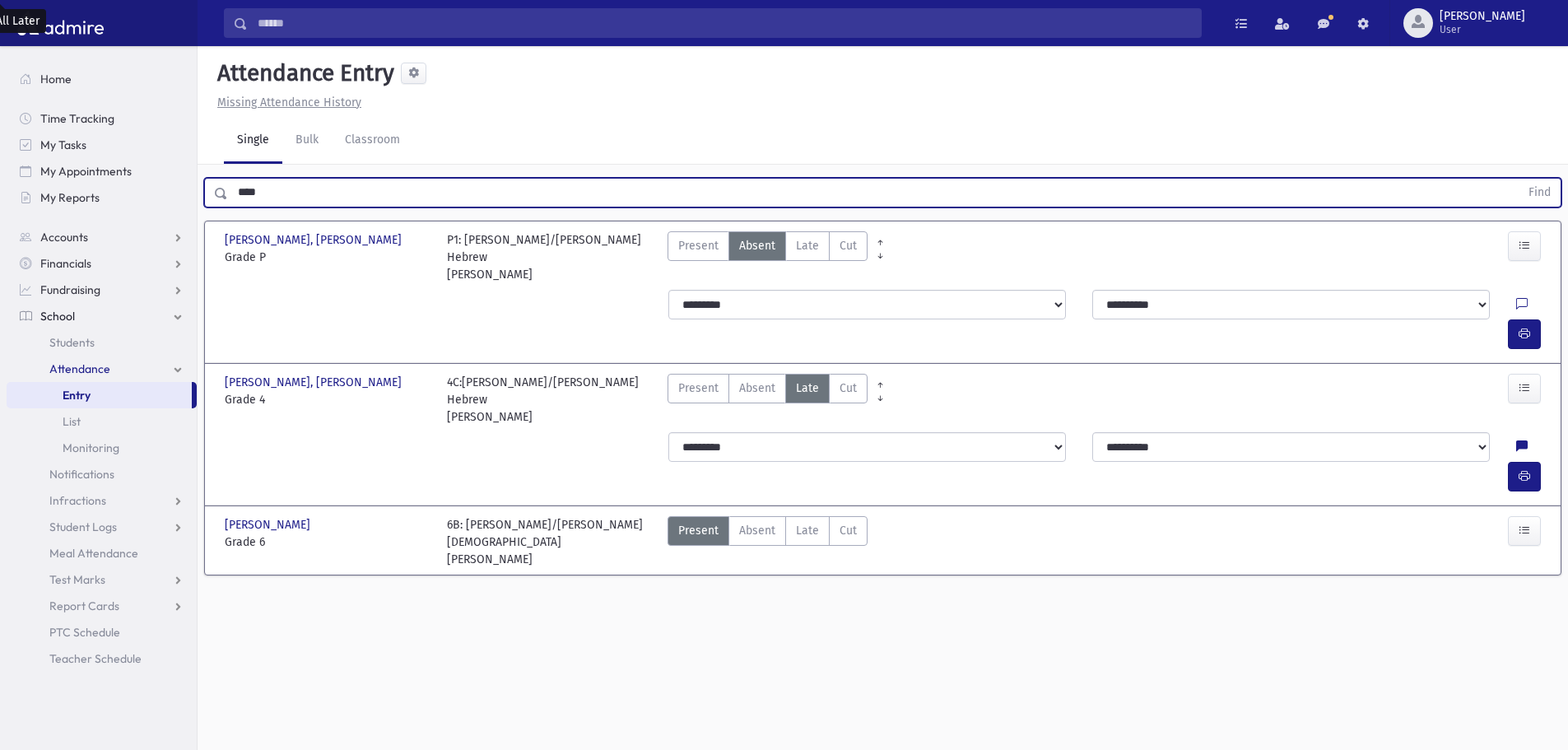
click at [541, 200] on input "****" at bounding box center [874, 193] width 1292 height 30
type input "******"
click at [1518, 179] on button "Find" at bounding box center [1539, 193] width 42 height 28
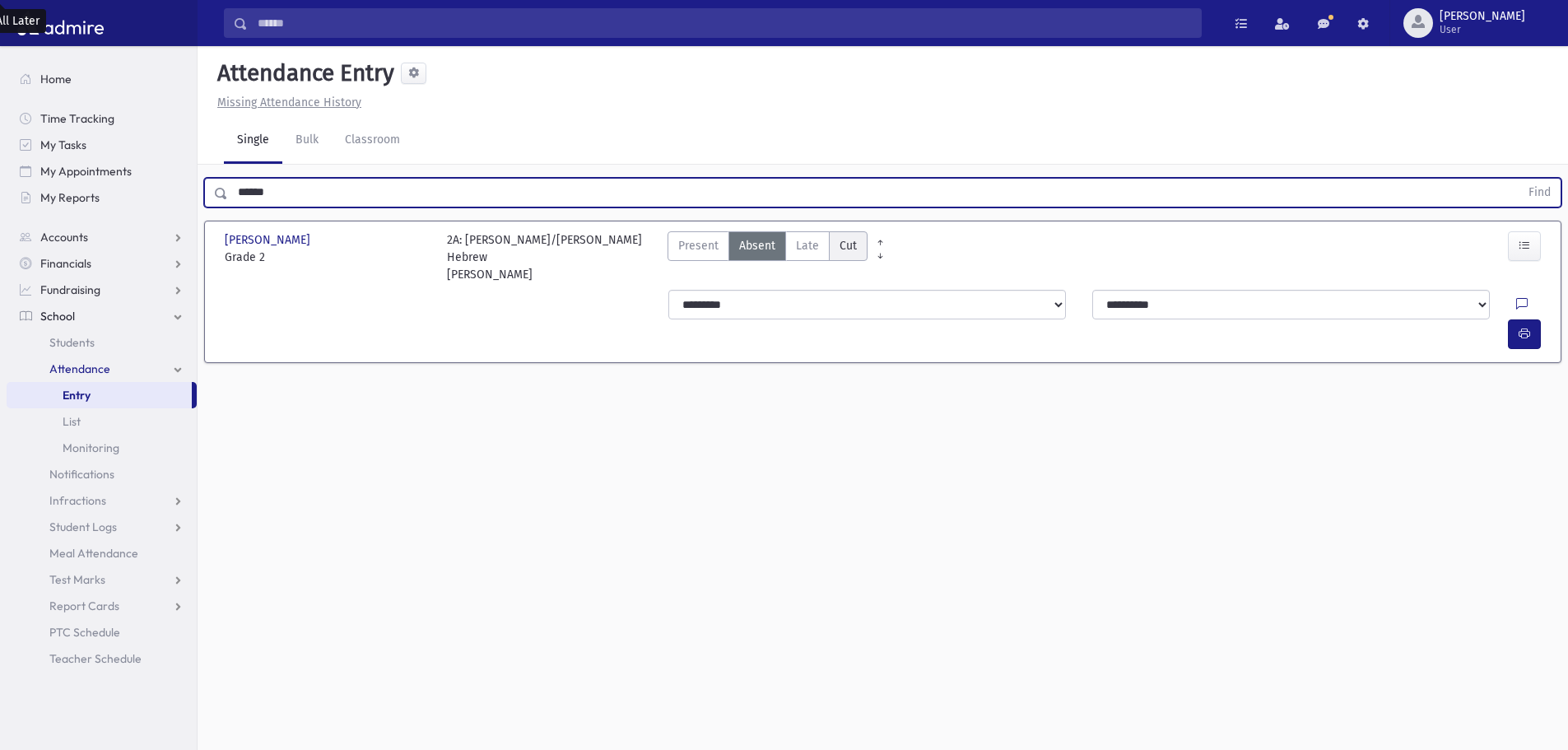
drag, startPoint x: 836, startPoint y: 234, endPoint x: 821, endPoint y: 238, distance: 15.5
click at [834, 235] on label "Cut Cut" at bounding box center [848, 246] width 38 height 30
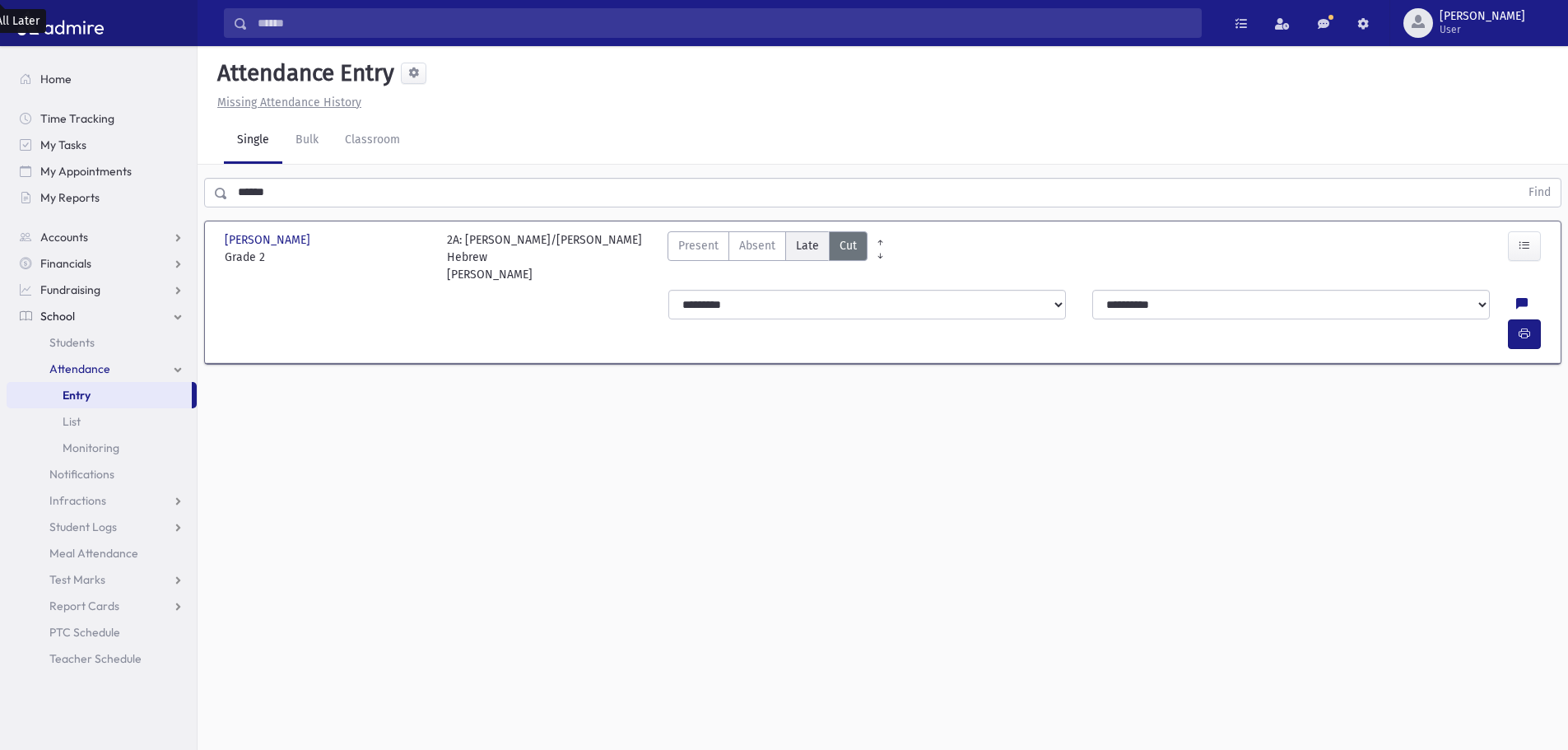
click at [809, 243] on span "Late" at bounding box center [807, 245] width 23 height 17
click at [1517, 319] on button "button" at bounding box center [1524, 334] width 33 height 30
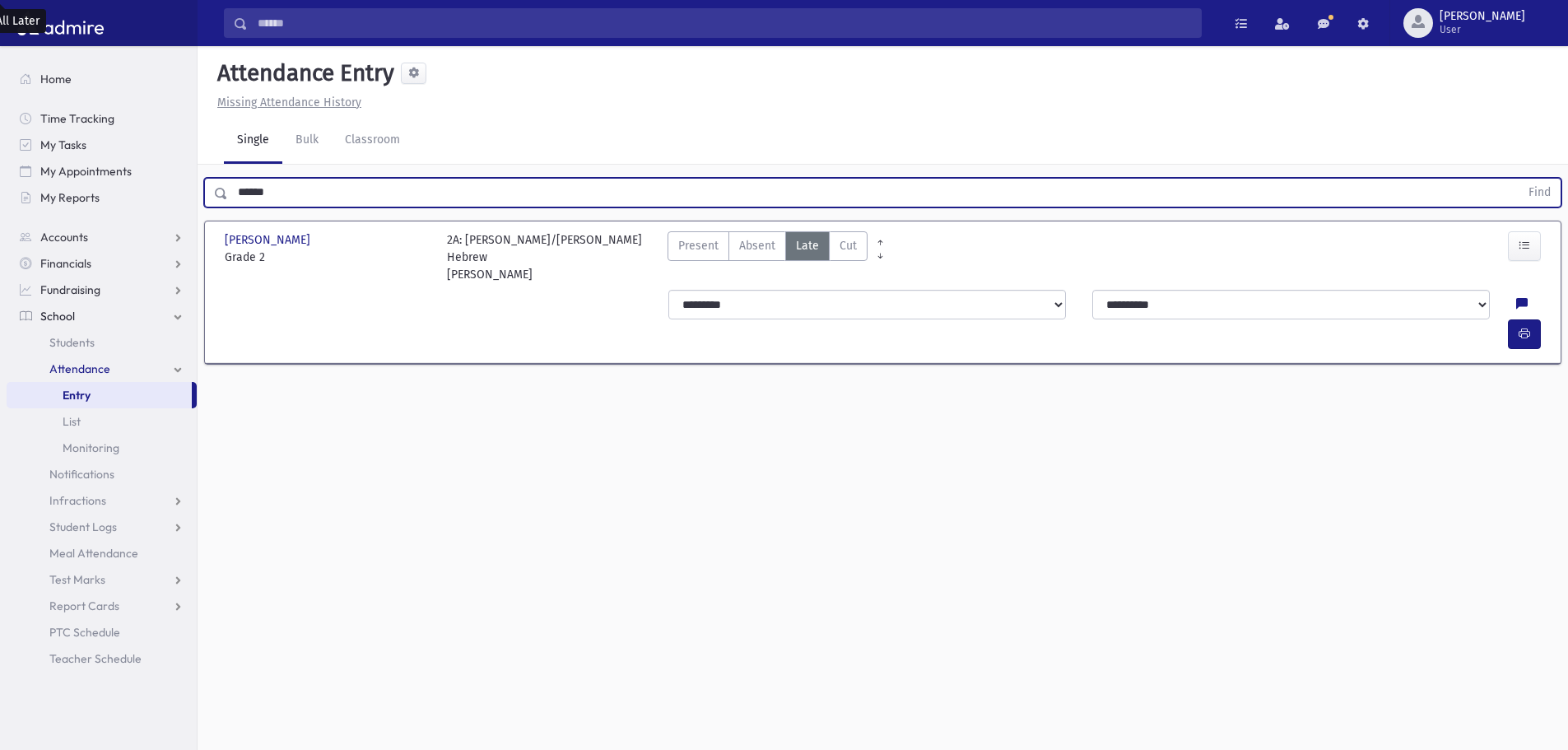
drag, startPoint x: 270, startPoint y: 200, endPoint x: 177, endPoint y: 214, distance: 94.0
click at [177, 214] on div "Search Results All Accounts" at bounding box center [784, 393] width 1568 height 786
